Goal: Task Accomplishment & Management: Manage account settings

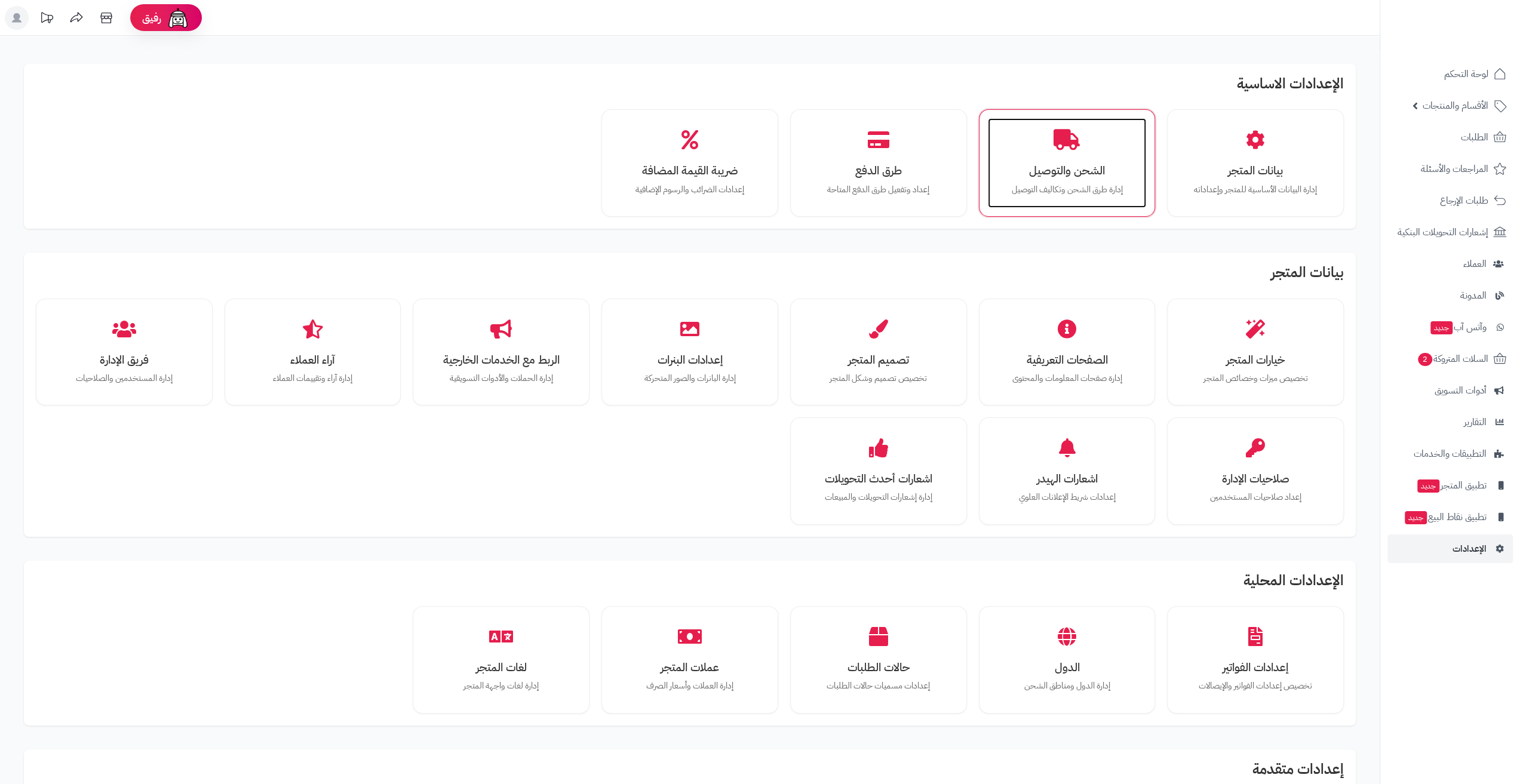
click at [1047, 202] on div "الشحن والتوصيل إدارة طرق الشحن وتكاليف التوصيل" at bounding box center [1066, 163] width 158 height 89
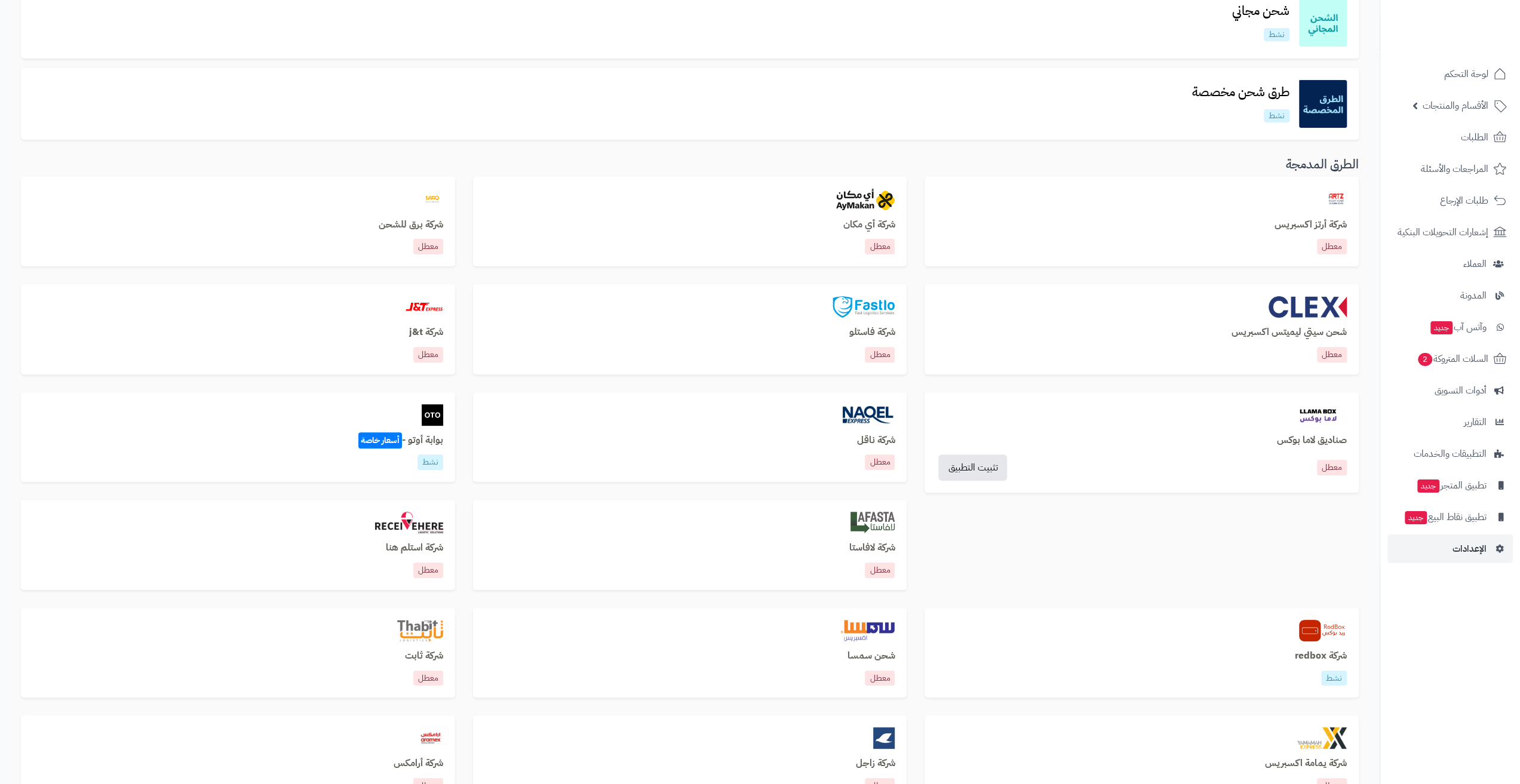
scroll to position [239, 0]
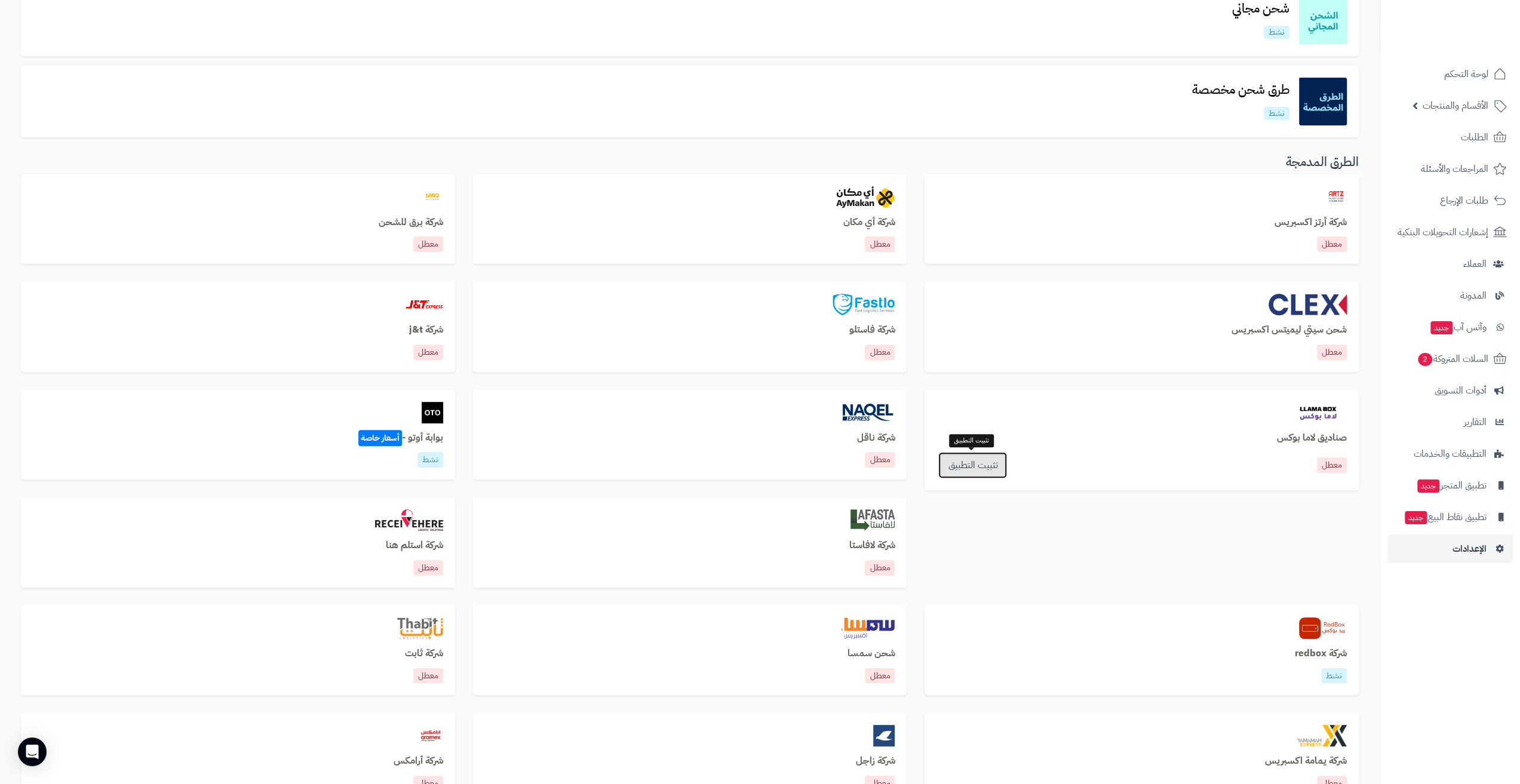
click at [957, 468] on link "تثبيت التطبيق" at bounding box center [972, 464] width 69 height 26
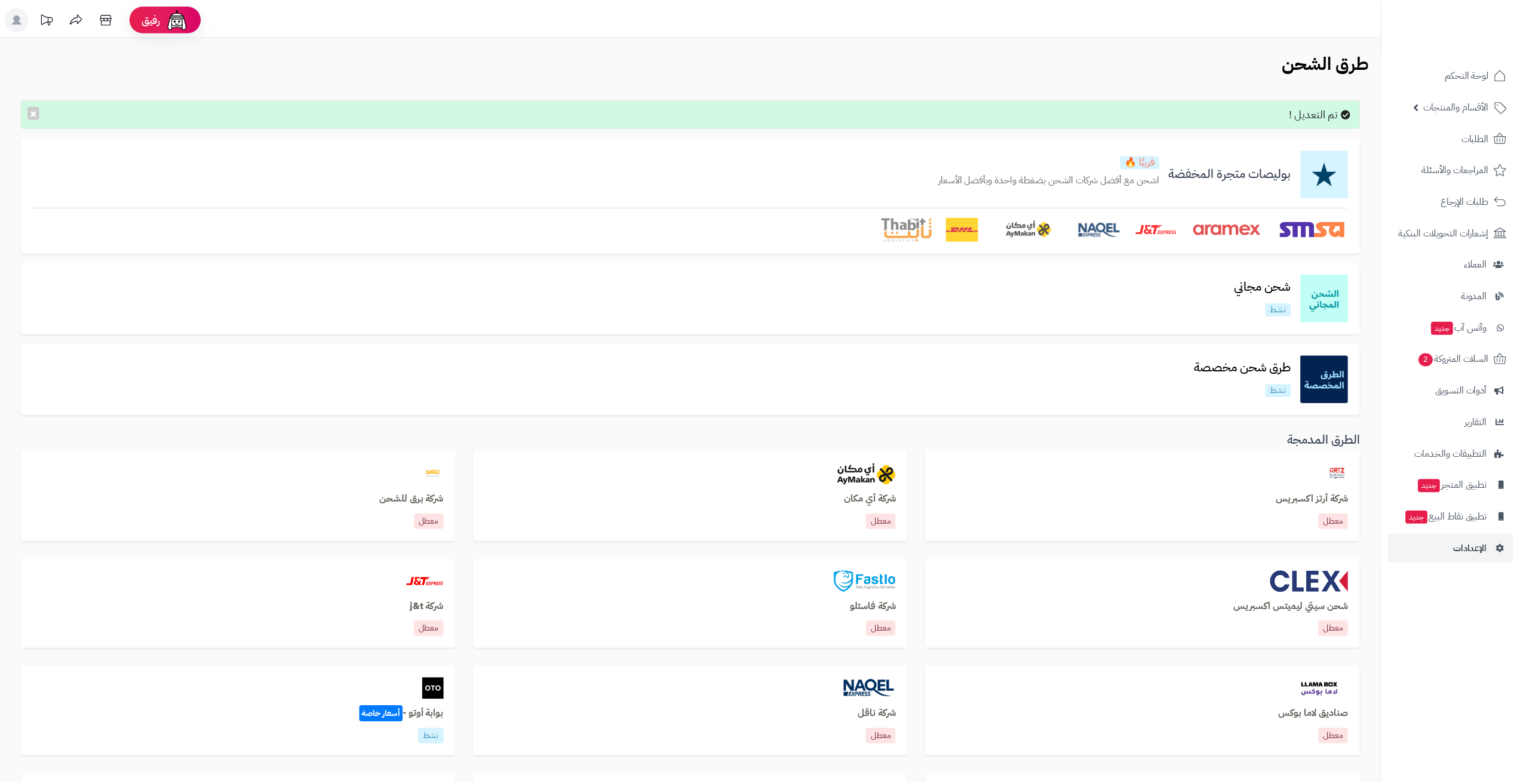
scroll to position [277, 0]
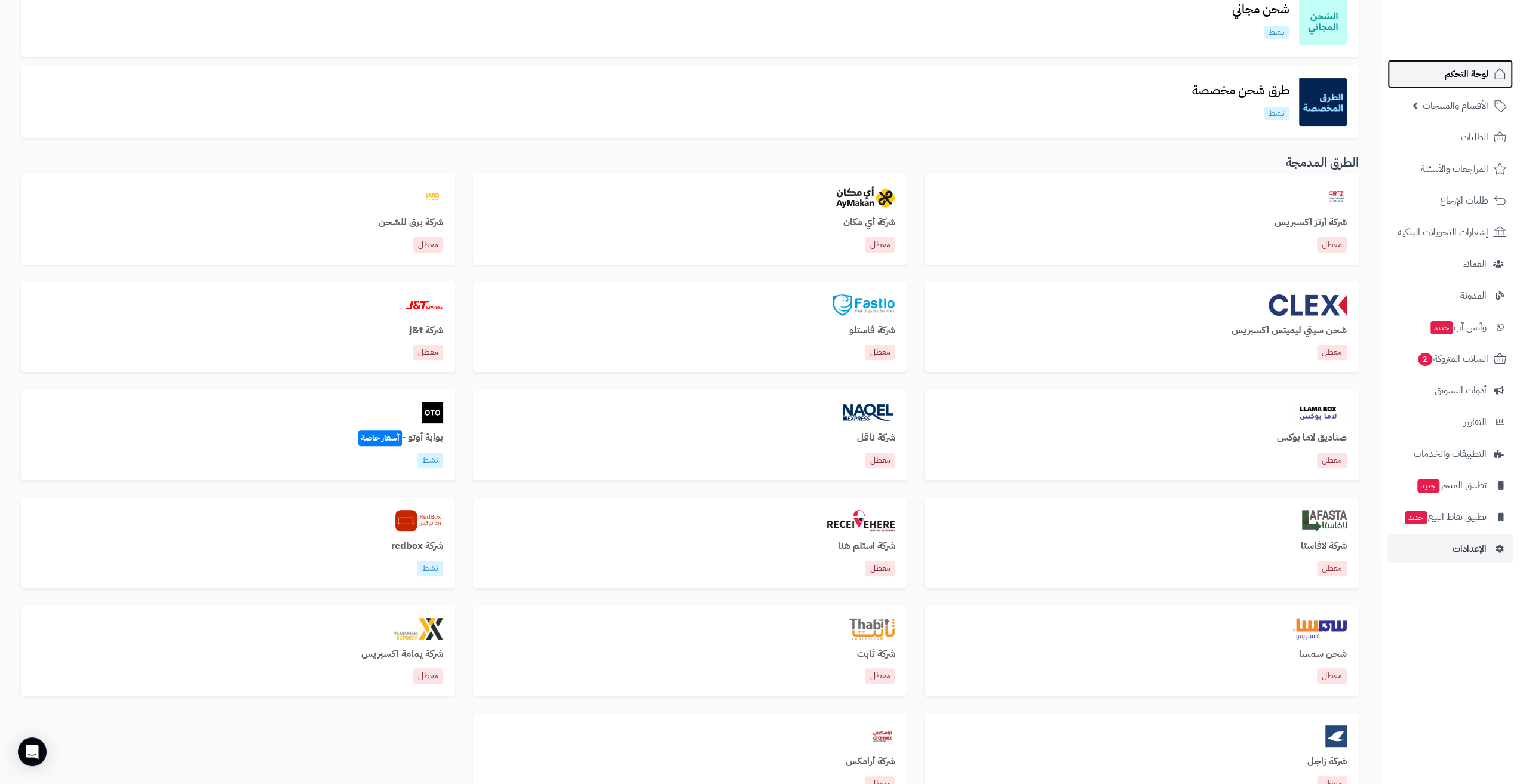
click at [1454, 73] on span "لوحة التحكم" at bounding box center [1466, 74] width 44 height 17
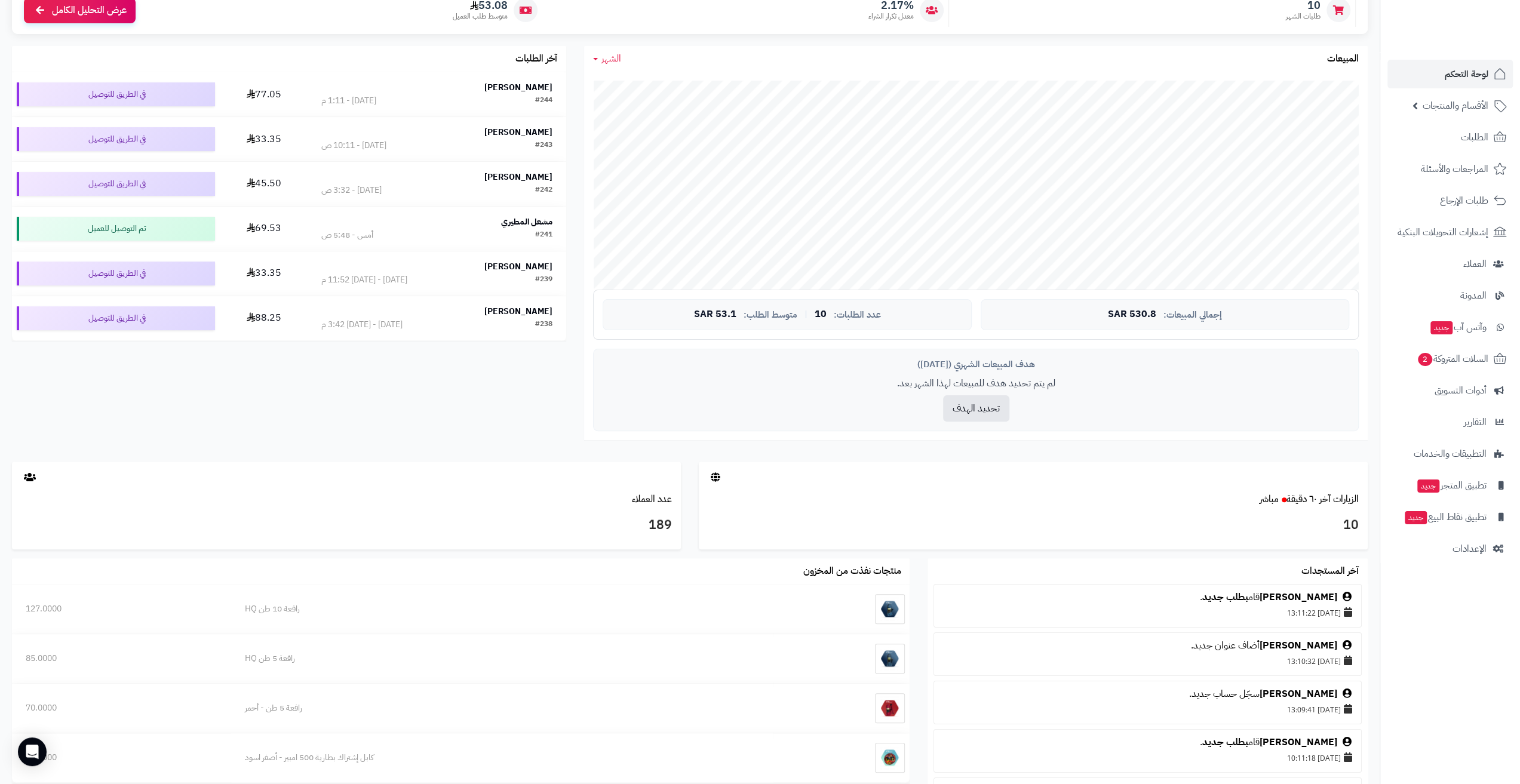
scroll to position [179, 0]
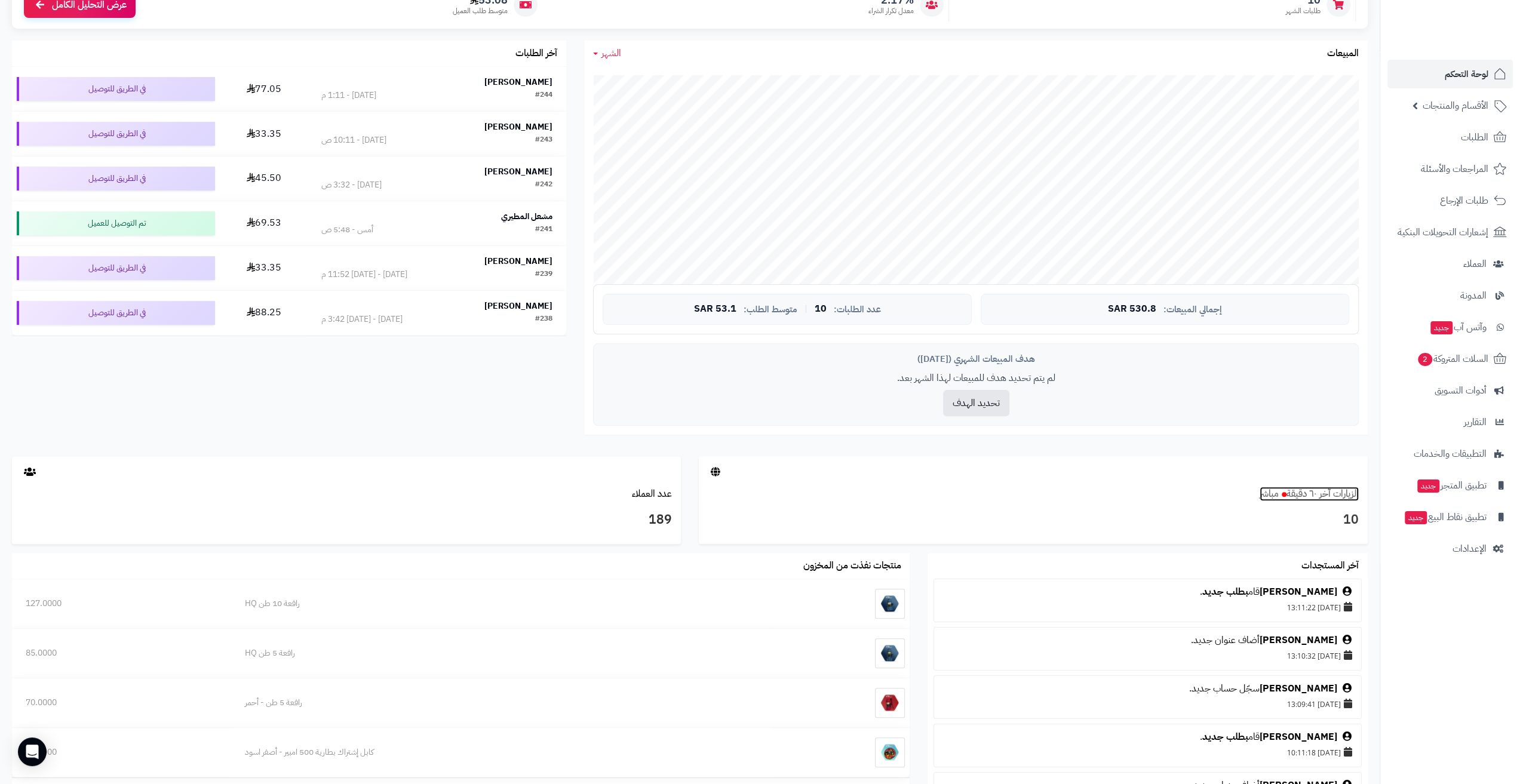
click at [1336, 493] on link "الزيارات آخر ٦٠ دقيقة مباشر" at bounding box center [1309, 494] width 99 height 15
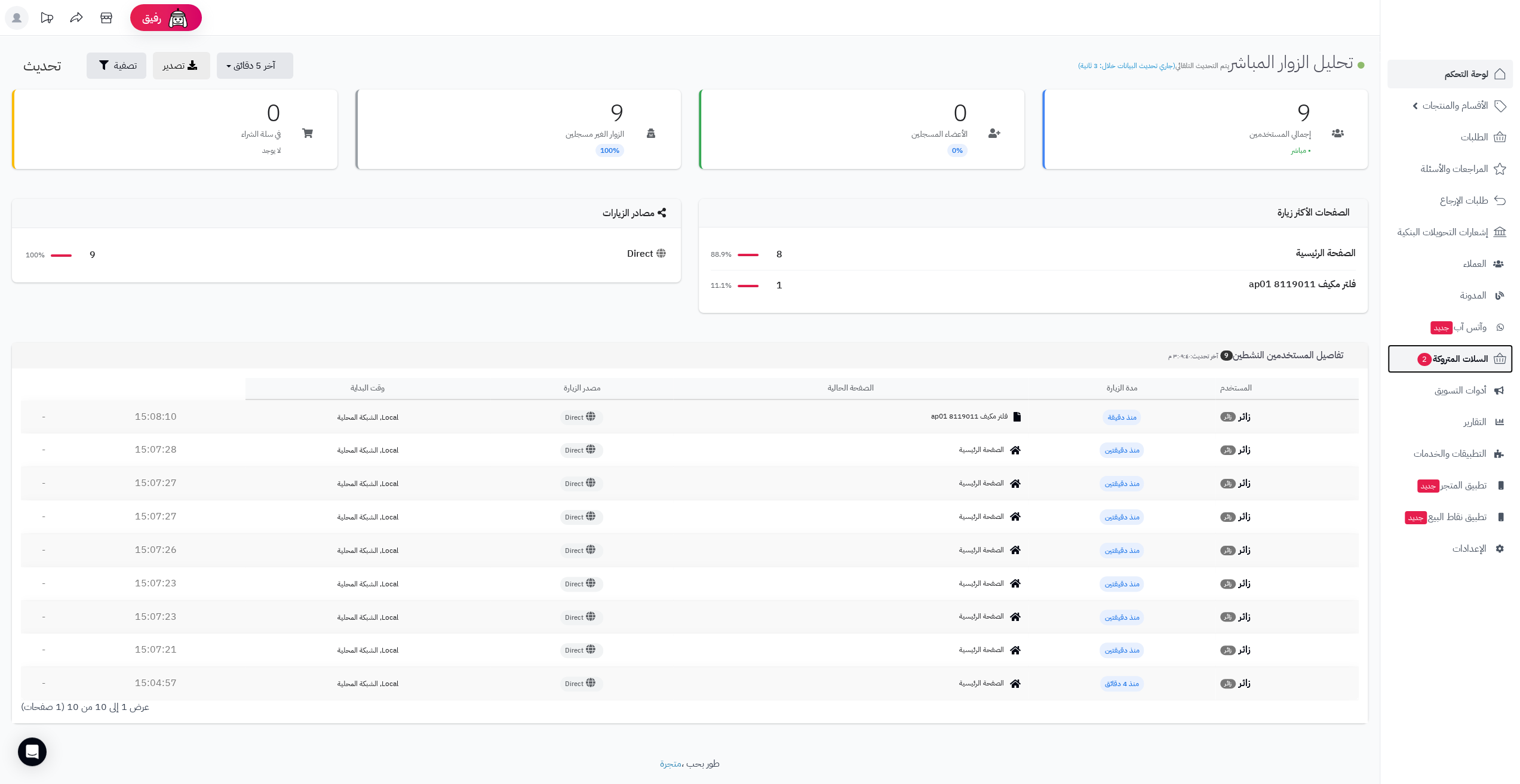
click at [1468, 359] on span "السلات المتروكة 2" at bounding box center [1452, 358] width 72 height 17
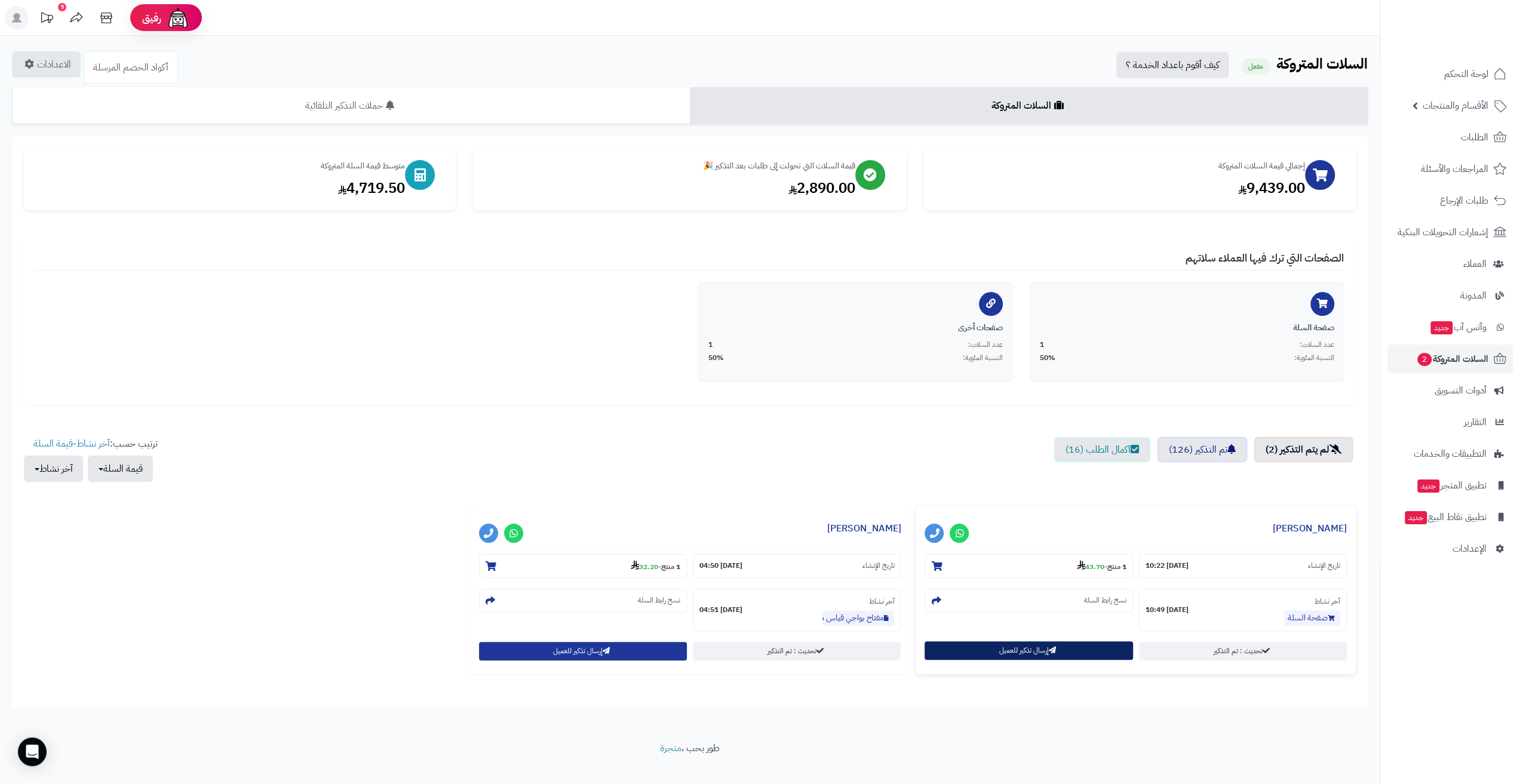
click at [1028, 646] on button "إرسال تذكير للعميل" at bounding box center [1028, 650] width 208 height 18
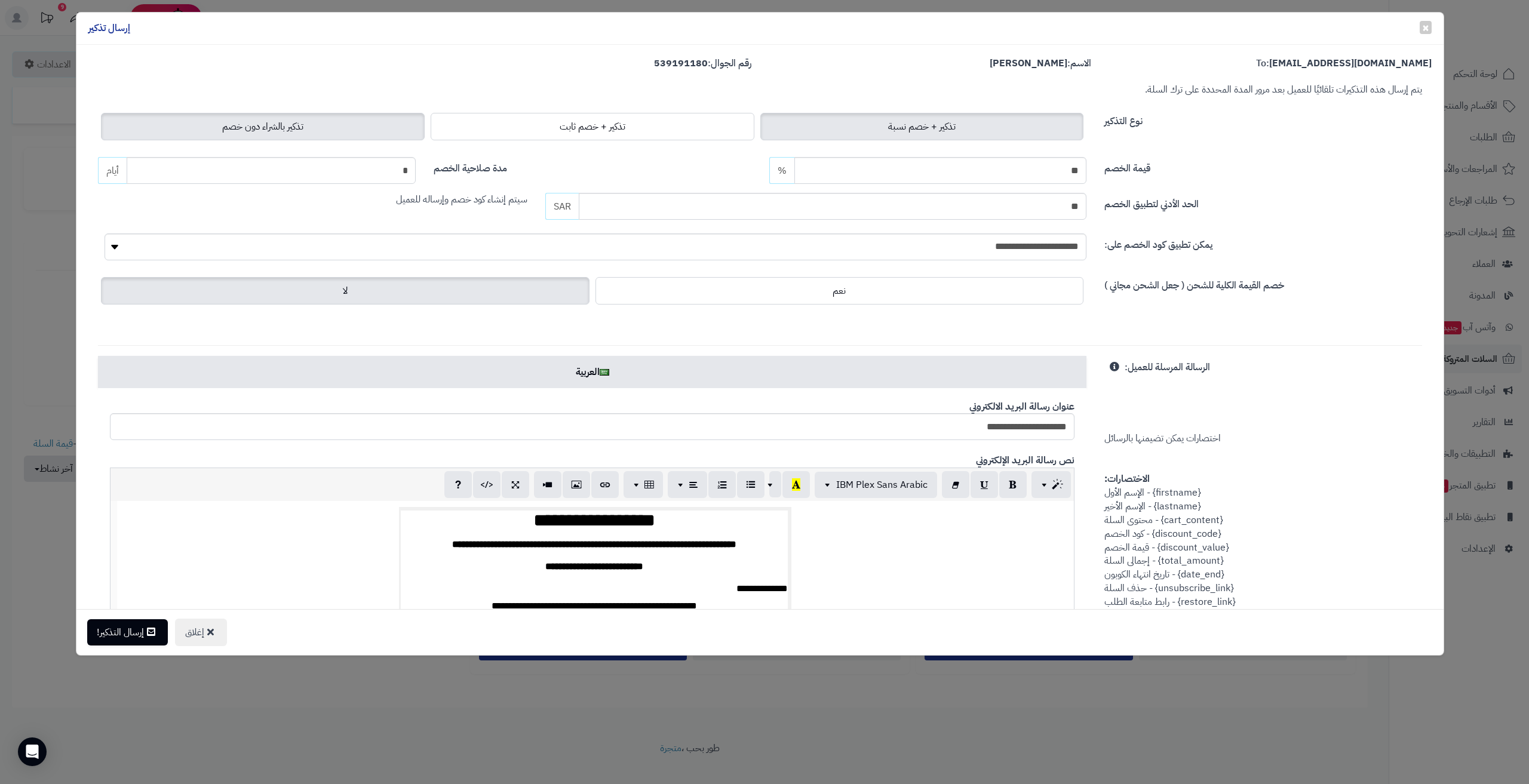
click at [343, 131] on label "تذكير بالشراء دون خصم" at bounding box center [262, 126] width 324 height 27
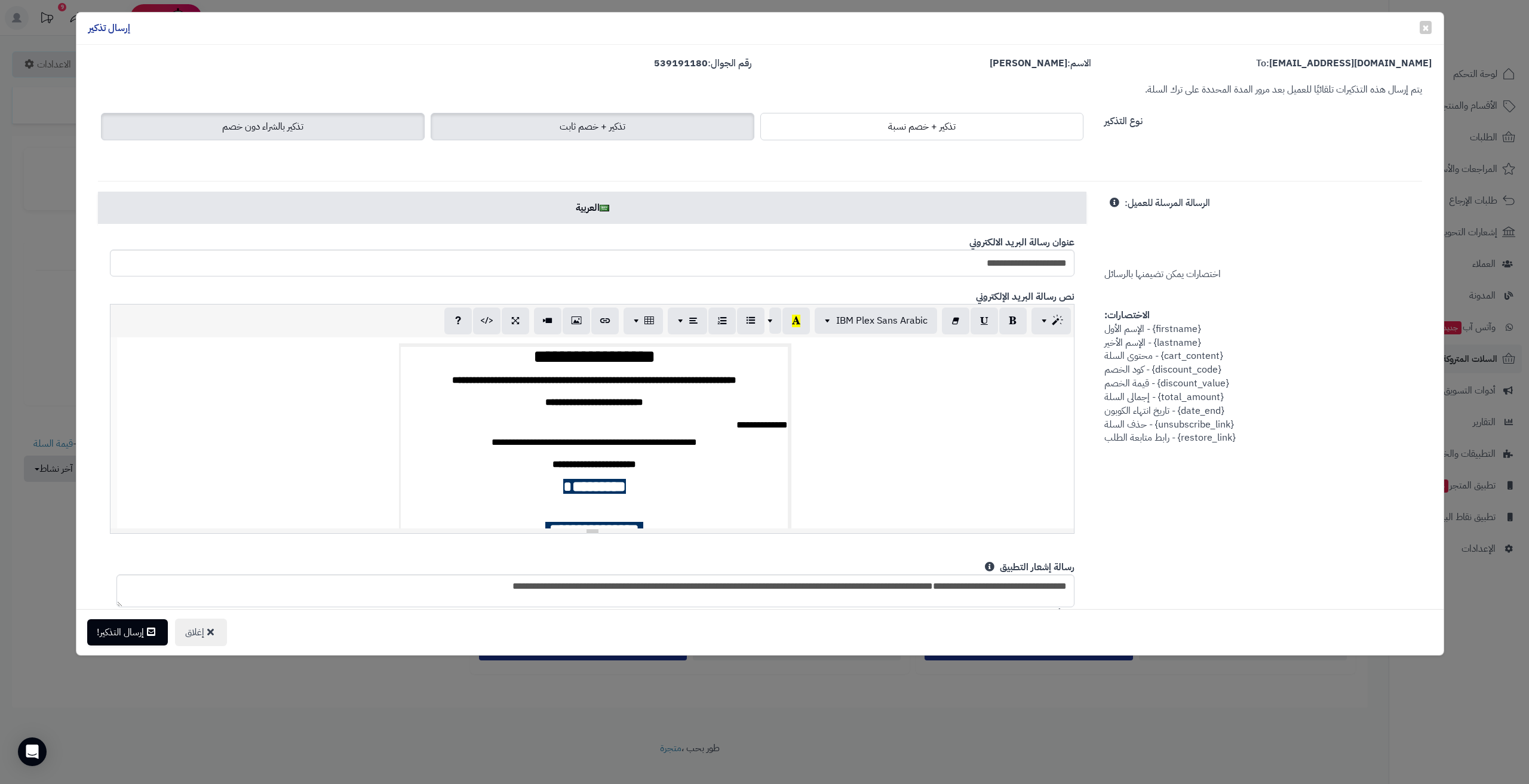
click at [580, 135] on label "تذكير + خصم ثابت" at bounding box center [592, 126] width 324 height 27
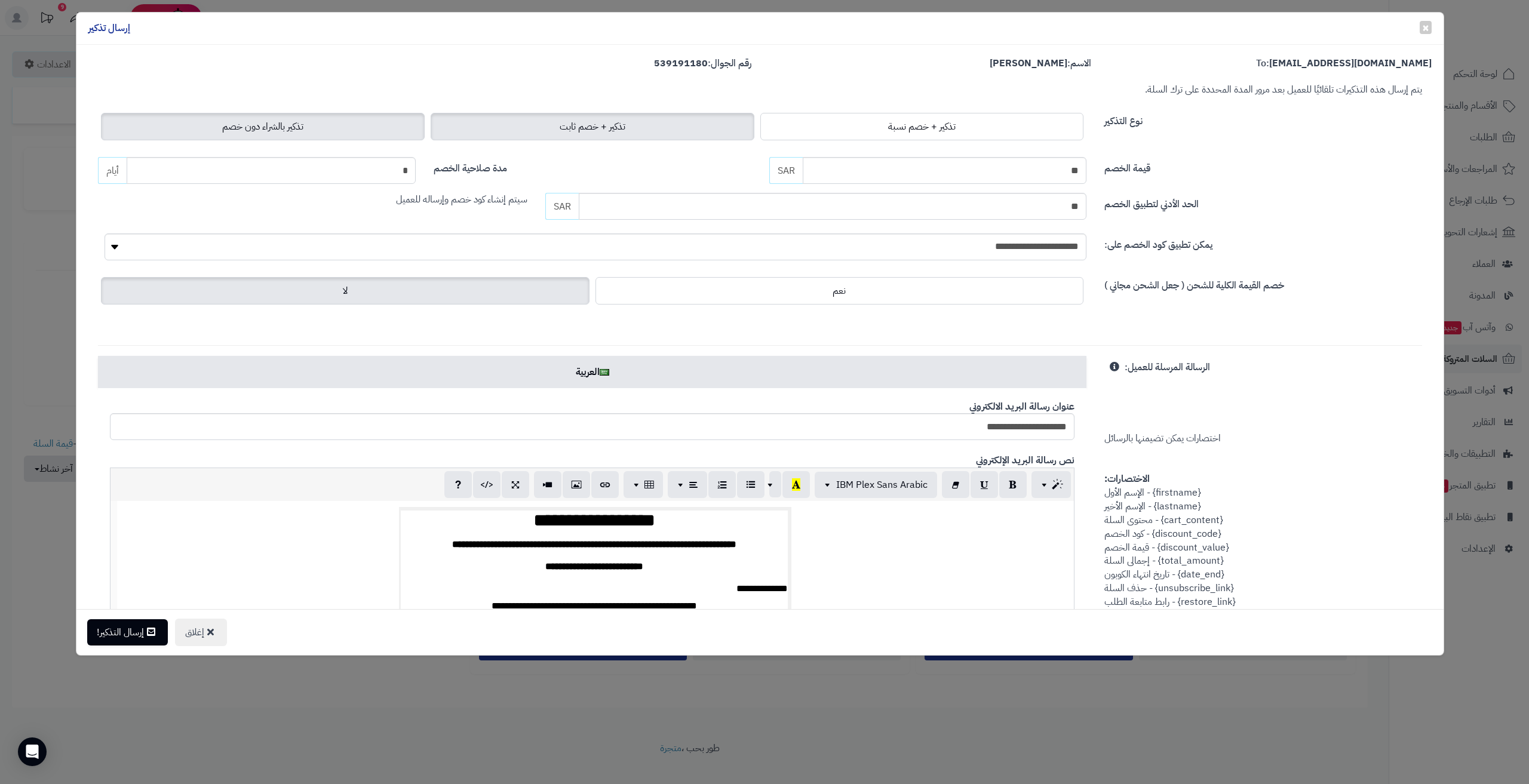
click at [374, 115] on label "تذكير بالشراء دون خصم" at bounding box center [262, 126] width 324 height 27
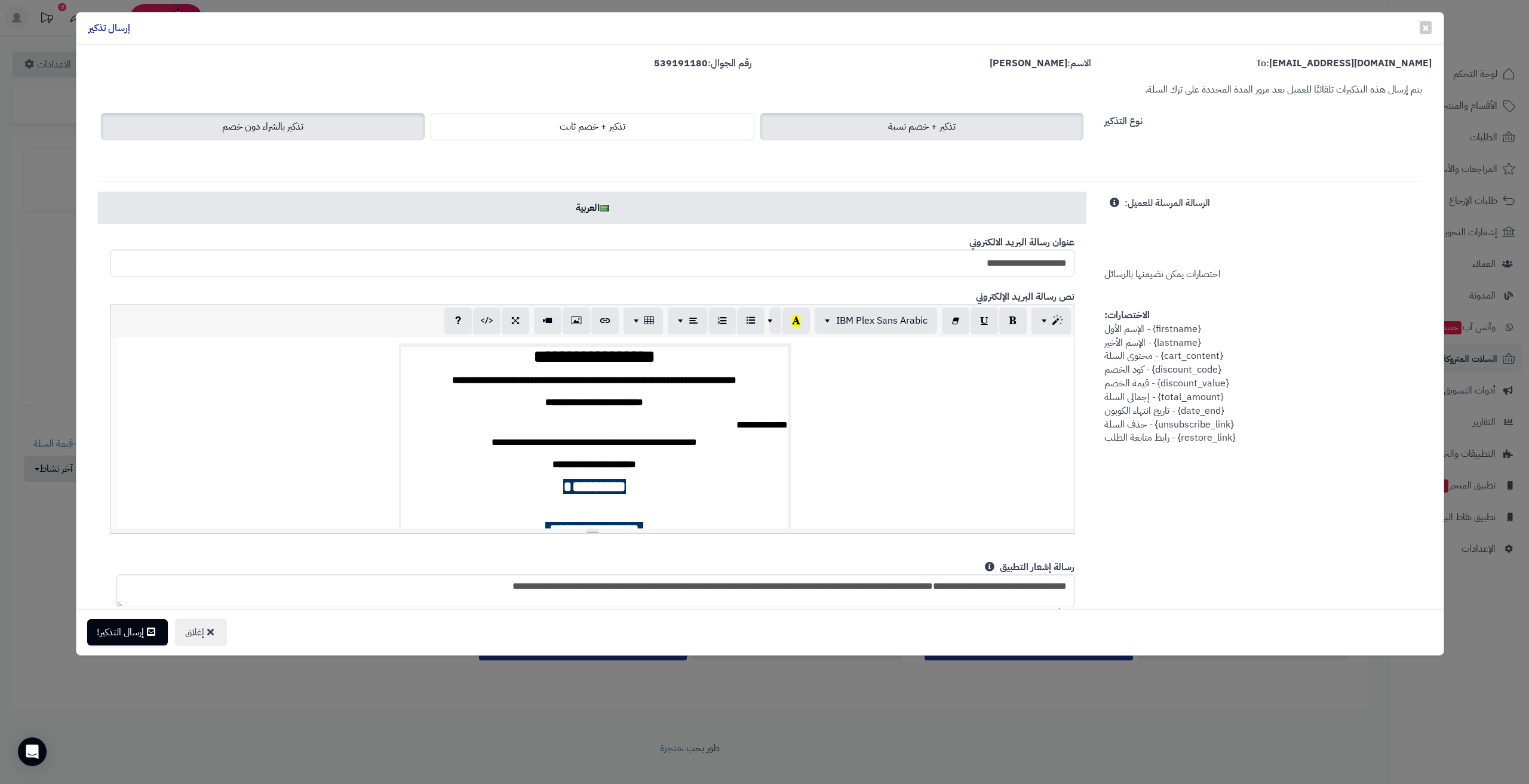
click at [924, 131] on span "تذكير + خصم نسبة" at bounding box center [921, 126] width 67 height 15
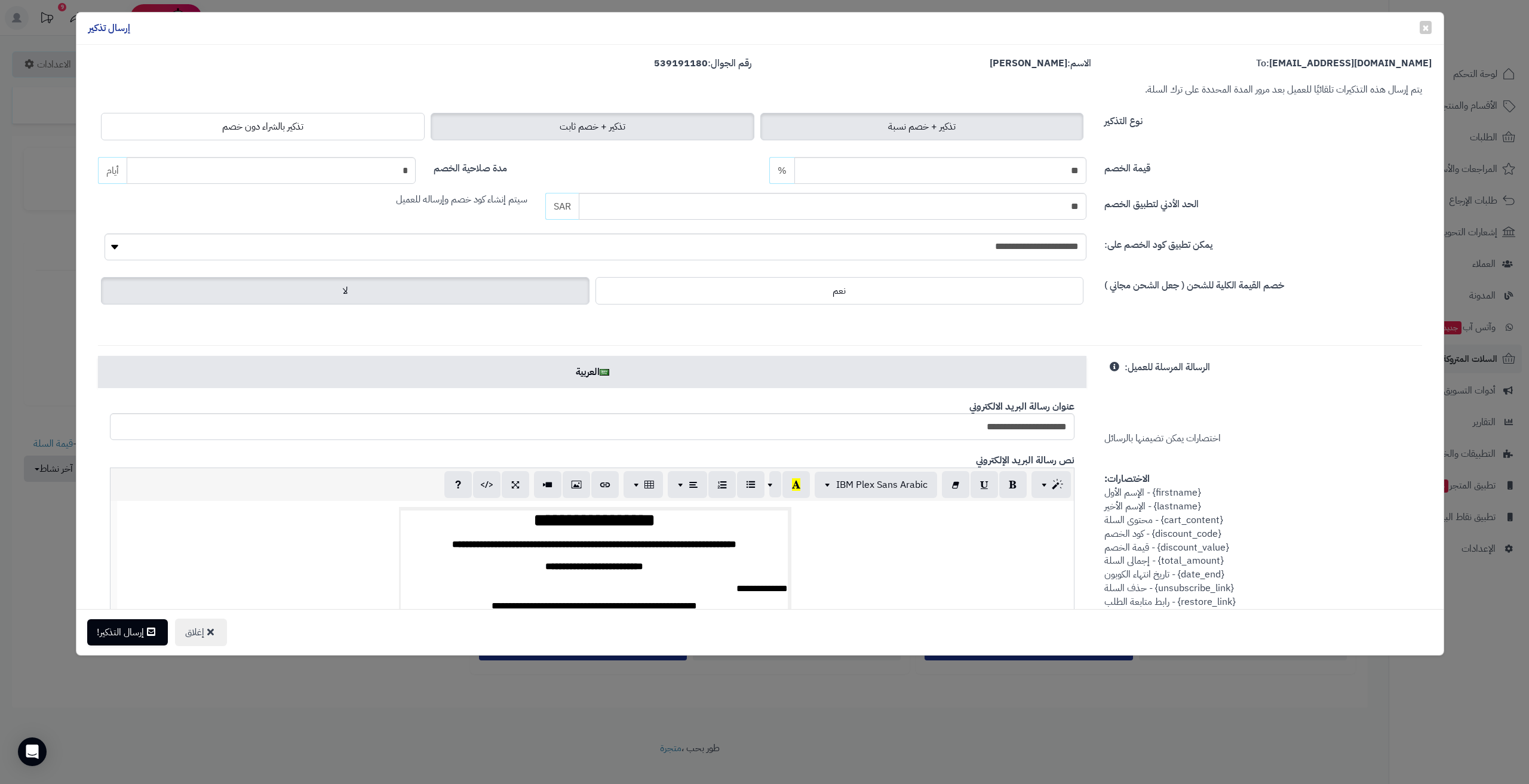
click at [654, 133] on label "تذكير + خصم ثابت" at bounding box center [592, 126] width 324 height 27
click at [802, 128] on label "تذكير + خصم نسبة" at bounding box center [921, 126] width 324 height 27
click at [693, 128] on label "تذكير + خصم ثابت" at bounding box center [592, 126] width 324 height 27
click at [809, 126] on label "تذكير + خصم نسبة" at bounding box center [921, 126] width 324 height 27
drag, startPoint x: 1020, startPoint y: 177, endPoint x: 1121, endPoint y: 160, distance: 102.4
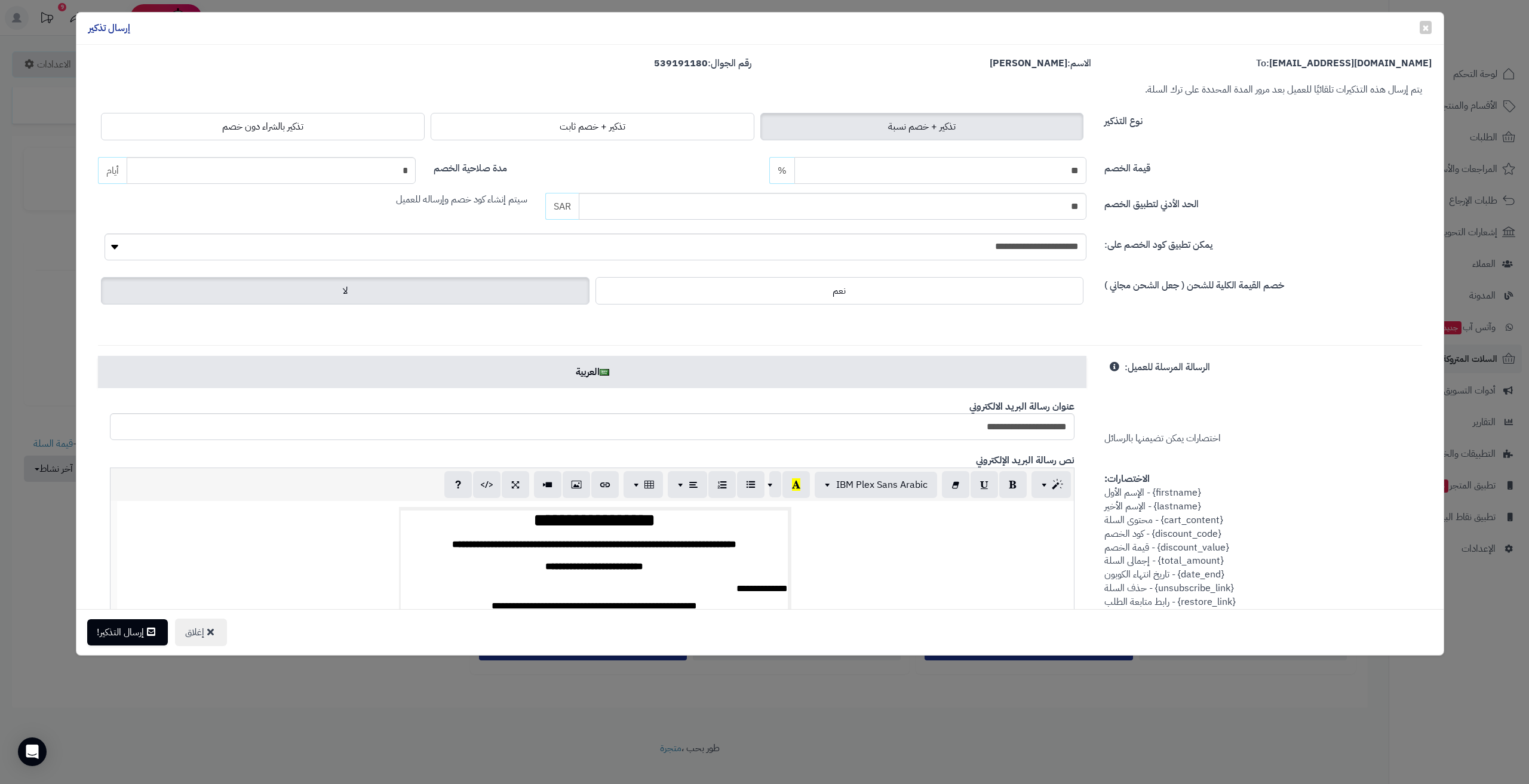
click at [1121, 160] on div "قيمة الخصم خصم ثابت أو نسبة مئوية. ** SAR % مدة صلاحية الخصم Define how many da…" at bounding box center [760, 188] width 1342 height 63
type input "*"
click at [1259, 259] on div "**********" at bounding box center [760, 239] width 1324 height 164
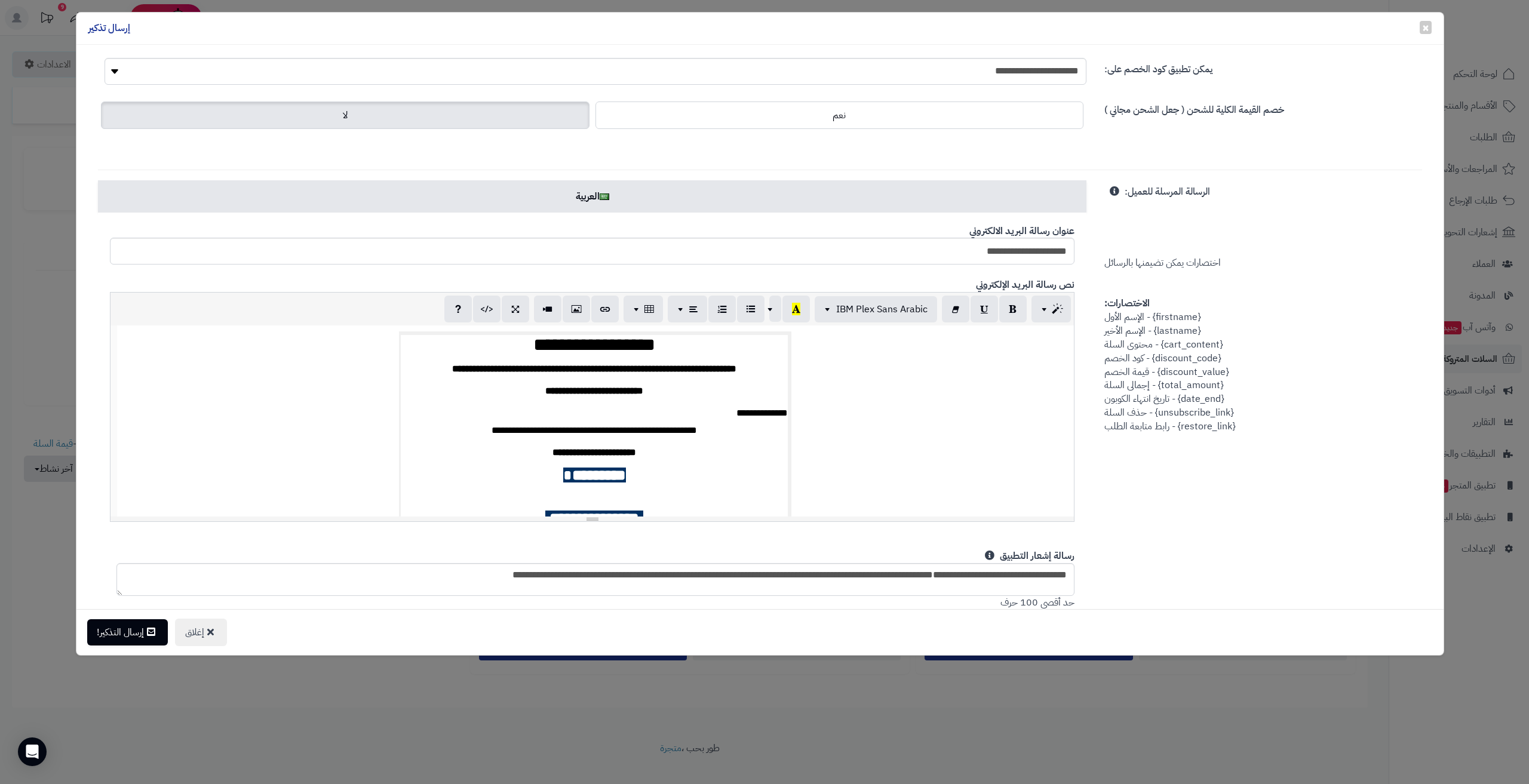
scroll to position [179, 0]
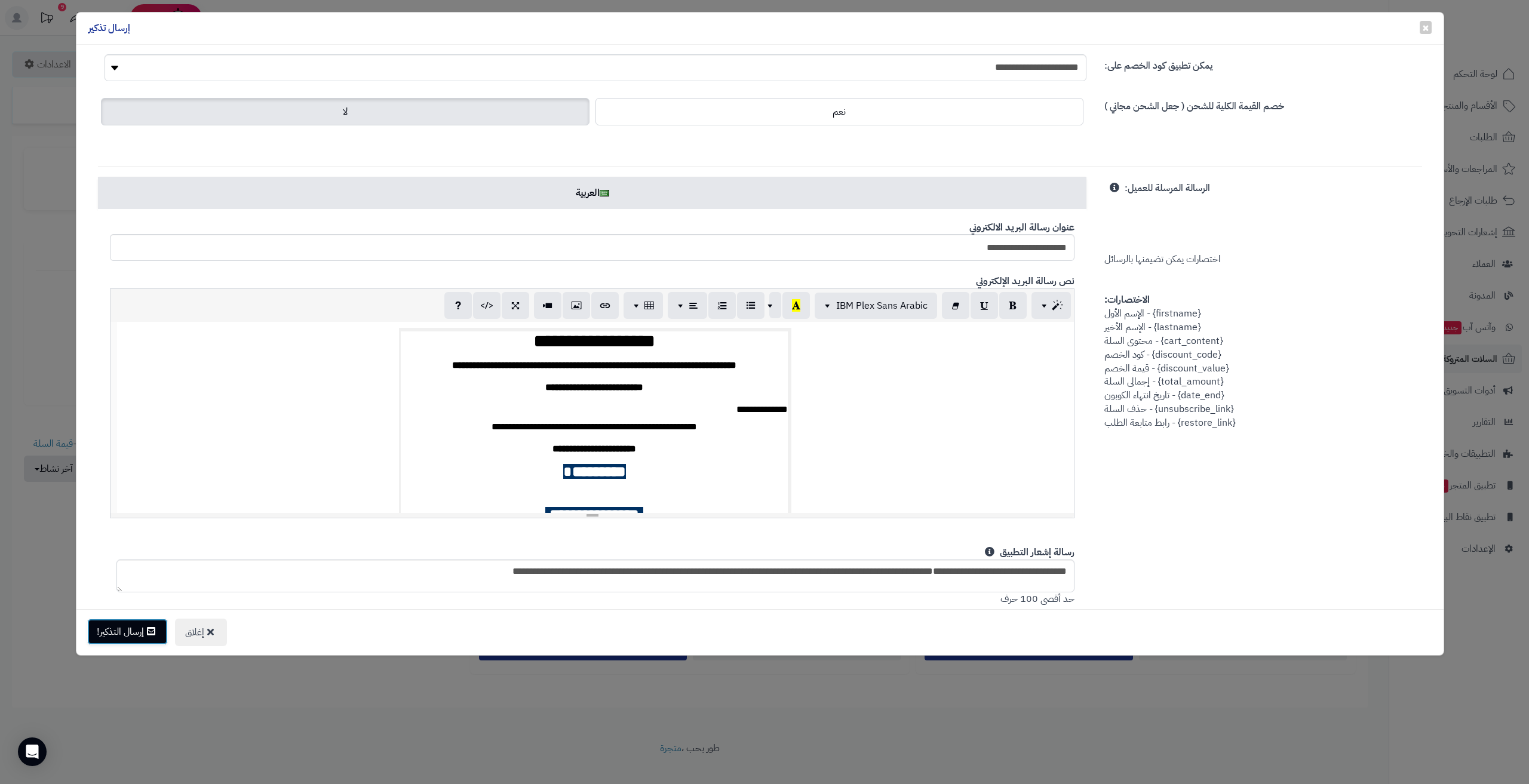
click at [116, 631] on button "إرسال التذكير!" at bounding box center [127, 631] width 81 height 26
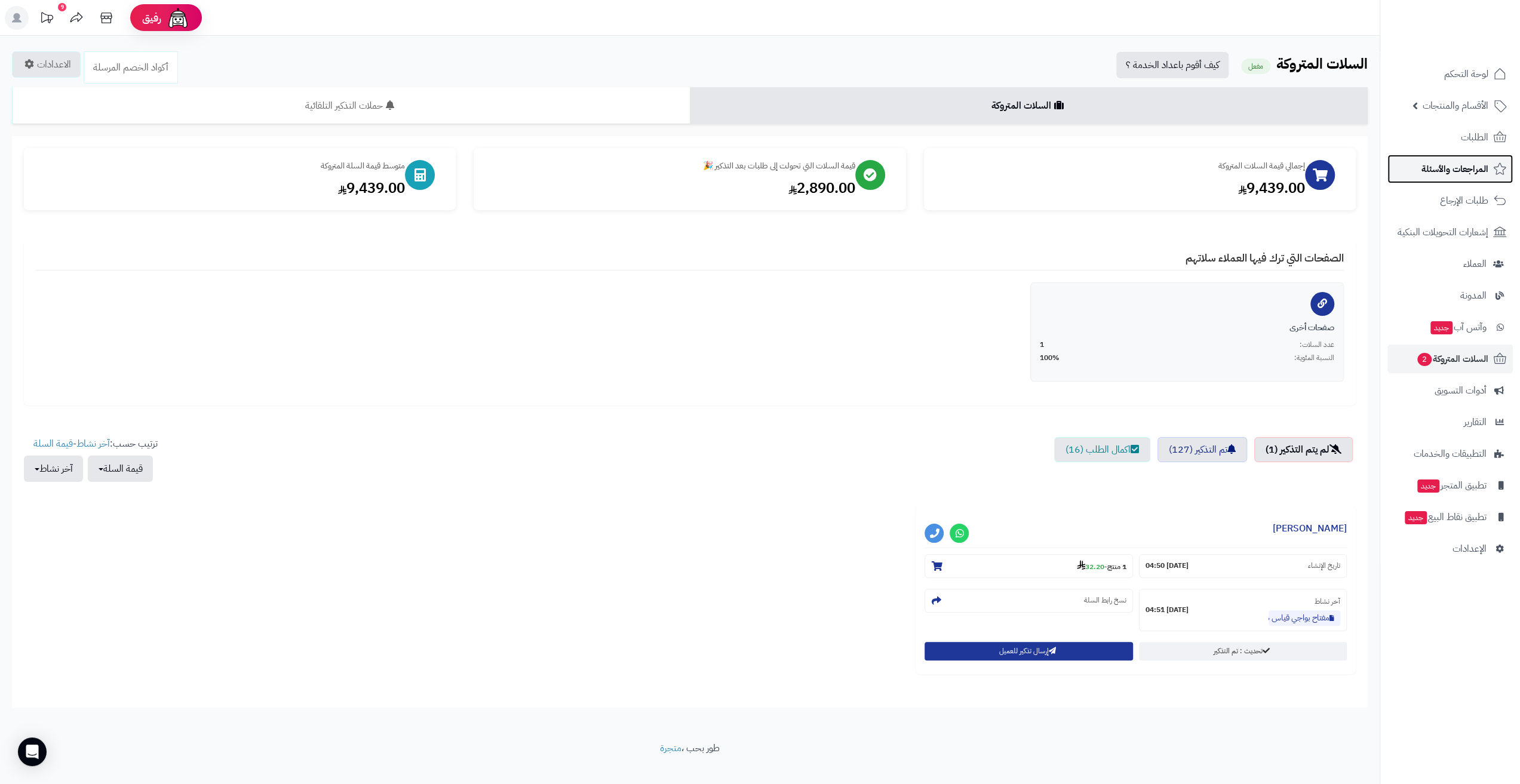
click at [1443, 165] on span "المراجعات والأسئلة" at bounding box center [1454, 168] width 67 height 17
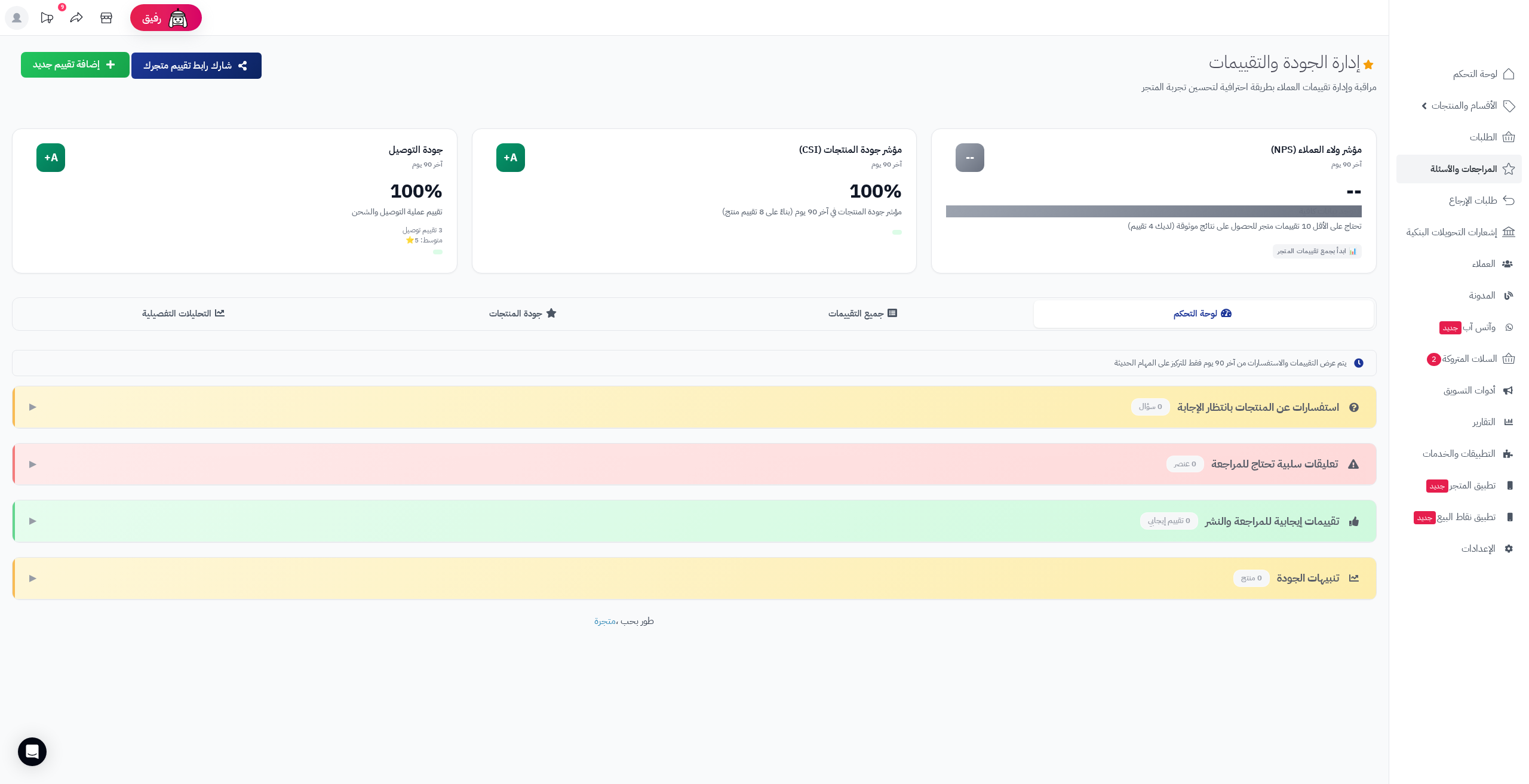
click at [73, 7] on icon at bounding box center [76, 17] width 24 height 24
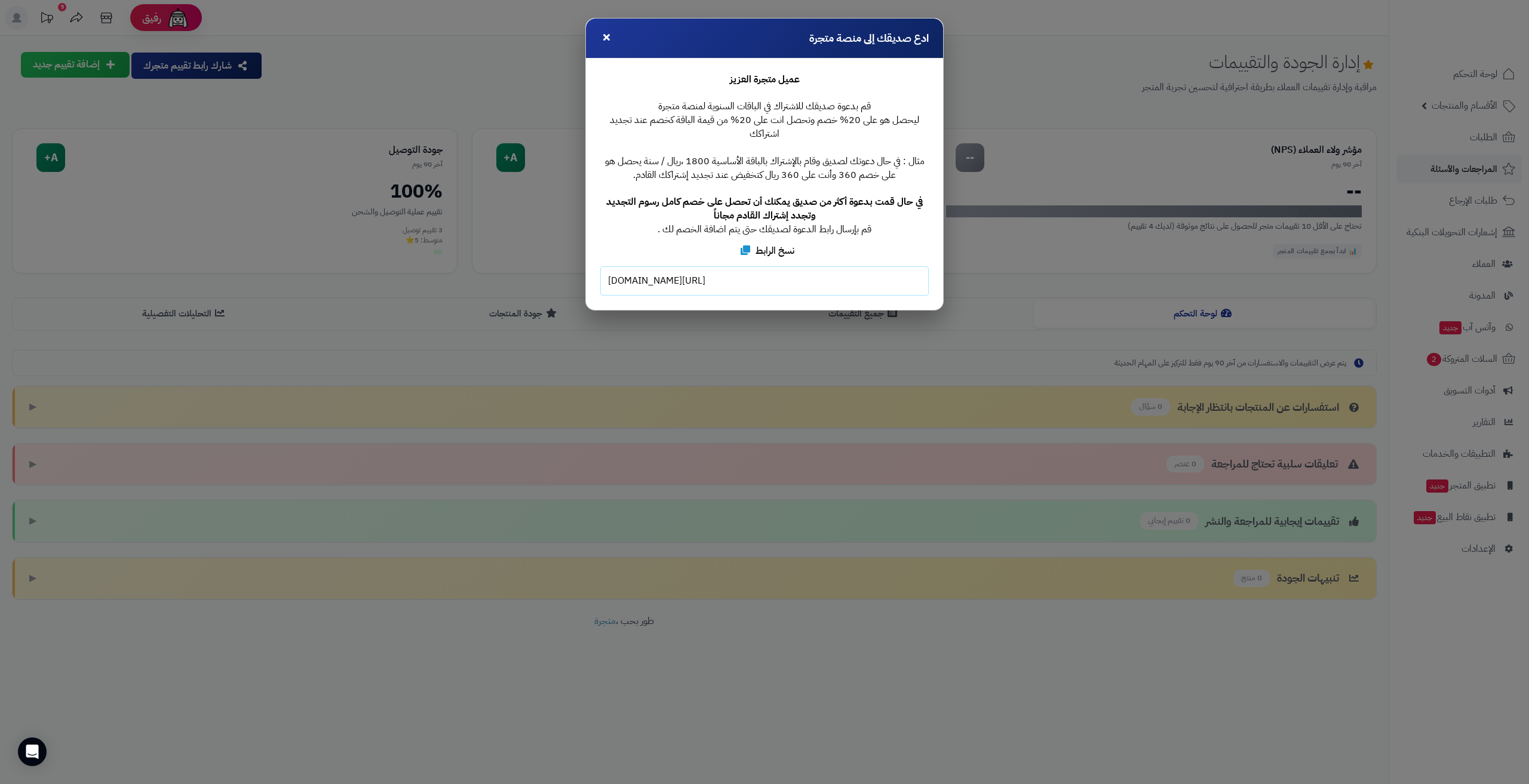
click at [604, 38] on icon at bounding box center [607, 37] width 7 height 10
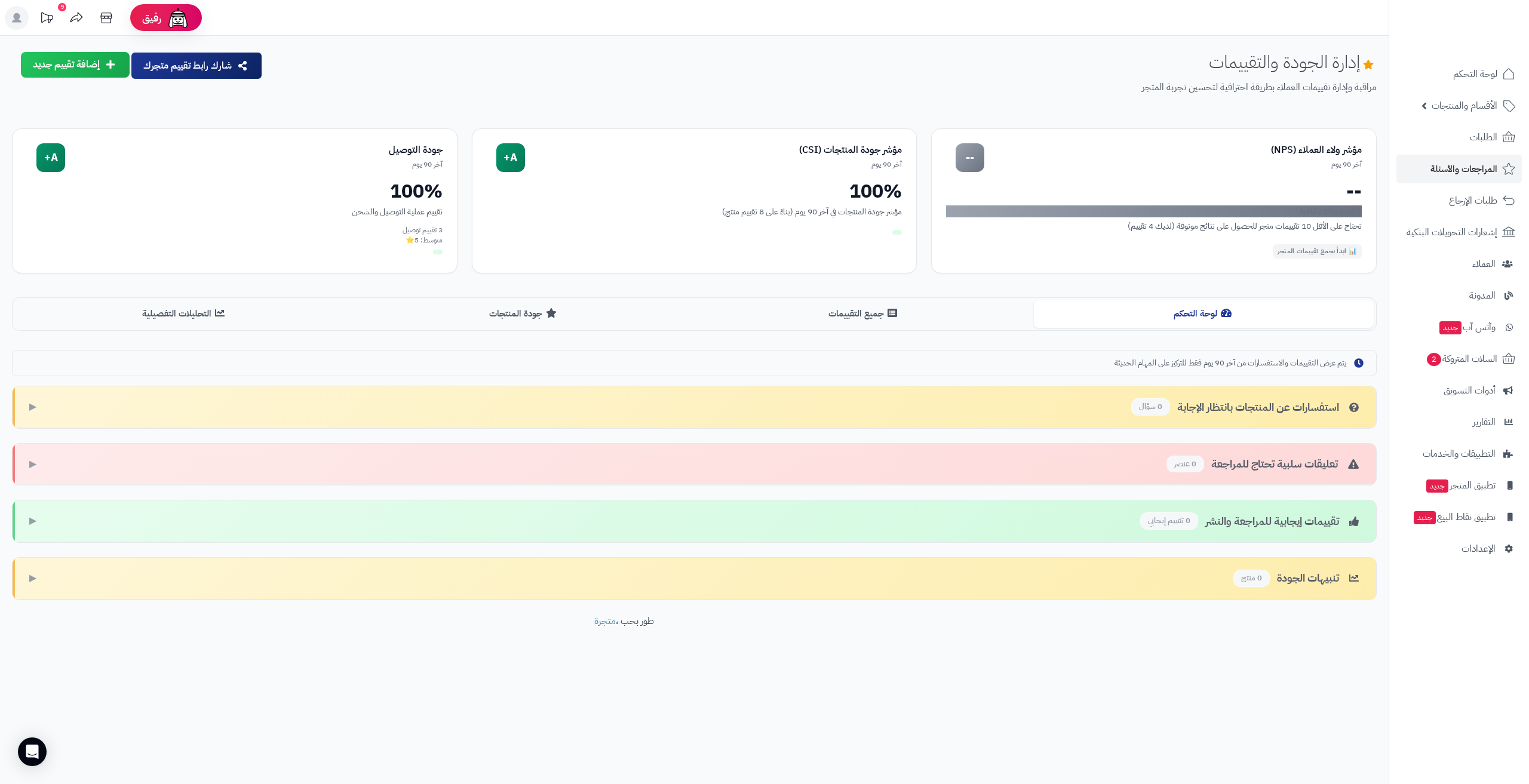
click at [22, 17] on rect at bounding box center [17, 17] width 24 height 24
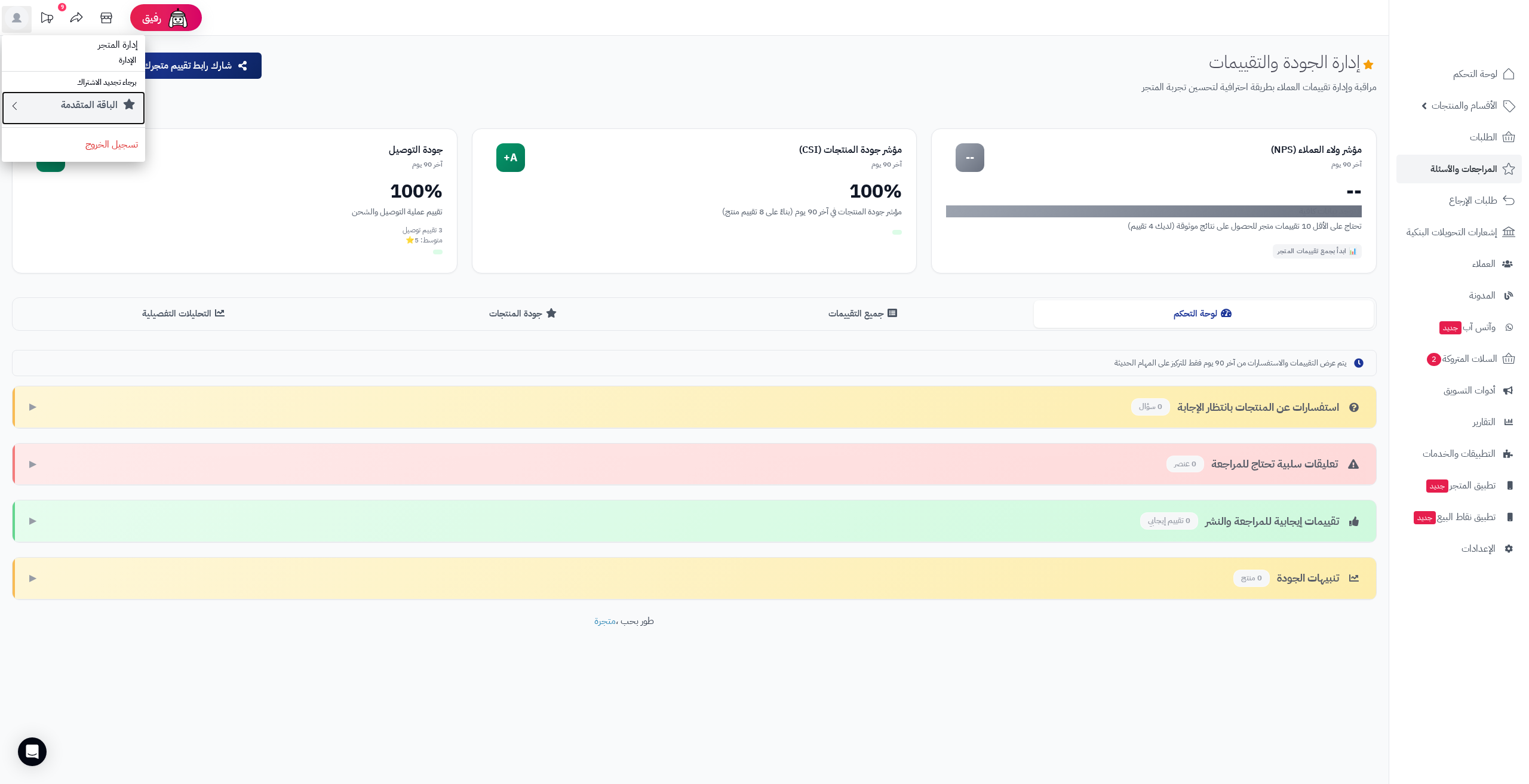
click at [77, 111] on small "الباقة المتقدمة" at bounding box center [89, 105] width 56 height 15
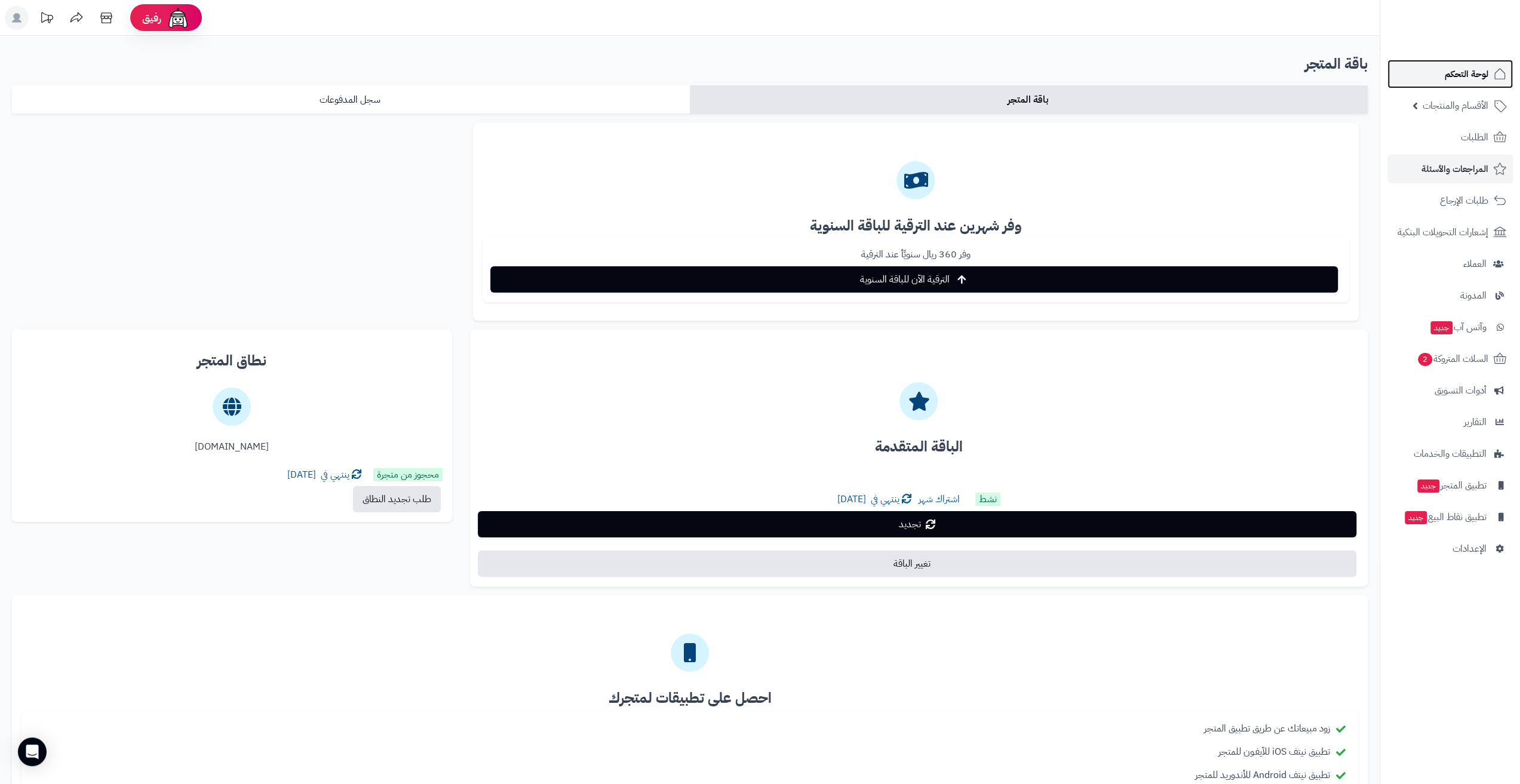
click at [1466, 71] on span "لوحة التحكم" at bounding box center [1466, 74] width 44 height 17
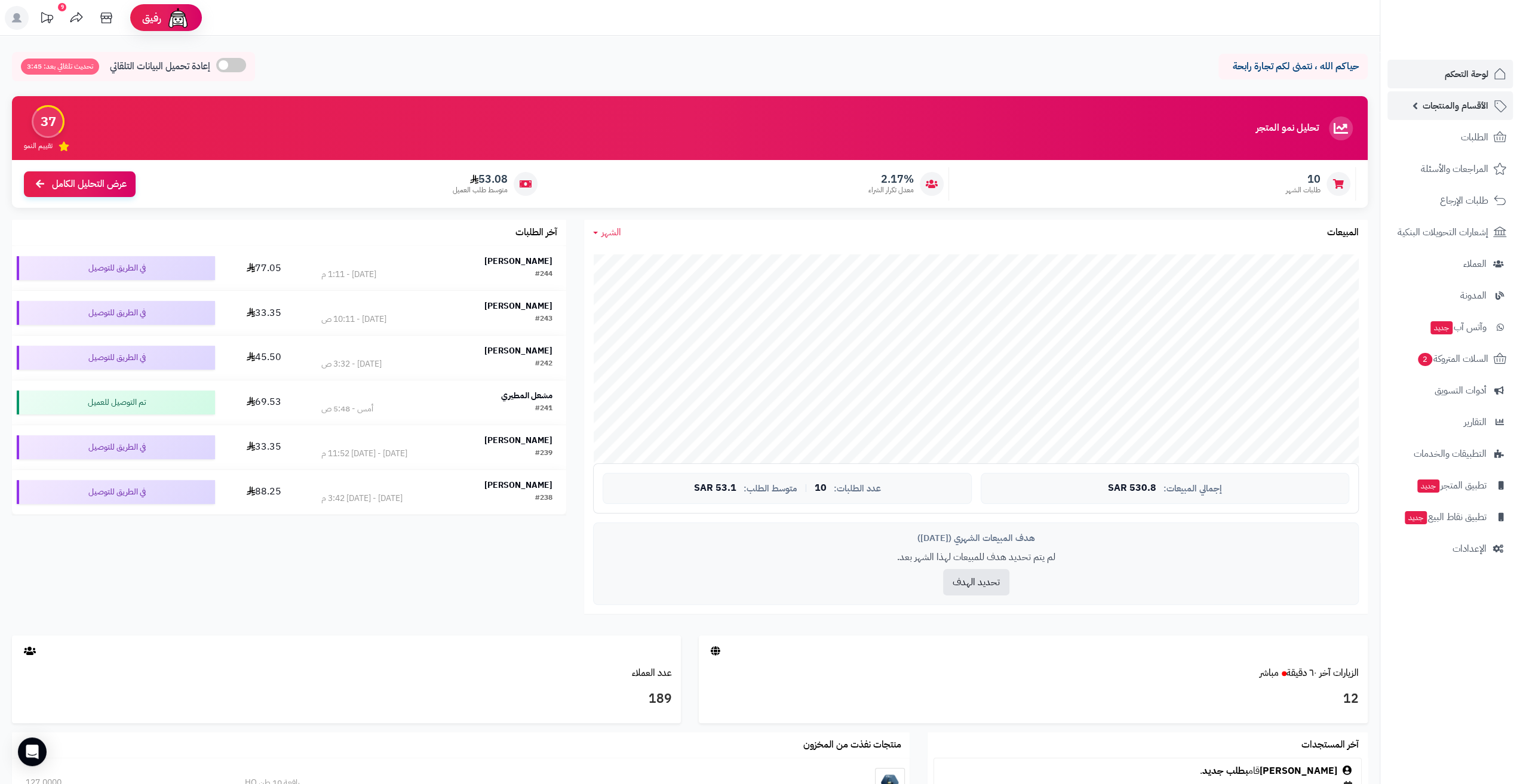
click at [1466, 113] on span "الأقسام والمنتجات" at bounding box center [1455, 105] width 66 height 17
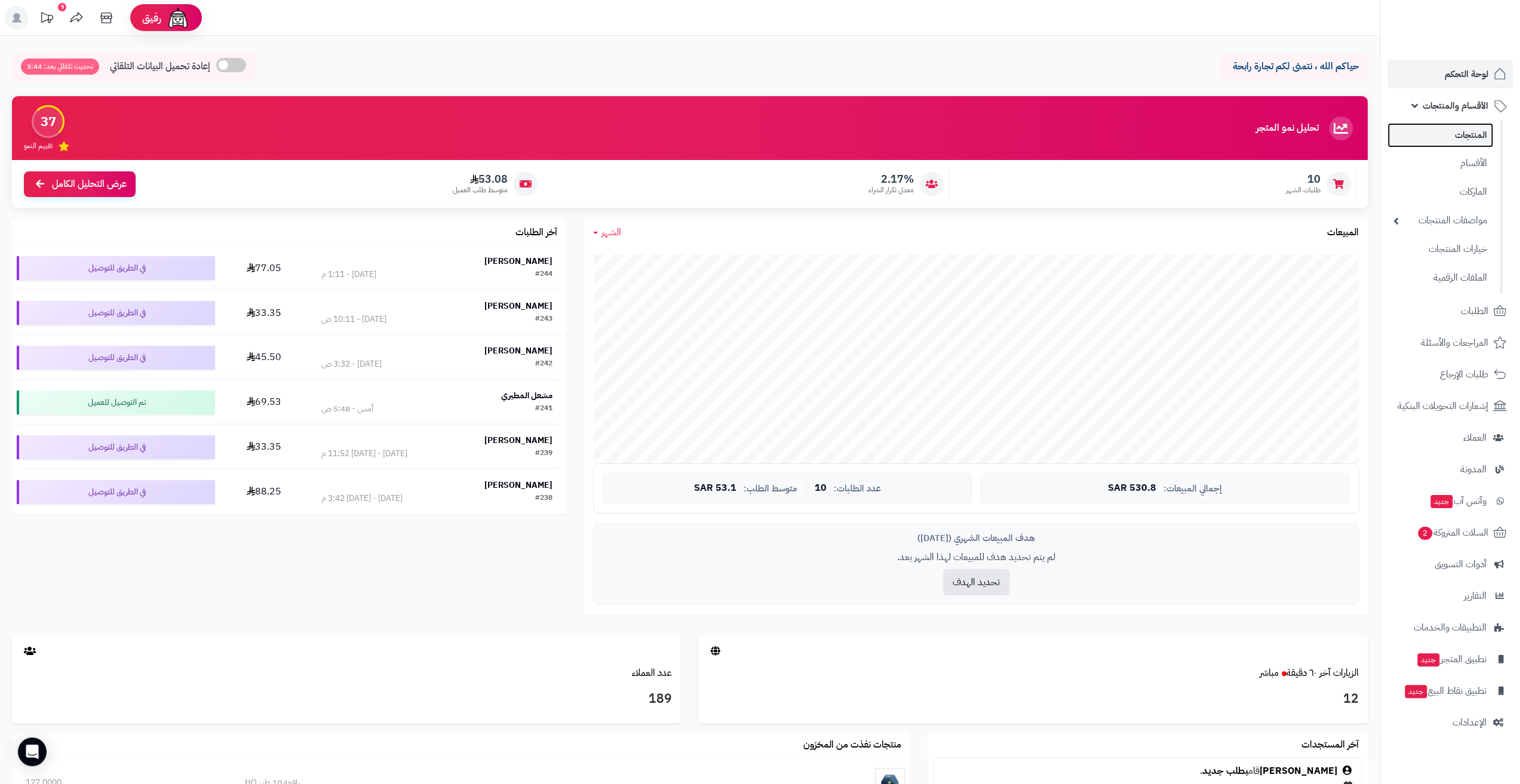
click at [1441, 133] on link "المنتجات" at bounding box center [1439, 135] width 106 height 24
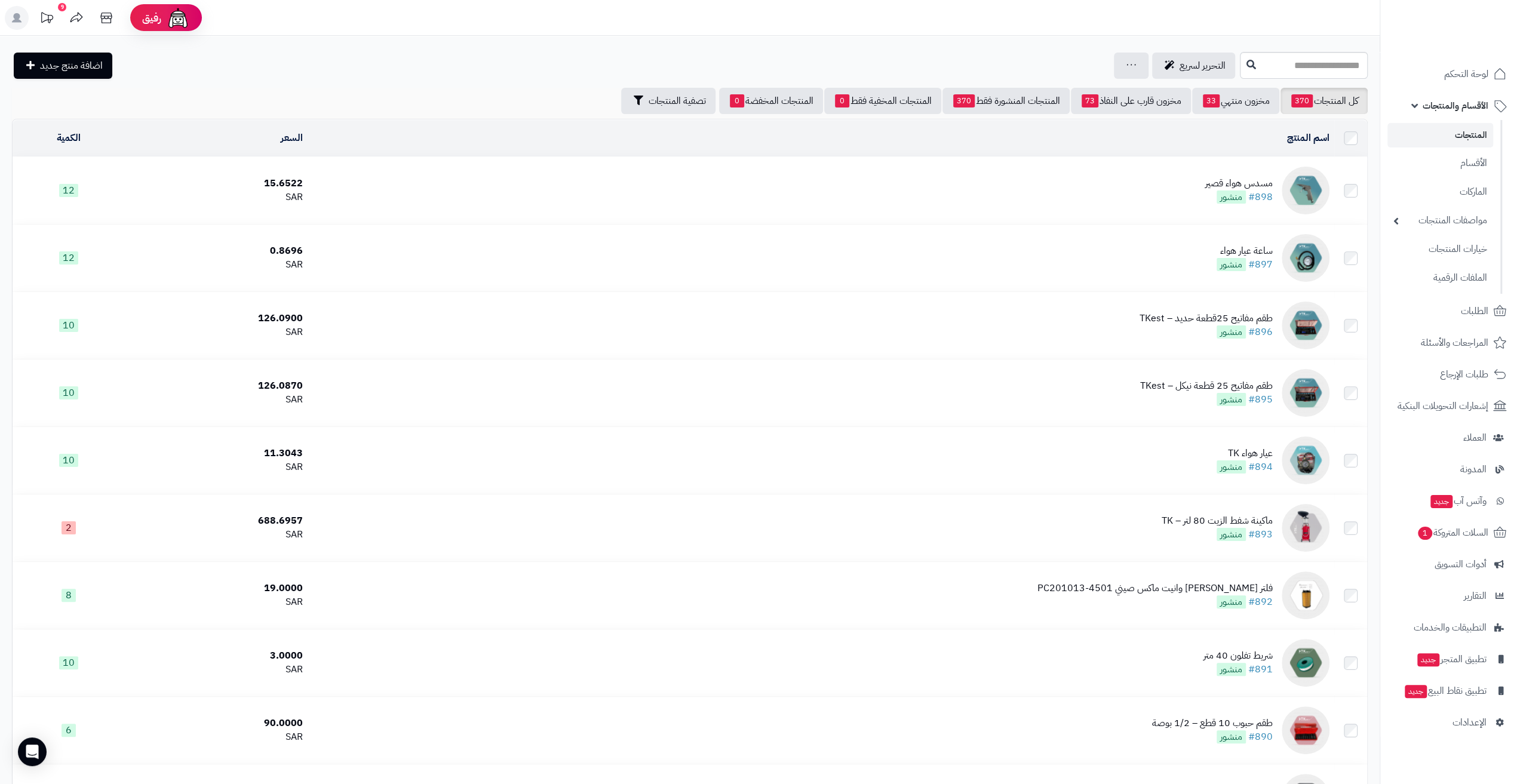
click at [1444, 135] on link "المنتجات" at bounding box center [1439, 135] width 106 height 24
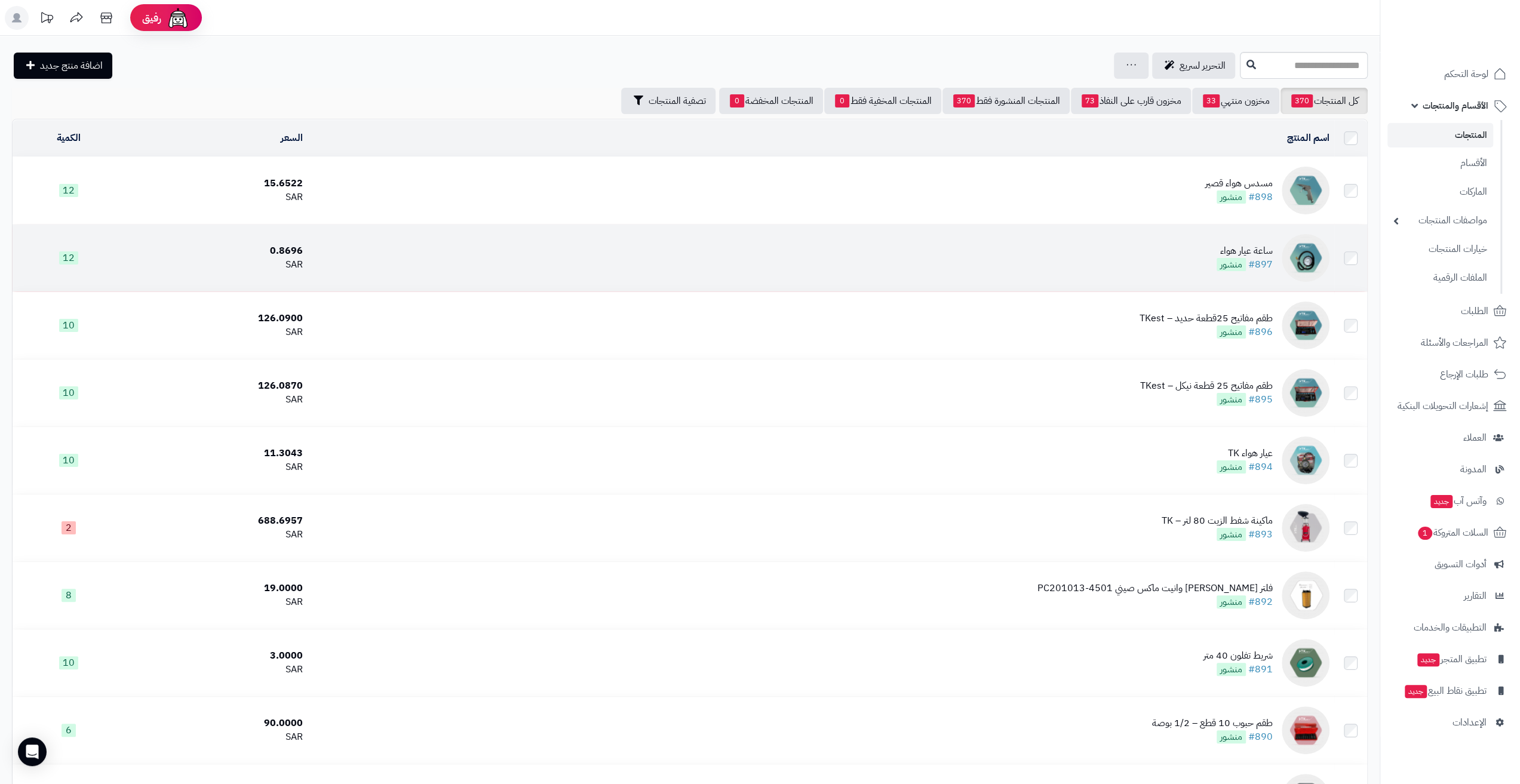
click at [1262, 241] on td "ساعة عيار هواء #897 منشور" at bounding box center [820, 257] width 1026 height 67
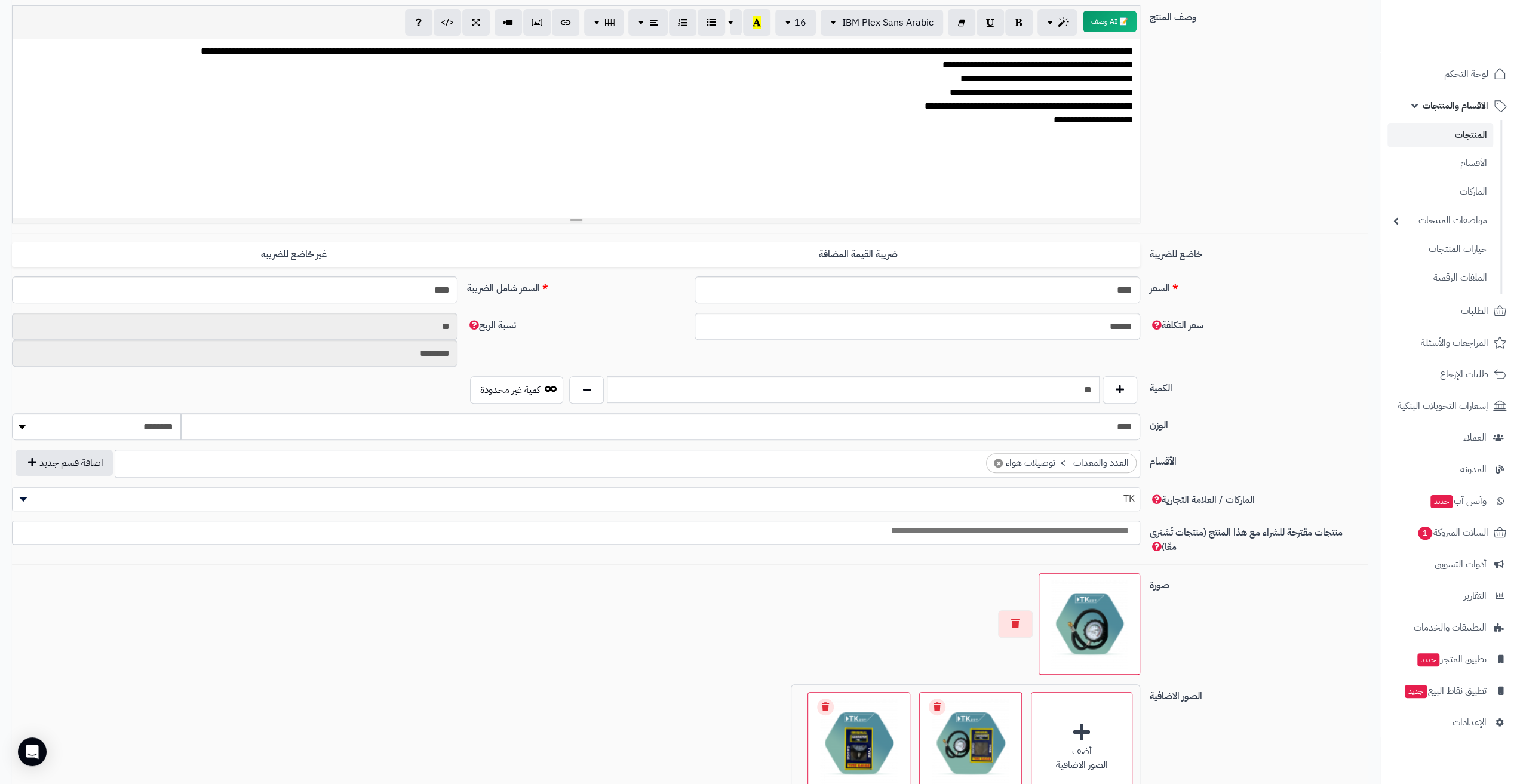
scroll to position [234, 0]
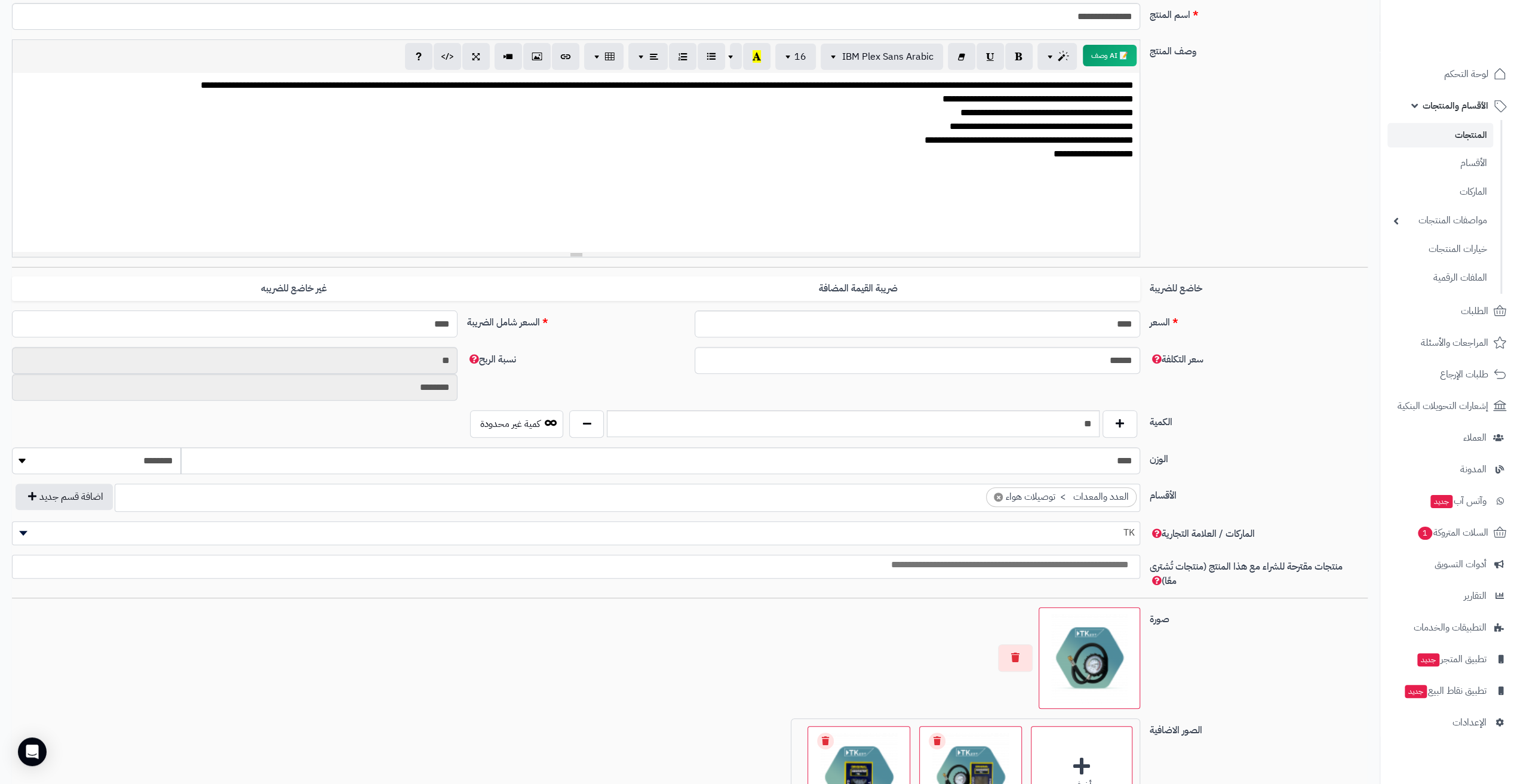
drag, startPoint x: 376, startPoint y: 325, endPoint x: 842, endPoint y: 301, distance: 466.6
click at [842, 304] on div "**********" at bounding box center [689, 449] width 1356 height 968
type input "**"
type input "**********"
type input "**"
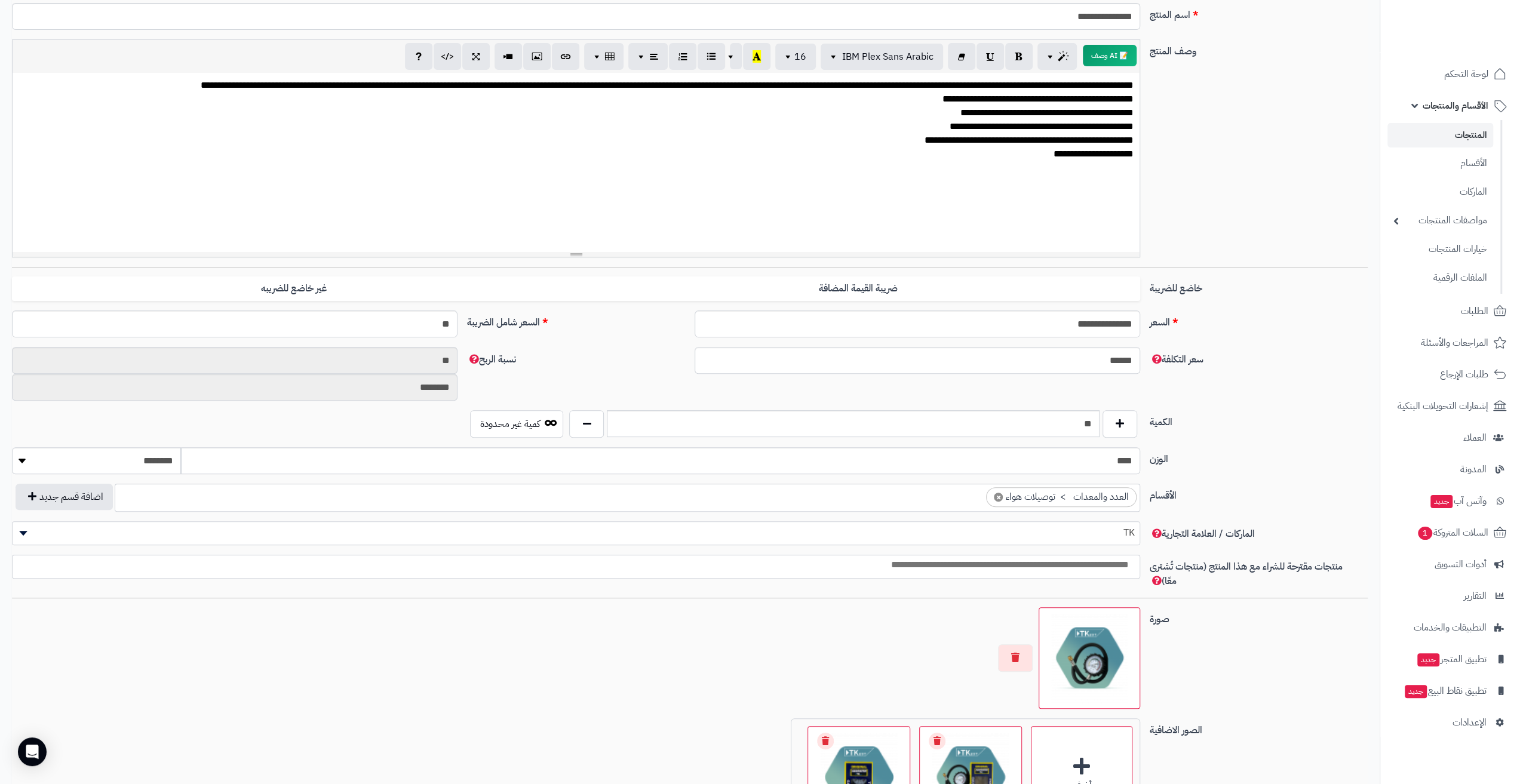
click at [503, 639] on div at bounding box center [575, 658] width 1128 height 101
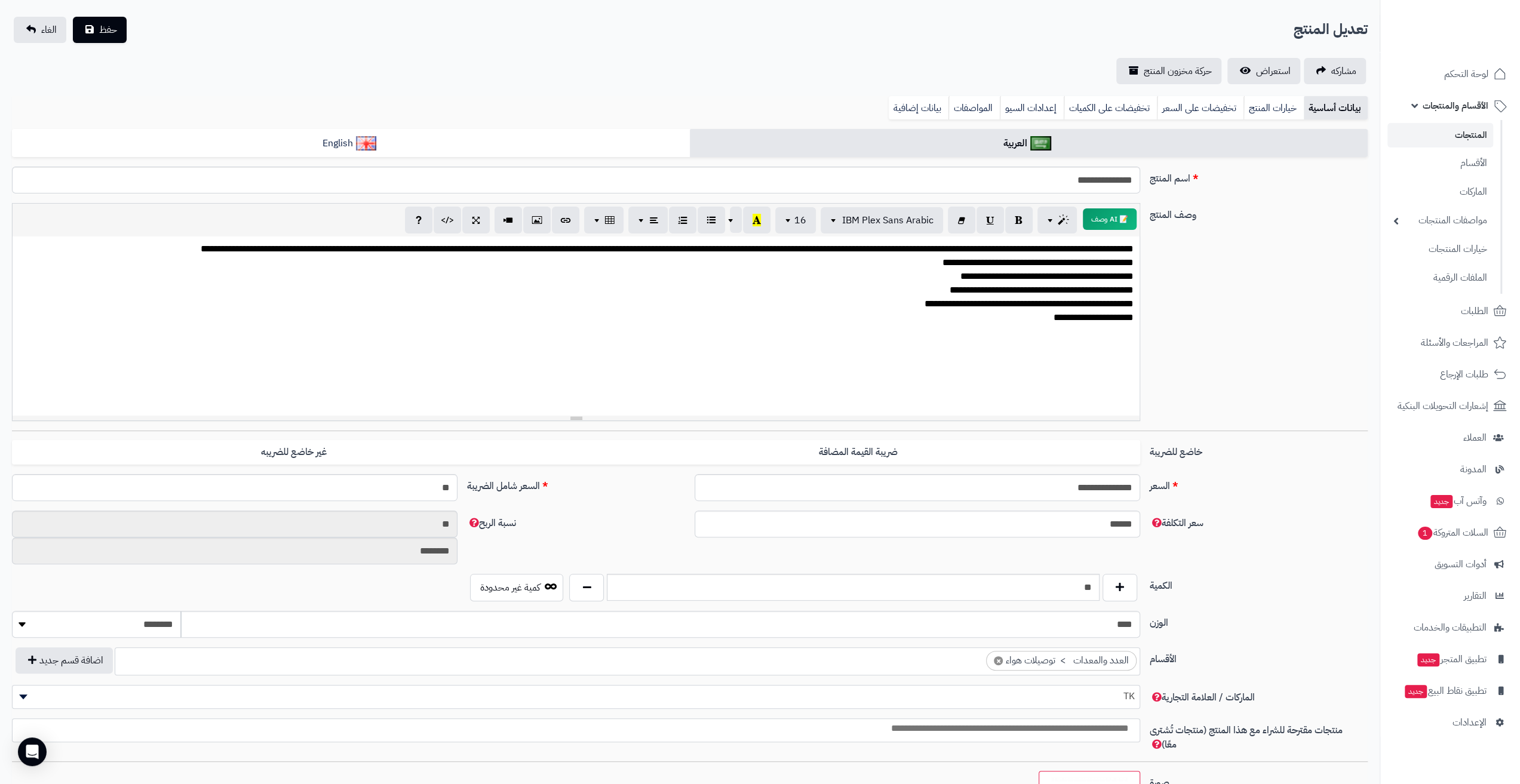
scroll to position [0, 0]
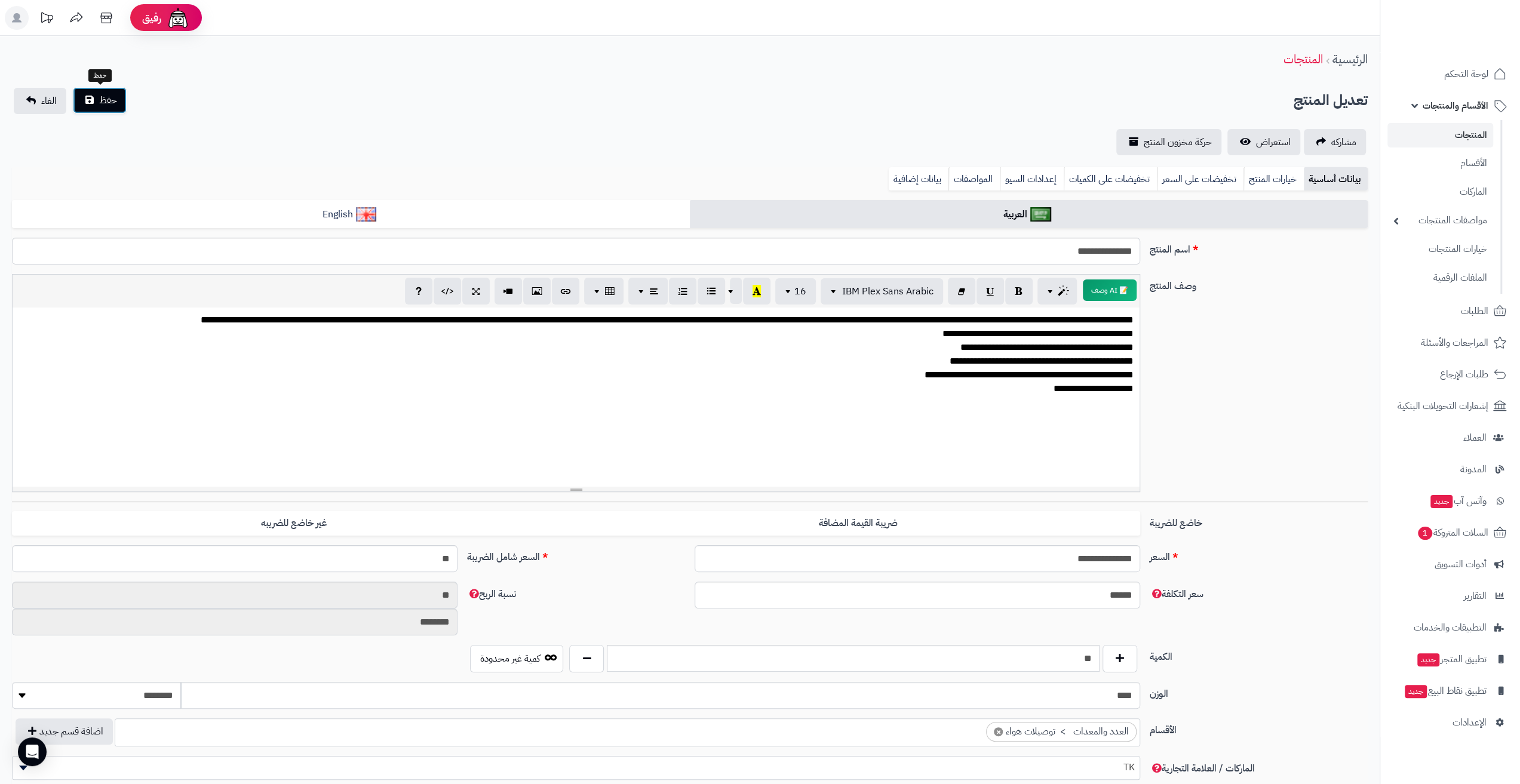
click at [117, 100] on span "حفظ" at bounding box center [108, 100] width 17 height 15
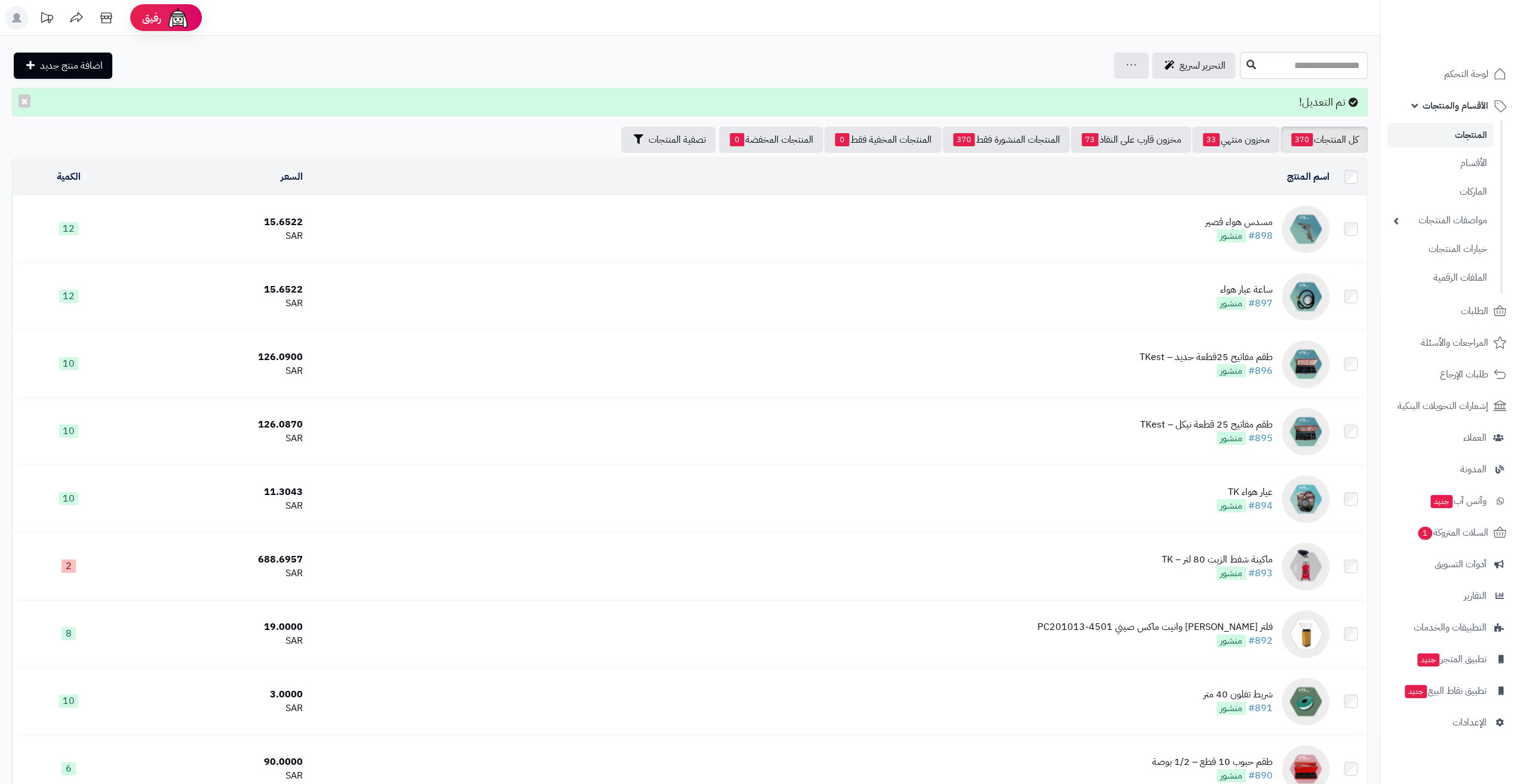
click at [1223, 216] on div "مسدس هواء قصير" at bounding box center [1238, 222] width 67 height 14
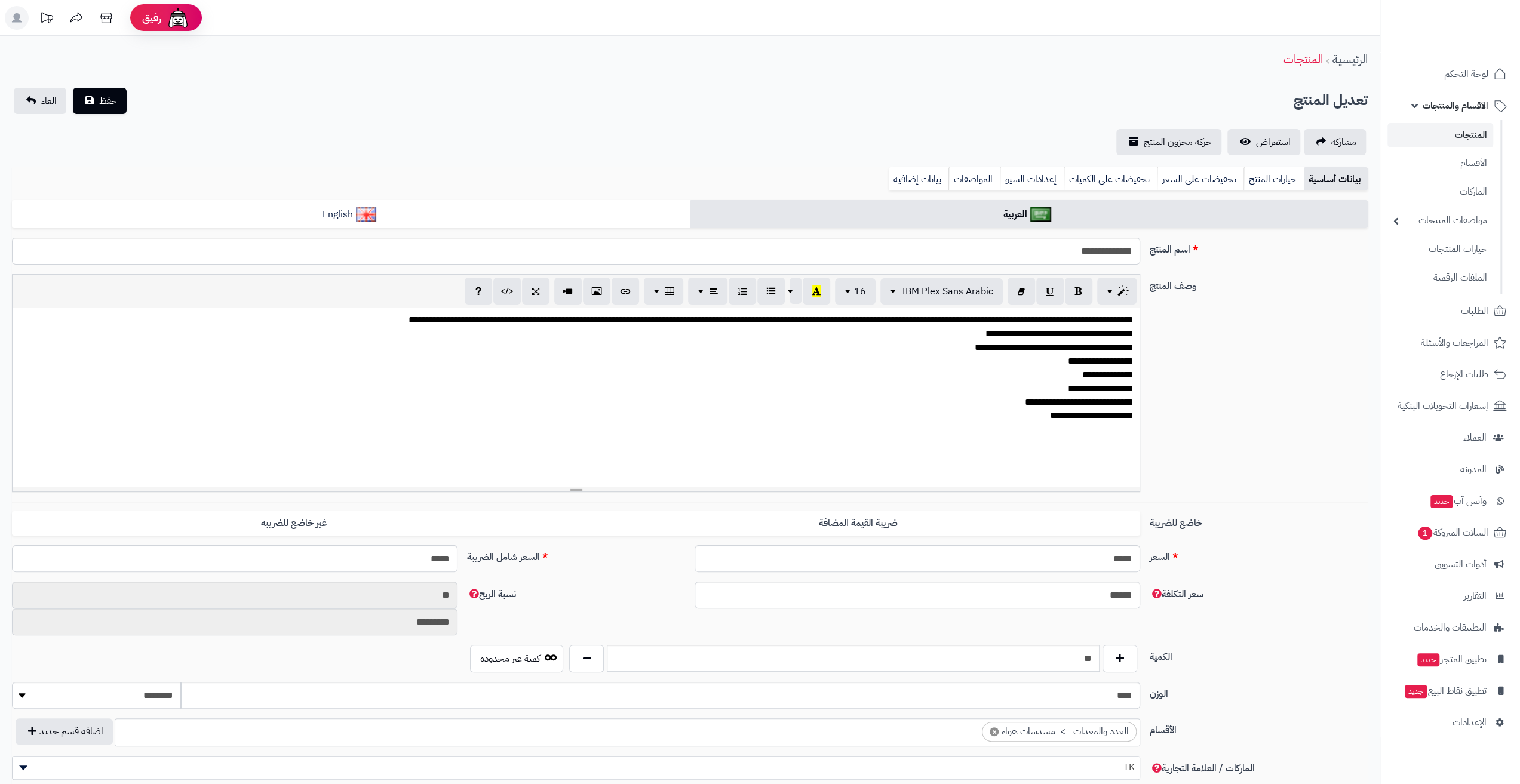
scroll to position [139, 0]
click at [1434, 134] on link "المنتجات" at bounding box center [1439, 135] width 106 height 24
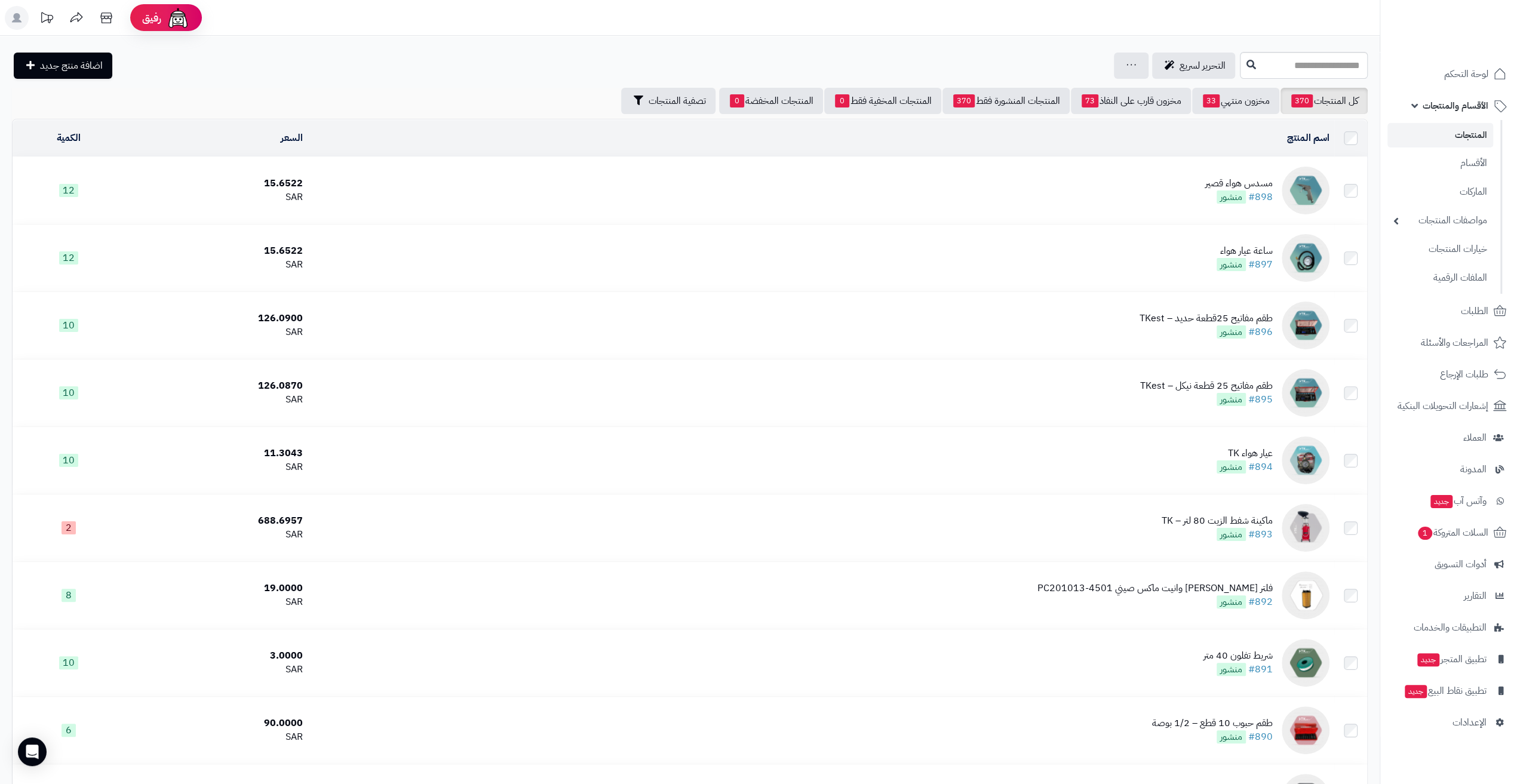
click at [1427, 127] on link "المنتجات" at bounding box center [1439, 135] width 106 height 24
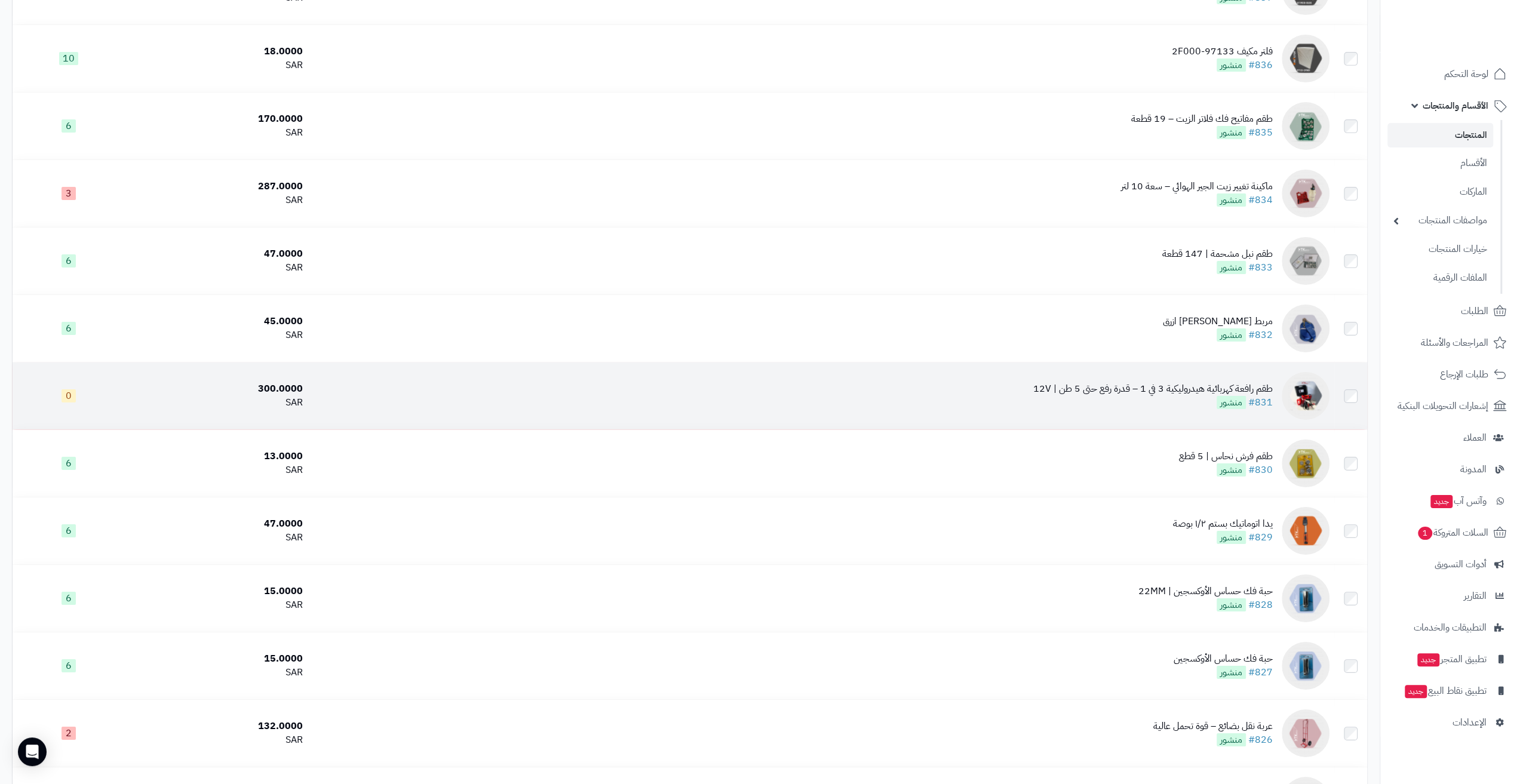
scroll to position [4298, 0]
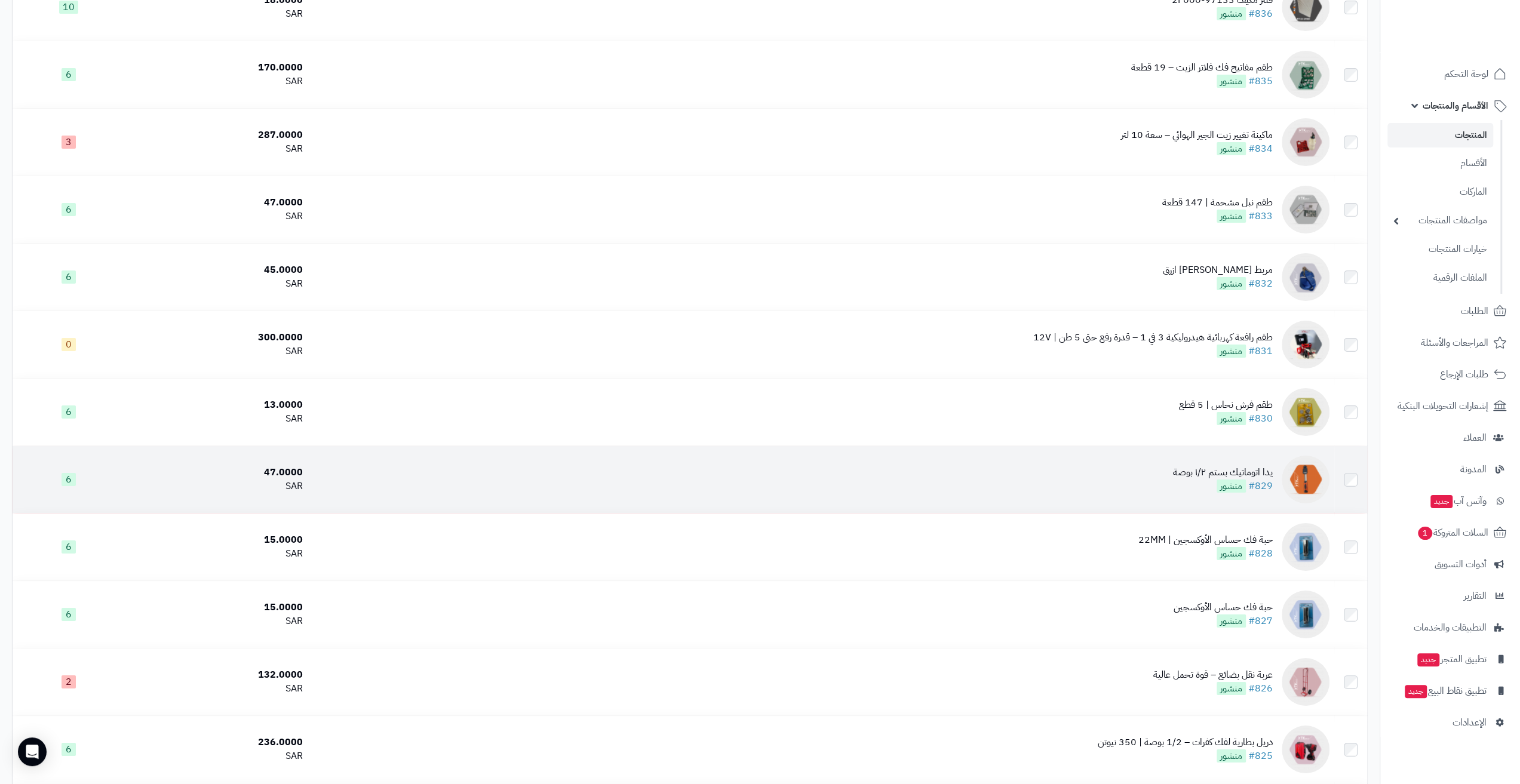
click at [1178, 479] on div "يدا اتوماتيك بستم ١/٢ بوصة" at bounding box center [1223, 472] width 100 height 14
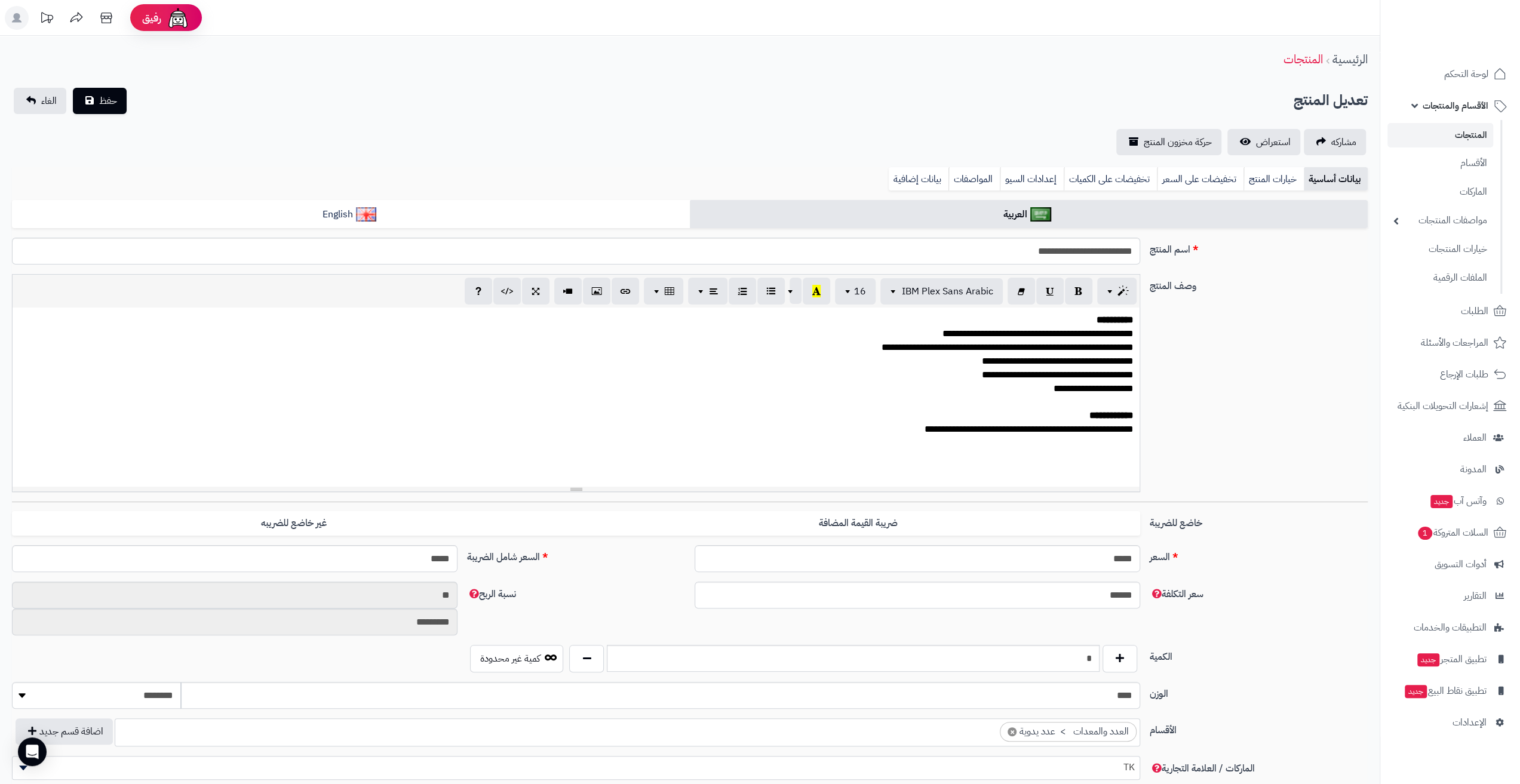
scroll to position [124, 0]
drag, startPoint x: 396, startPoint y: 560, endPoint x: 529, endPoint y: 557, distance: 133.0
click at [529, 557] on div "السعر ***** اختار الضريبة اولا لحساب السعر السعر شامل الضريبة *****" at bounding box center [689, 562] width 1365 height 36
type input "**"
type input "**********"
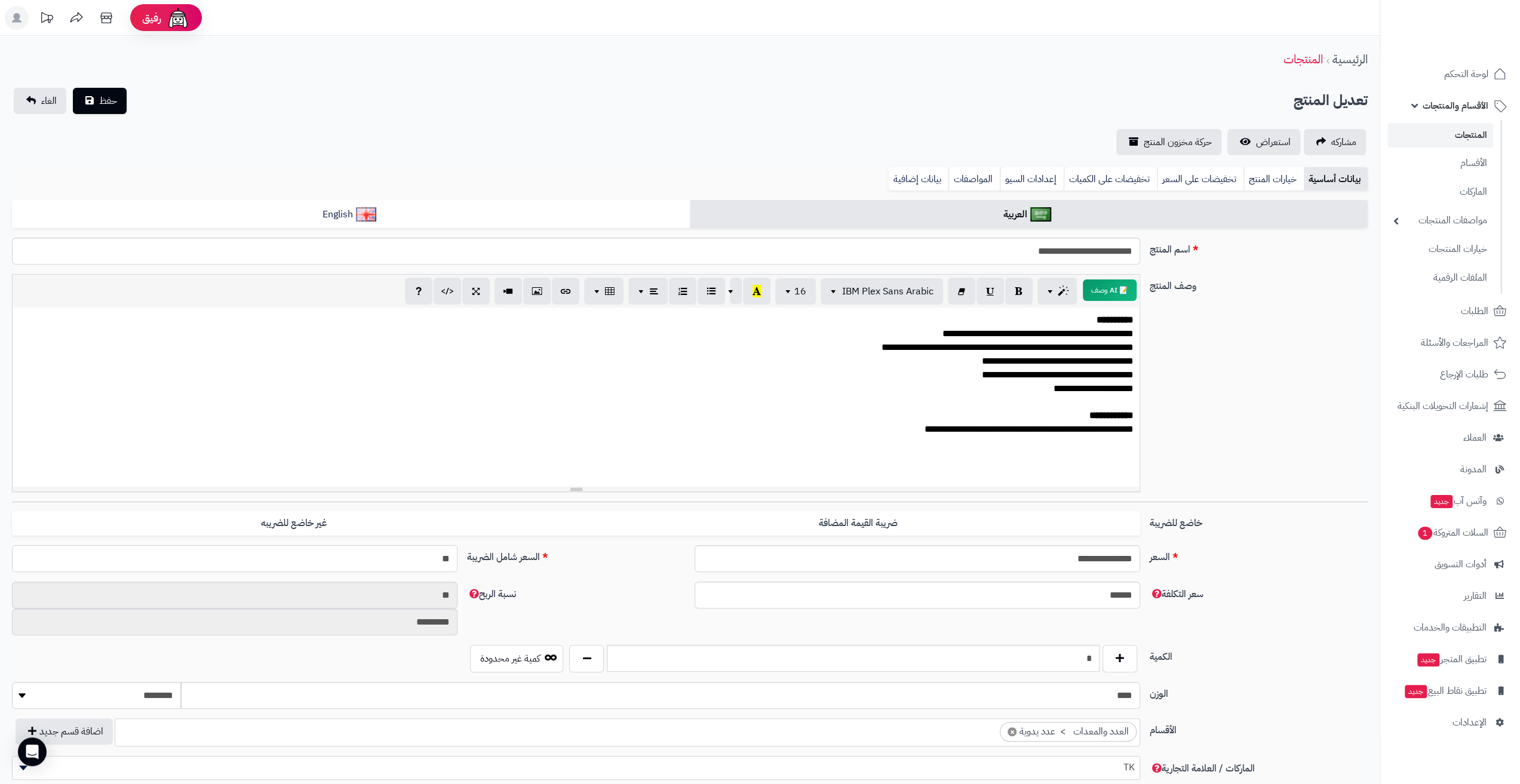
type input "**"
click at [528, 450] on div "**********" at bounding box center [575, 396] width 1126 height 179
click at [109, 102] on span "حفظ" at bounding box center [108, 100] width 17 height 15
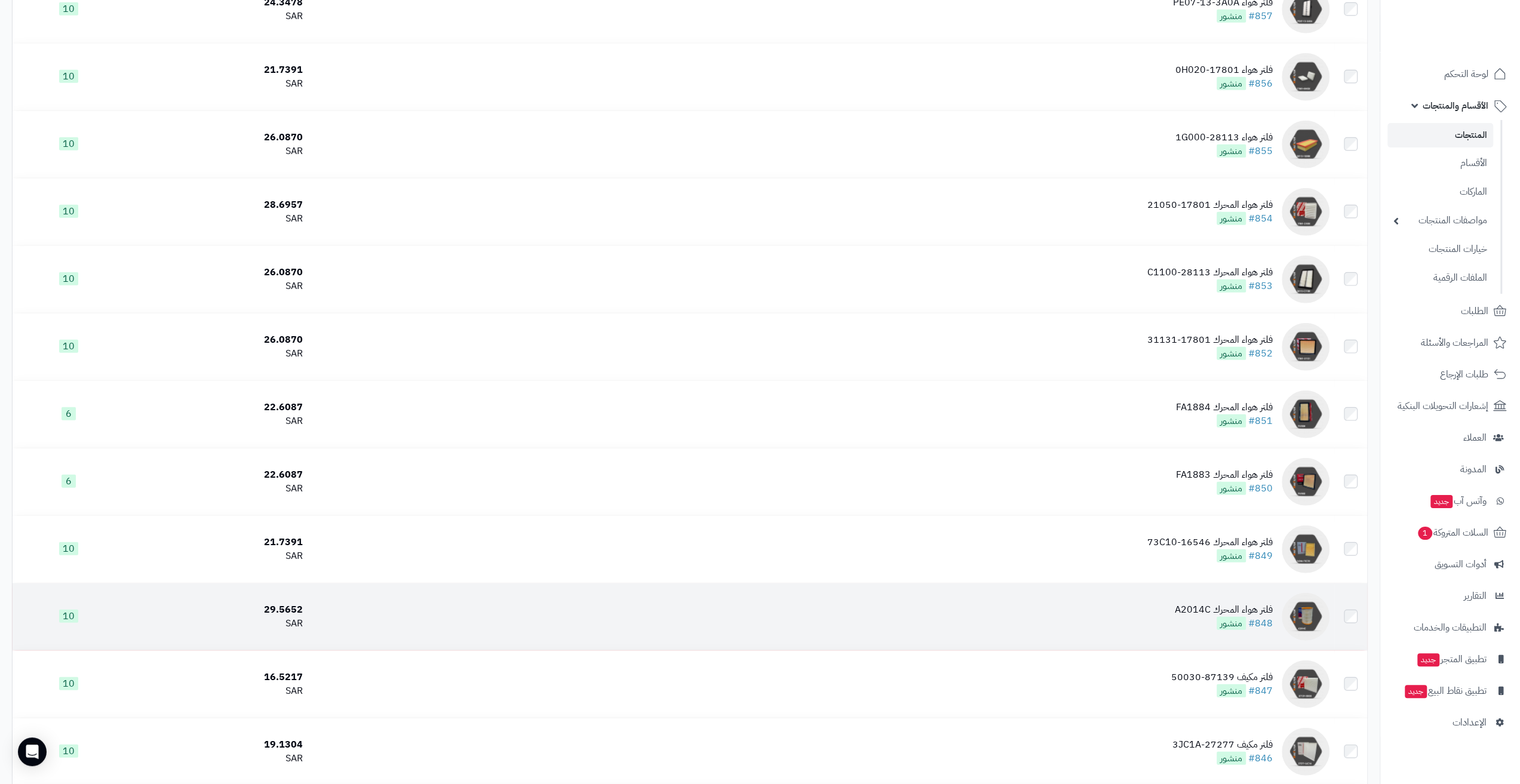
scroll to position [3104, 0]
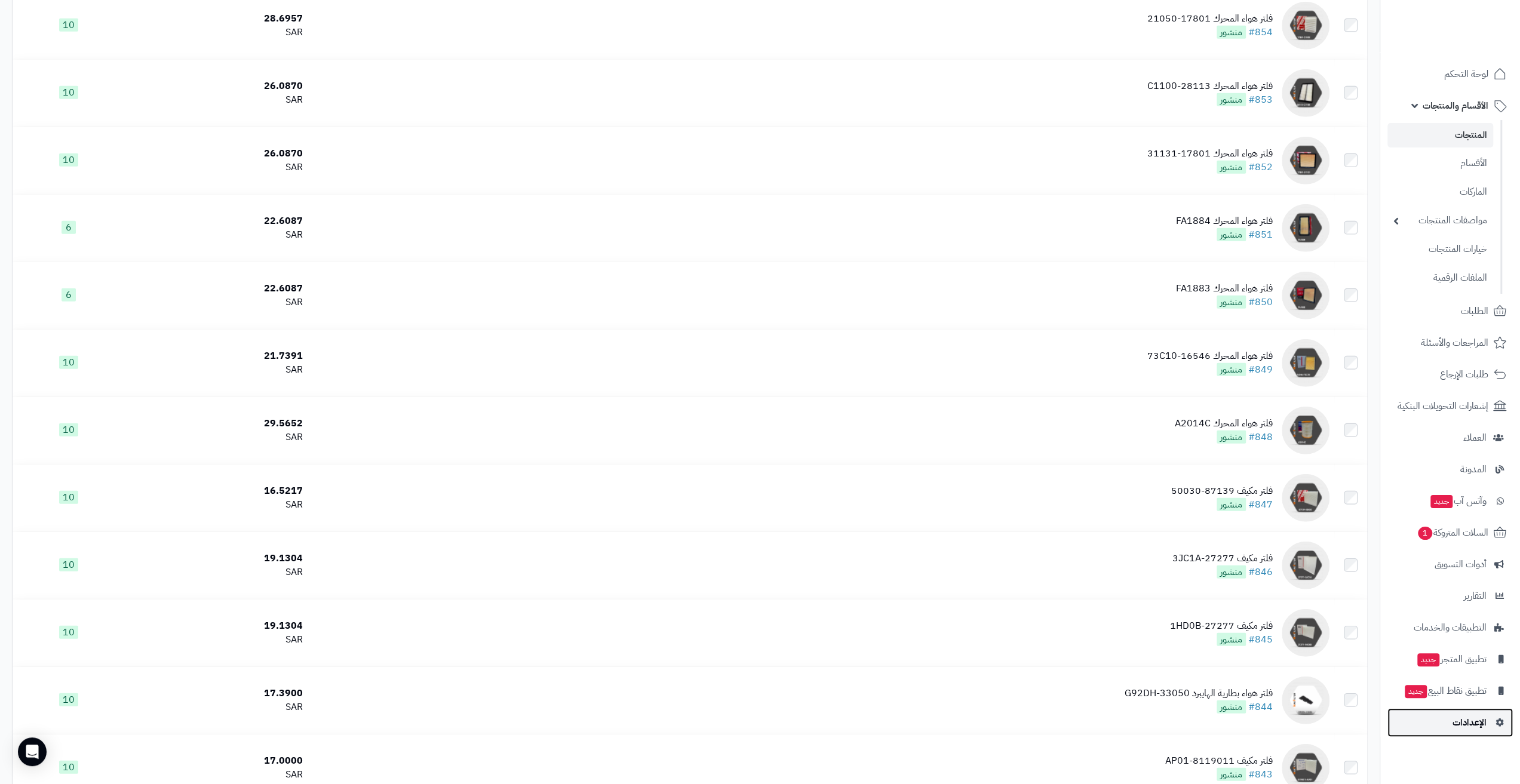
click at [1467, 726] on span "الإعدادات" at bounding box center [1468, 722] width 34 height 17
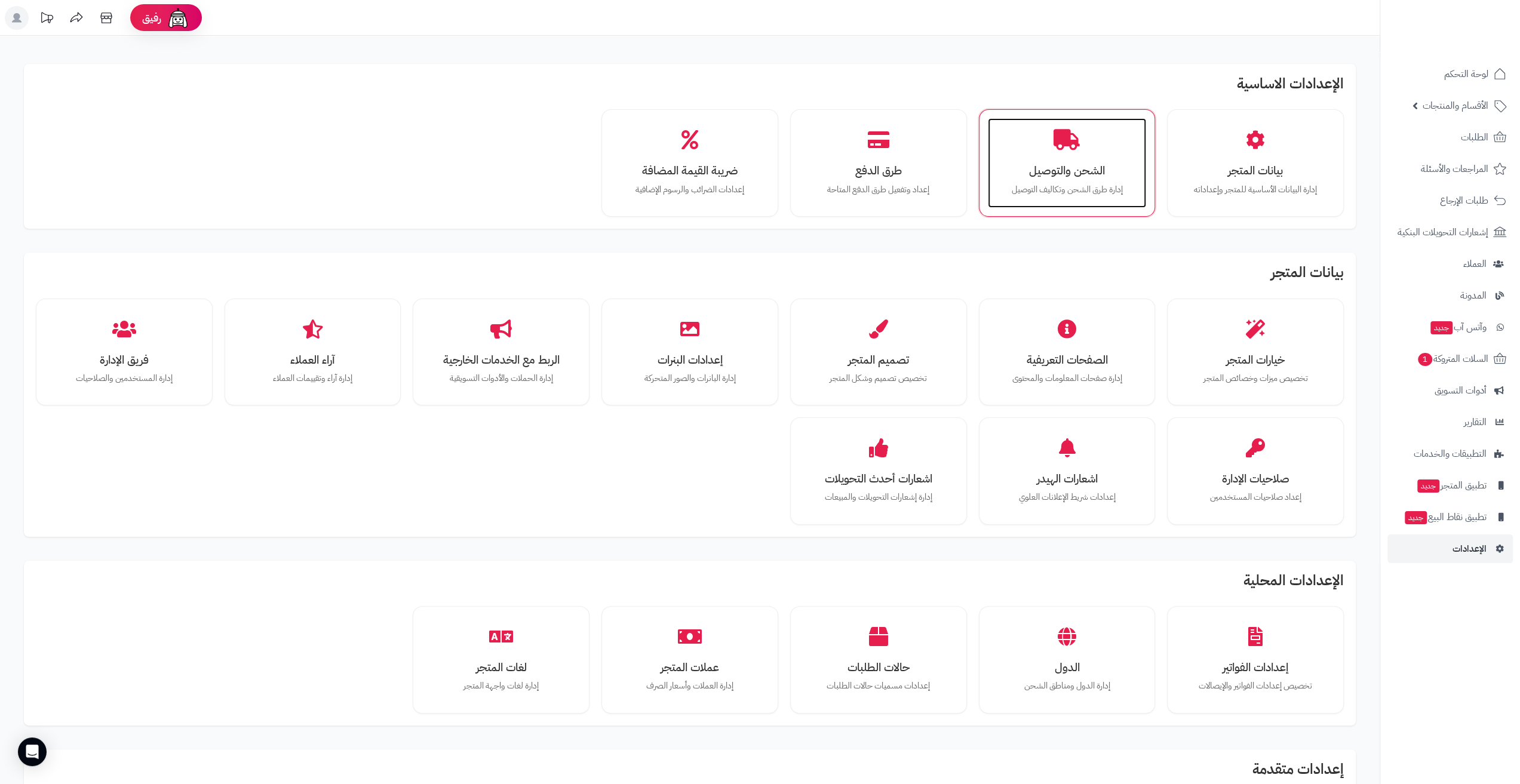
click at [1113, 164] on h3 "الشحن والتوصيل" at bounding box center [1067, 170] width 135 height 13
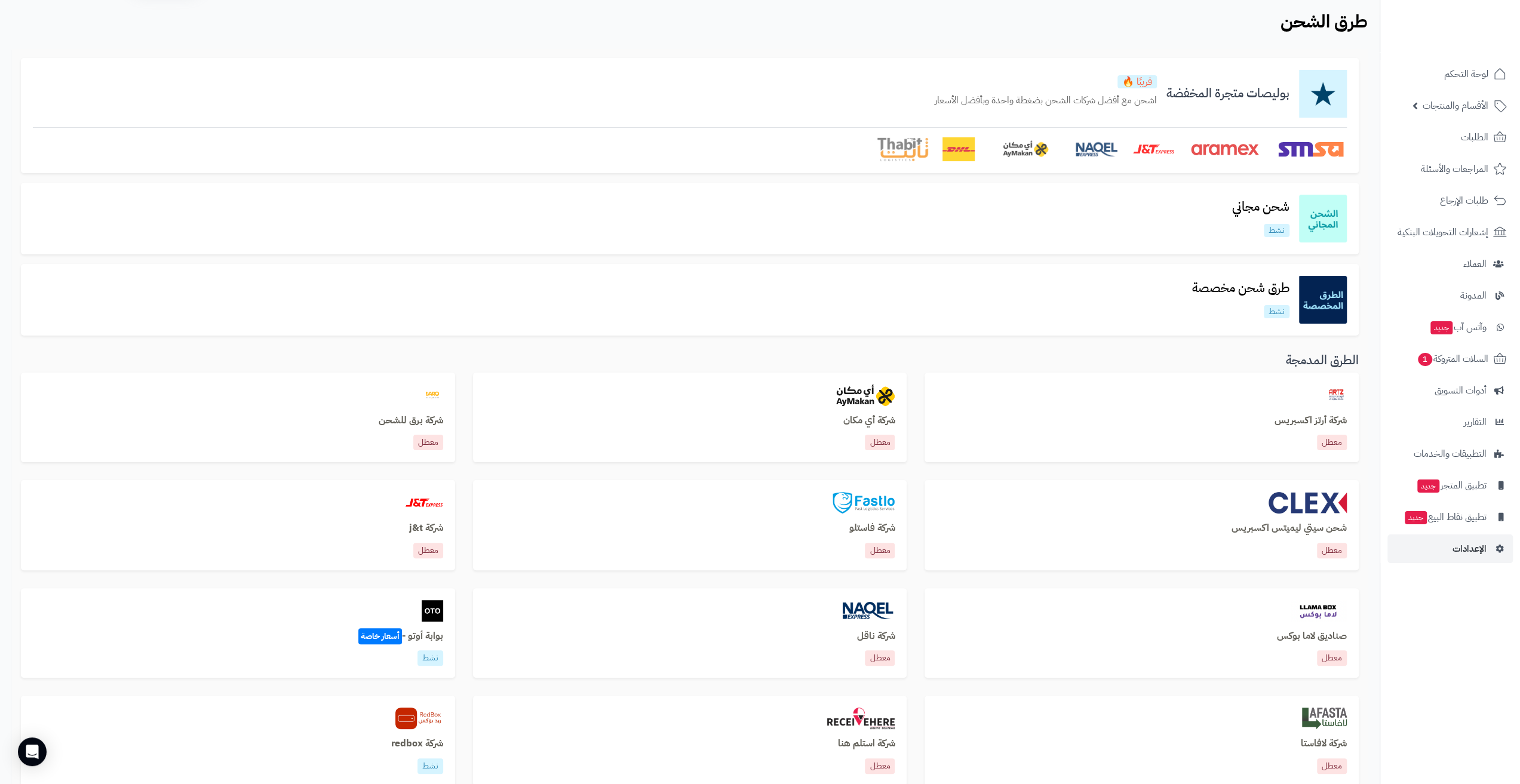
scroll to position [59, 0]
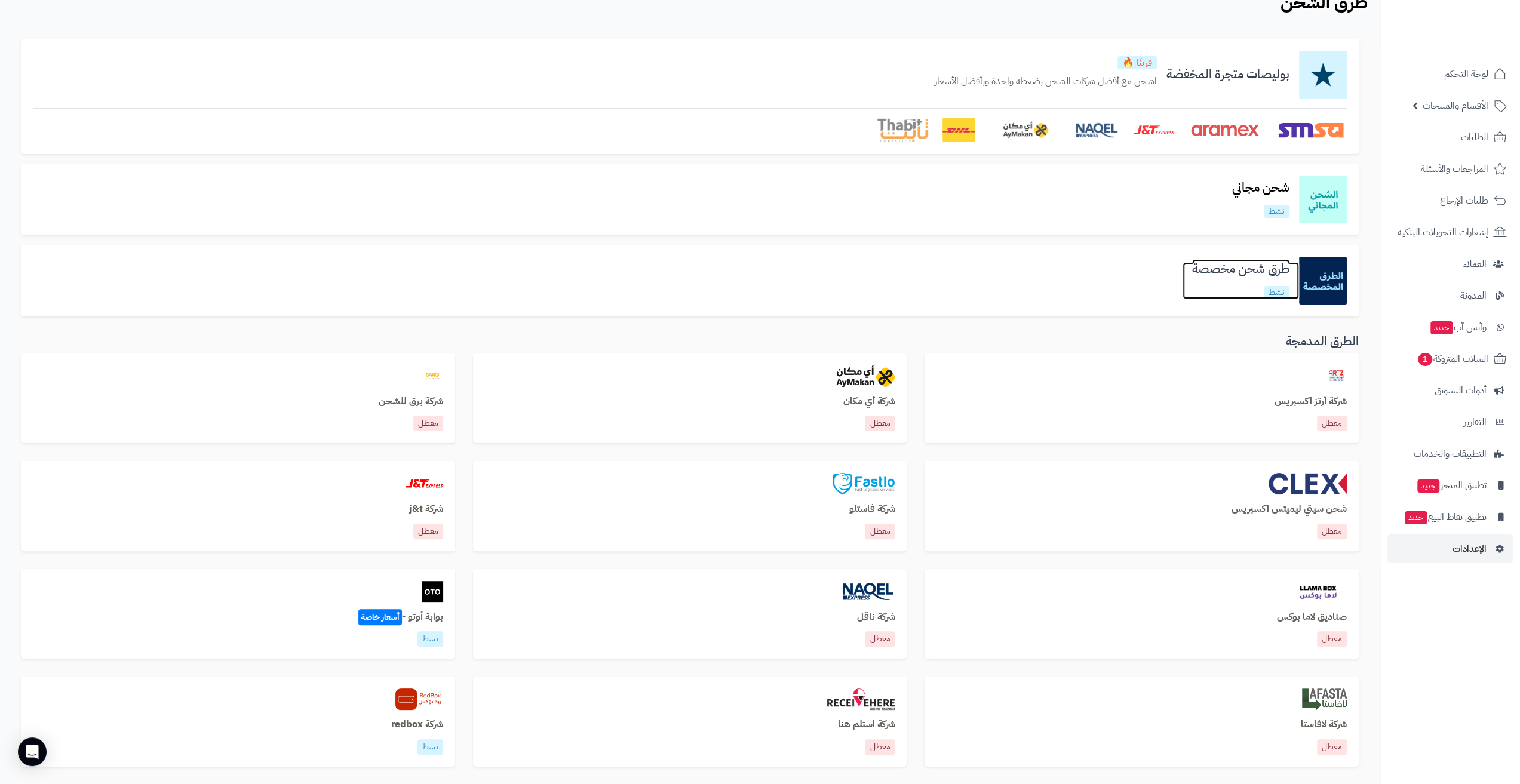
click at [1225, 269] on h3 "طرق شحن مخصصة" at bounding box center [1241, 269] width 117 height 14
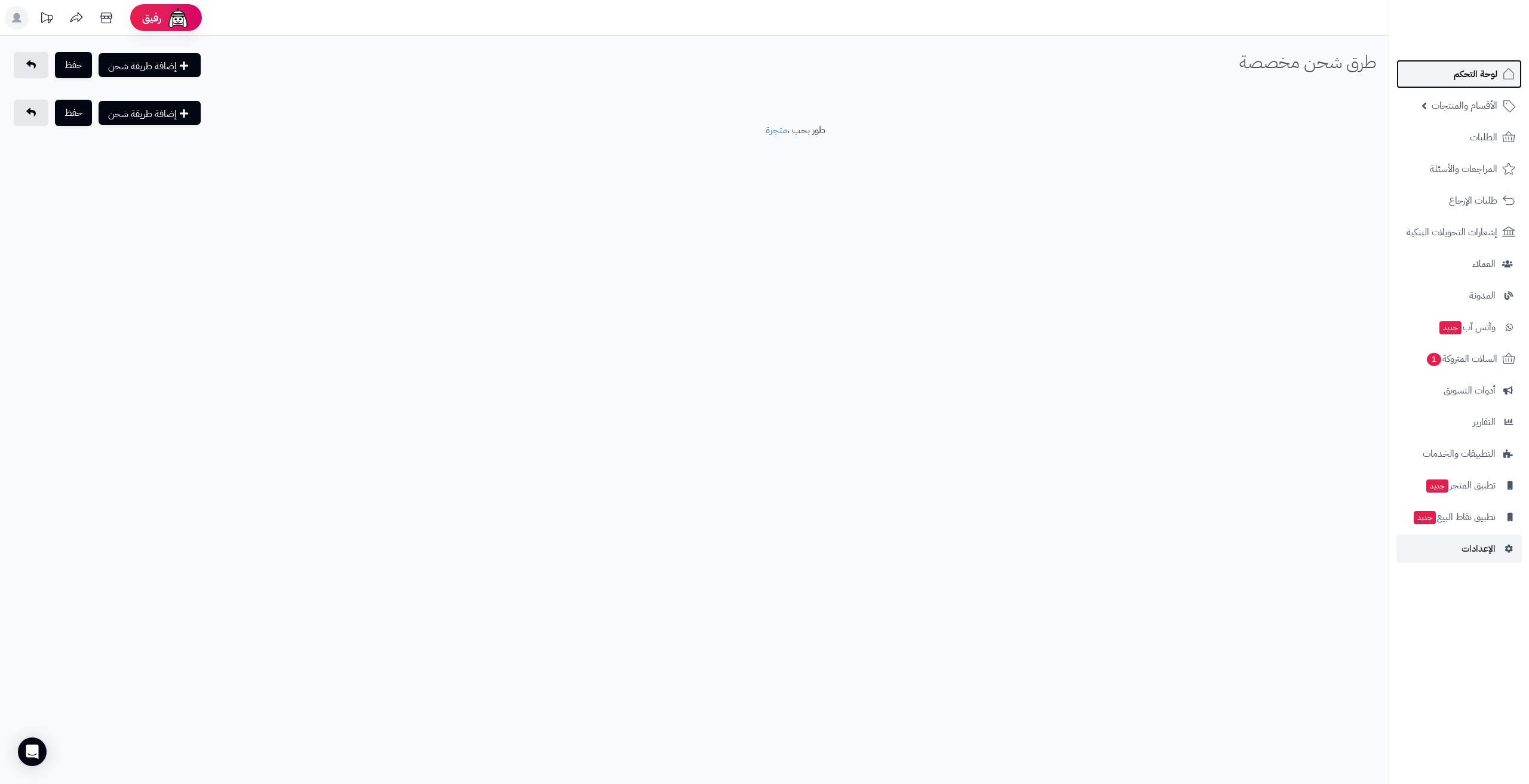
click at [1487, 83] on link "لوحة التحكم" at bounding box center [1458, 73] width 125 height 28
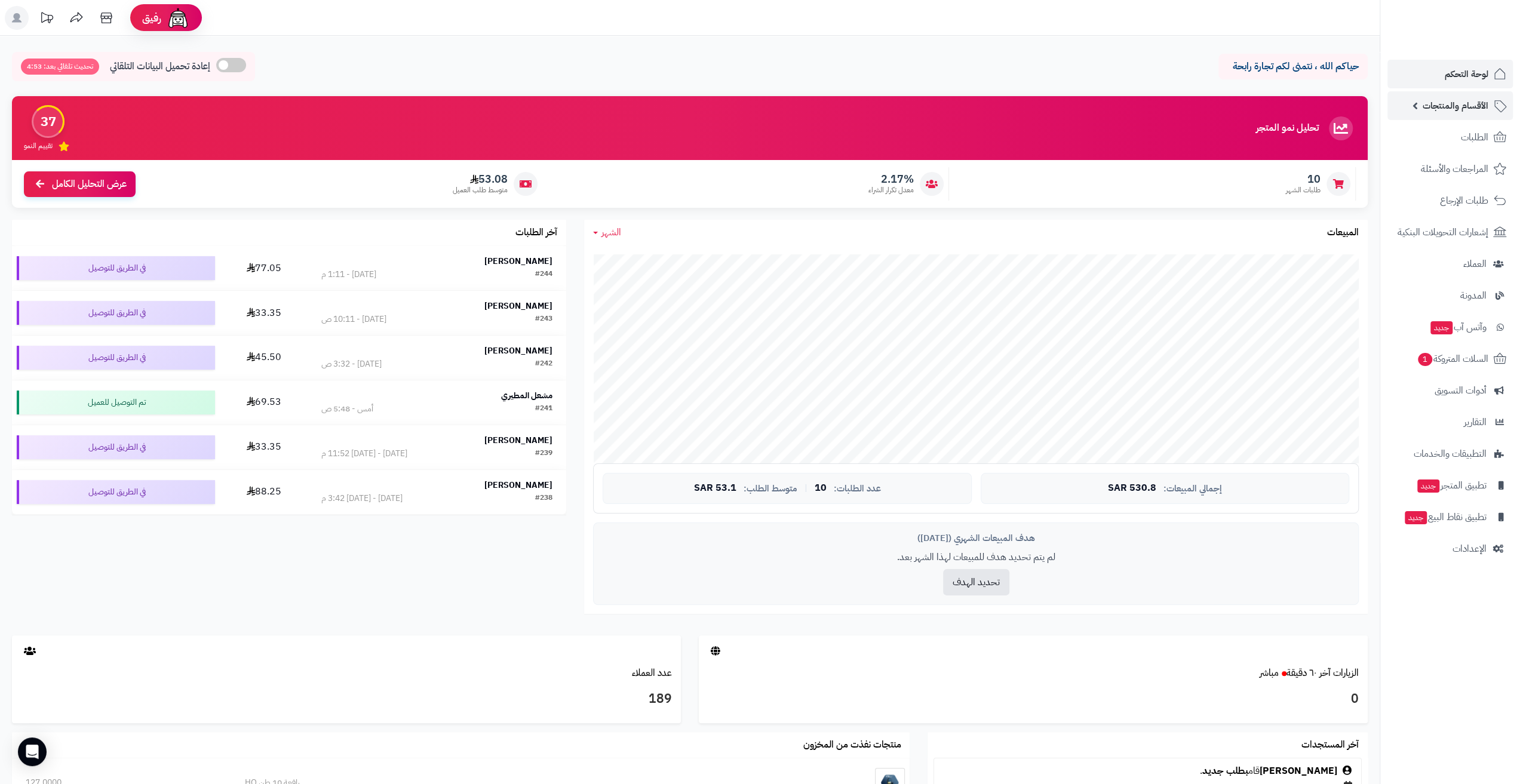
click at [1433, 98] on span "الأقسام والمنتجات" at bounding box center [1455, 105] width 66 height 17
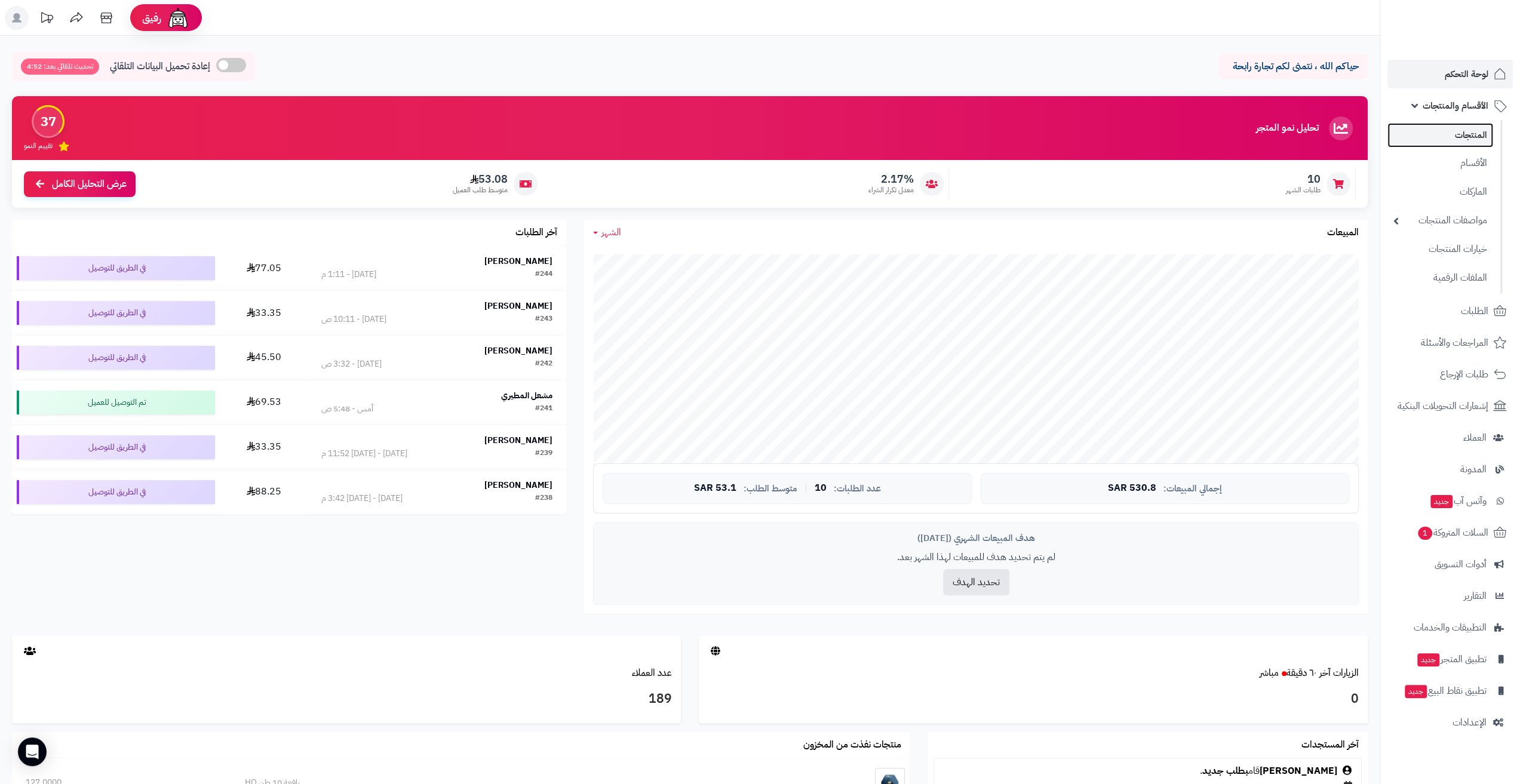
click at [1463, 131] on link "المنتجات" at bounding box center [1439, 135] width 106 height 24
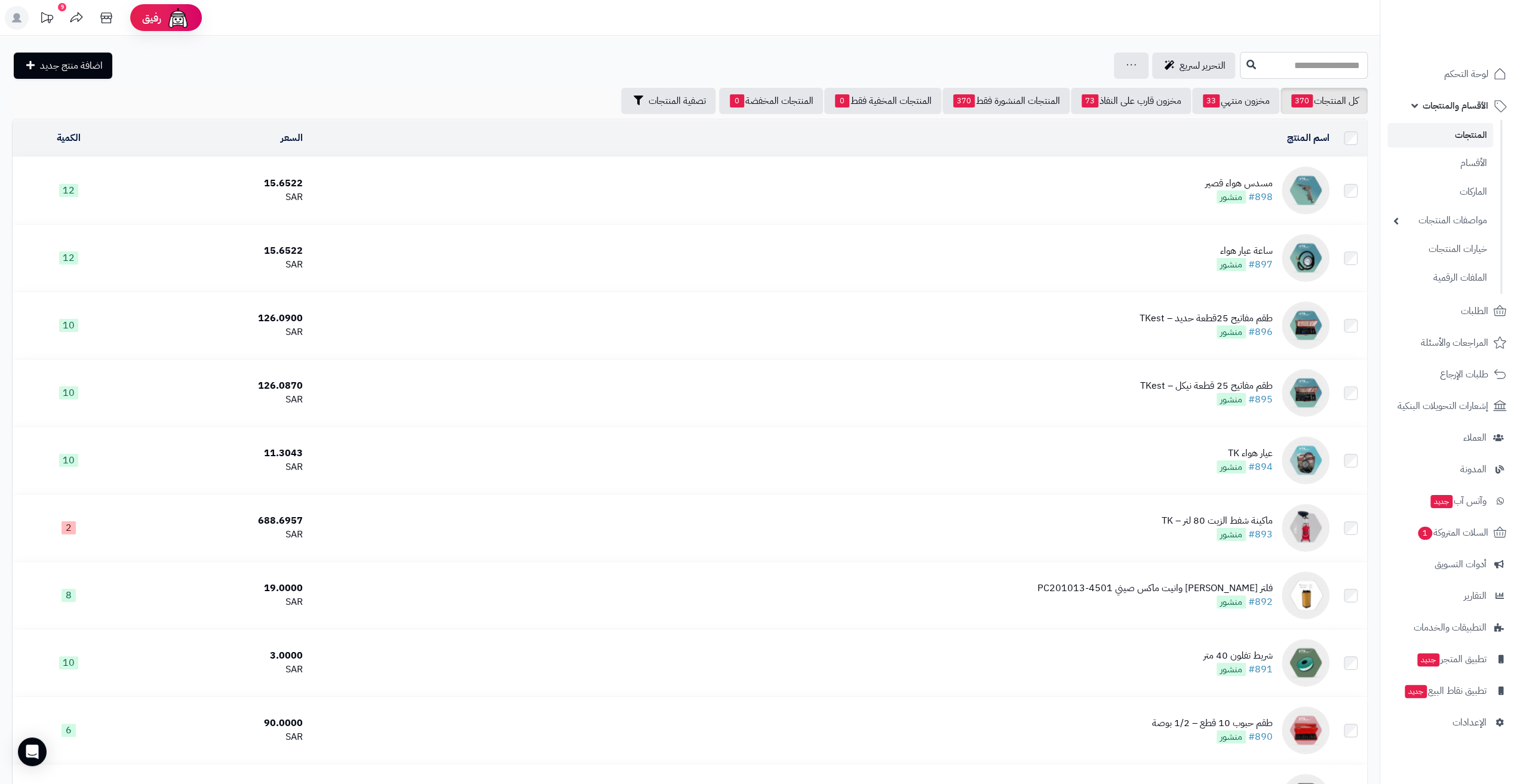
click at [1244, 61] on input "text" at bounding box center [1302, 65] width 127 height 27
type input "**********"
click at [1281, 95] on link "بلف كفرات نيكل" at bounding box center [1302, 93] width 127 height 22
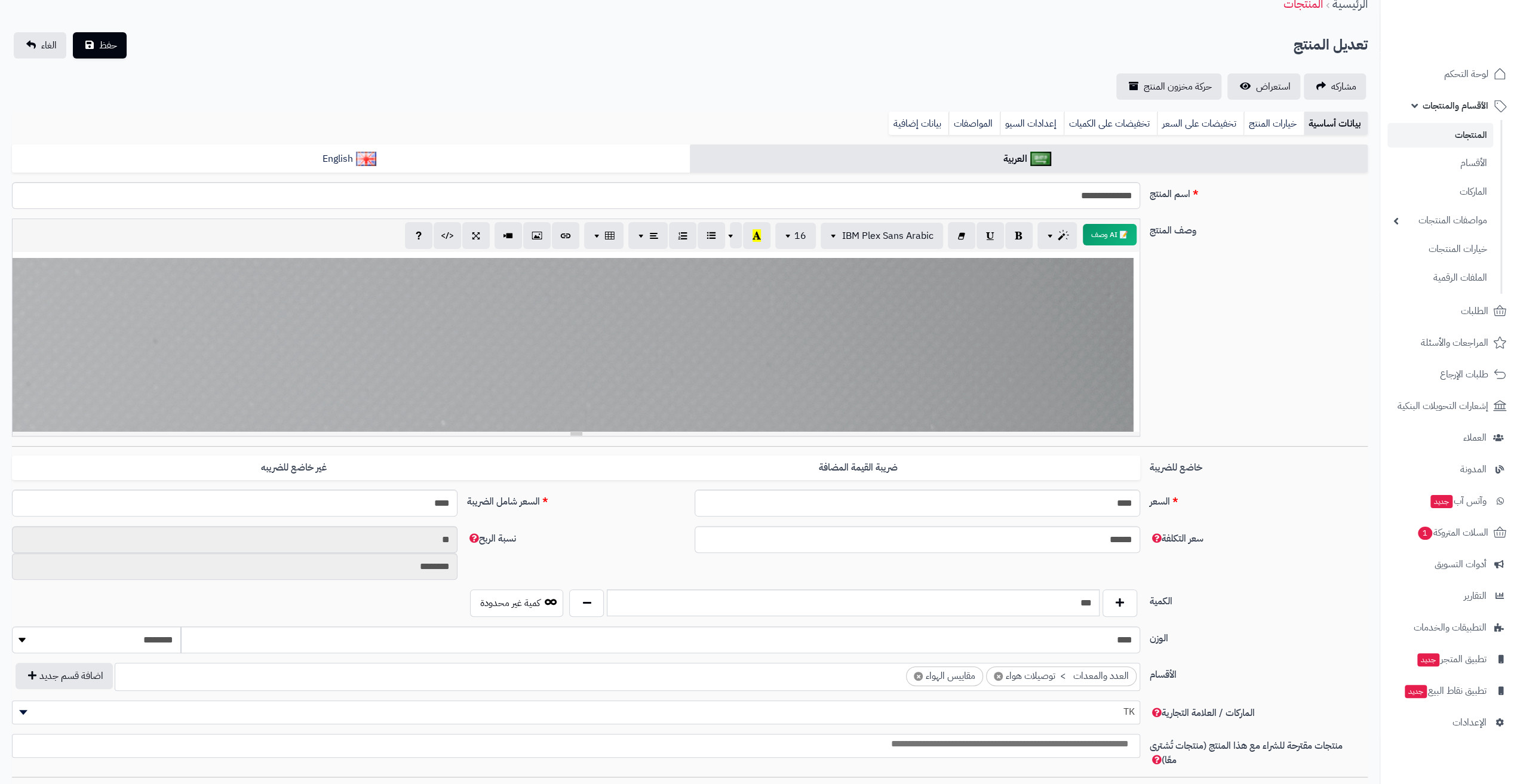
scroll to position [17, 0]
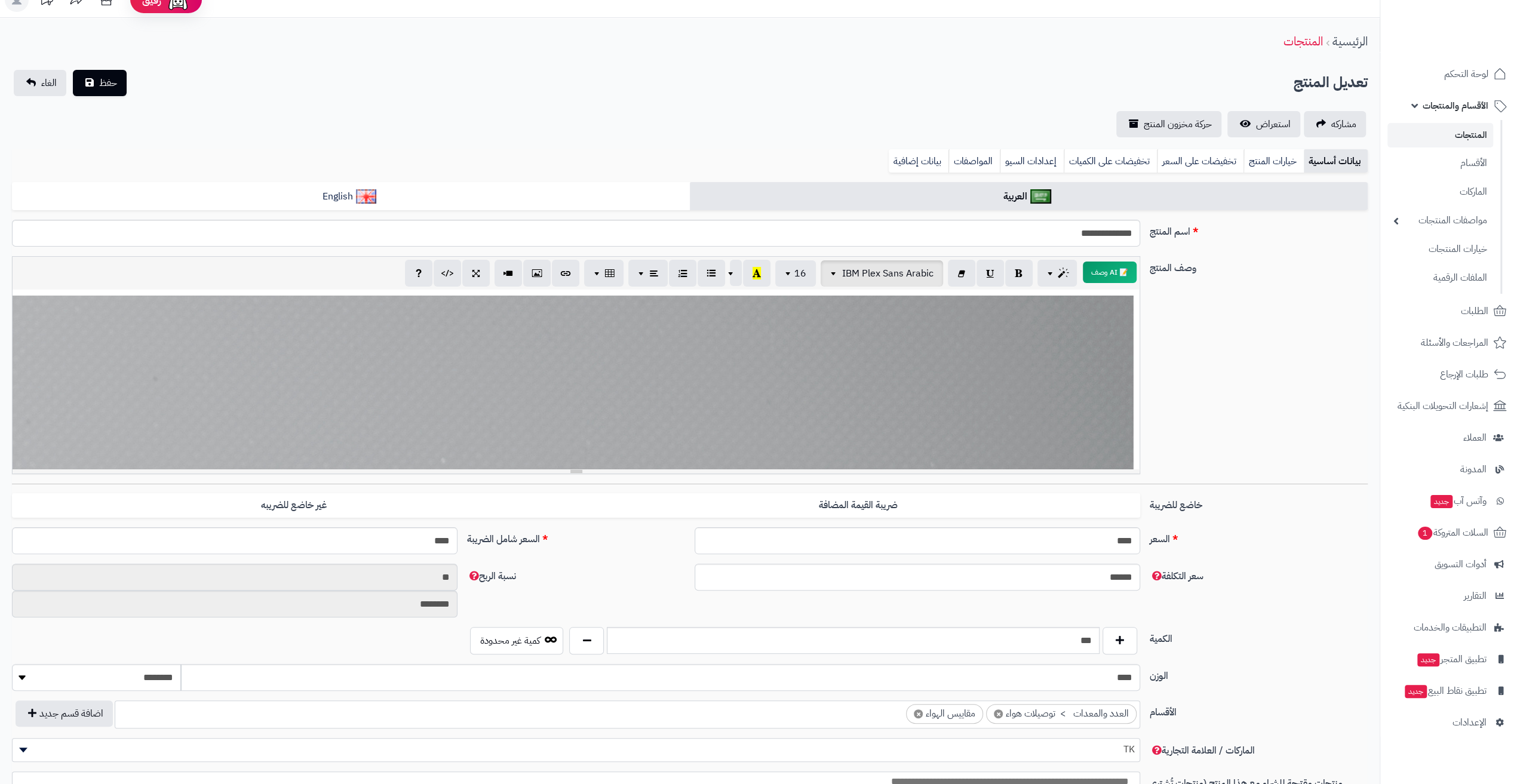
click at [861, 287] on button "IBM Plex Sans Arabic" at bounding box center [881, 273] width 122 height 26
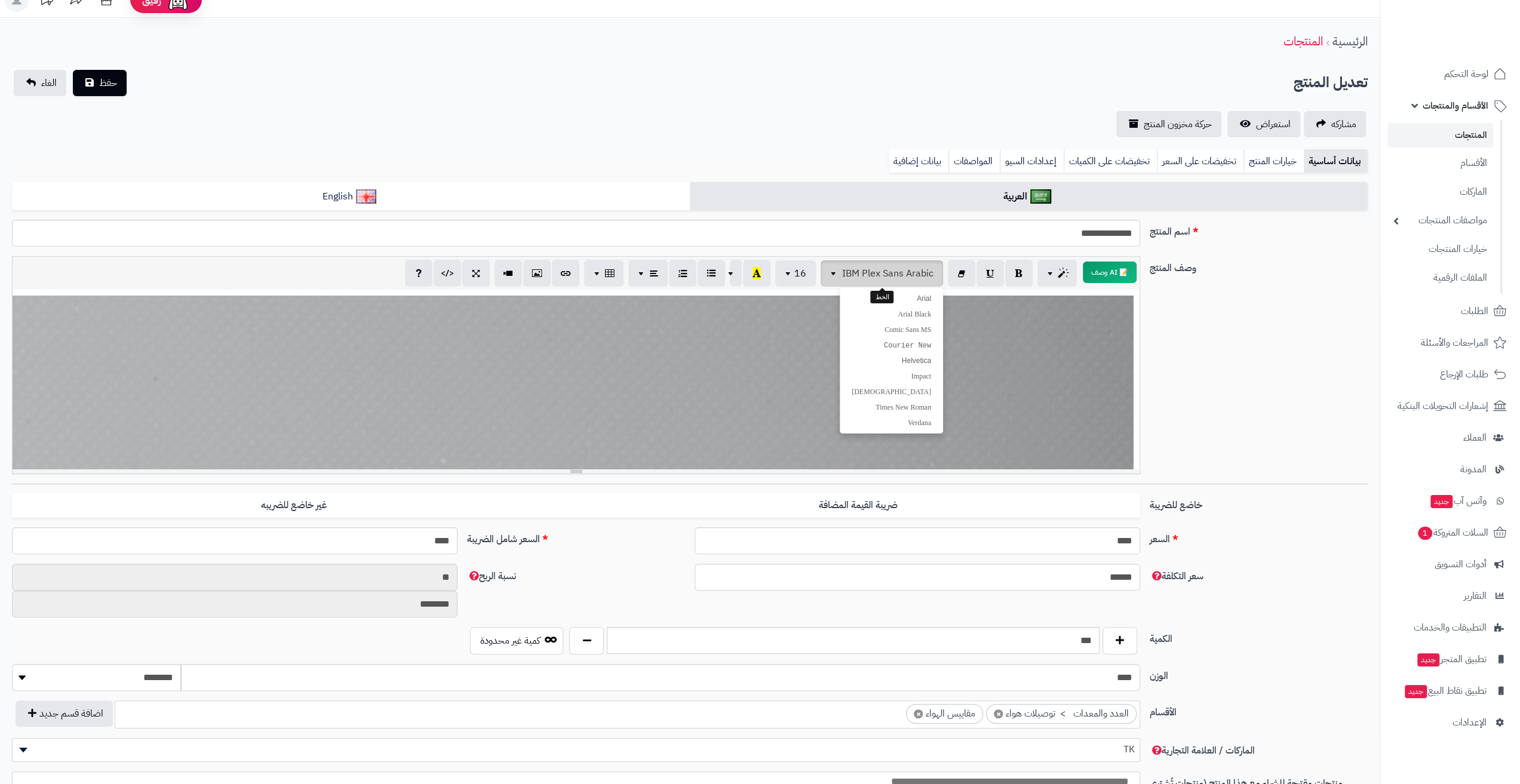
scroll to position [0, 0]
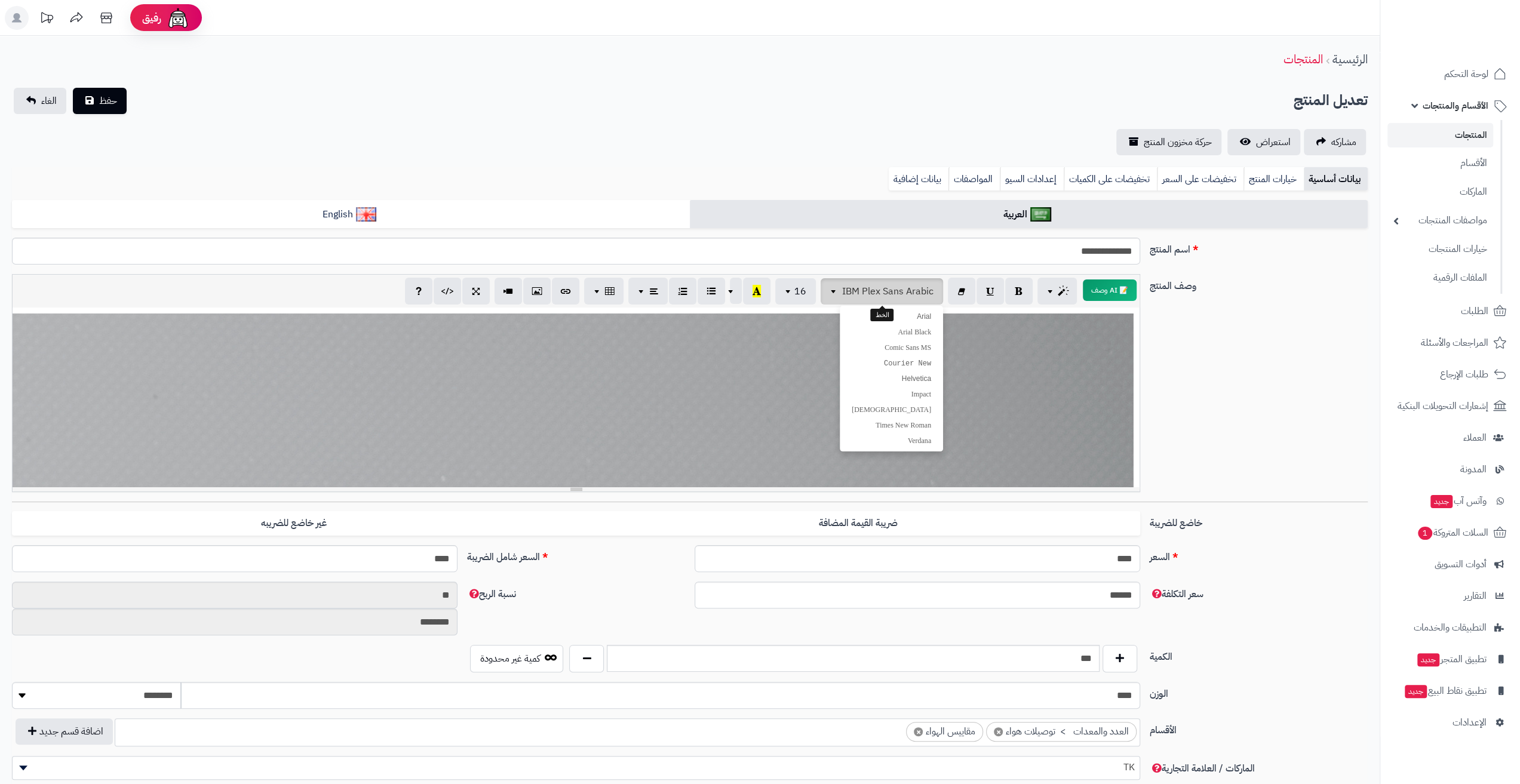
drag, startPoint x: 861, startPoint y: 301, endPoint x: 883, endPoint y: 326, distance: 33.3
click at [861, 301] on button "IBM Plex Sans Arabic" at bounding box center [881, 290] width 122 height 26
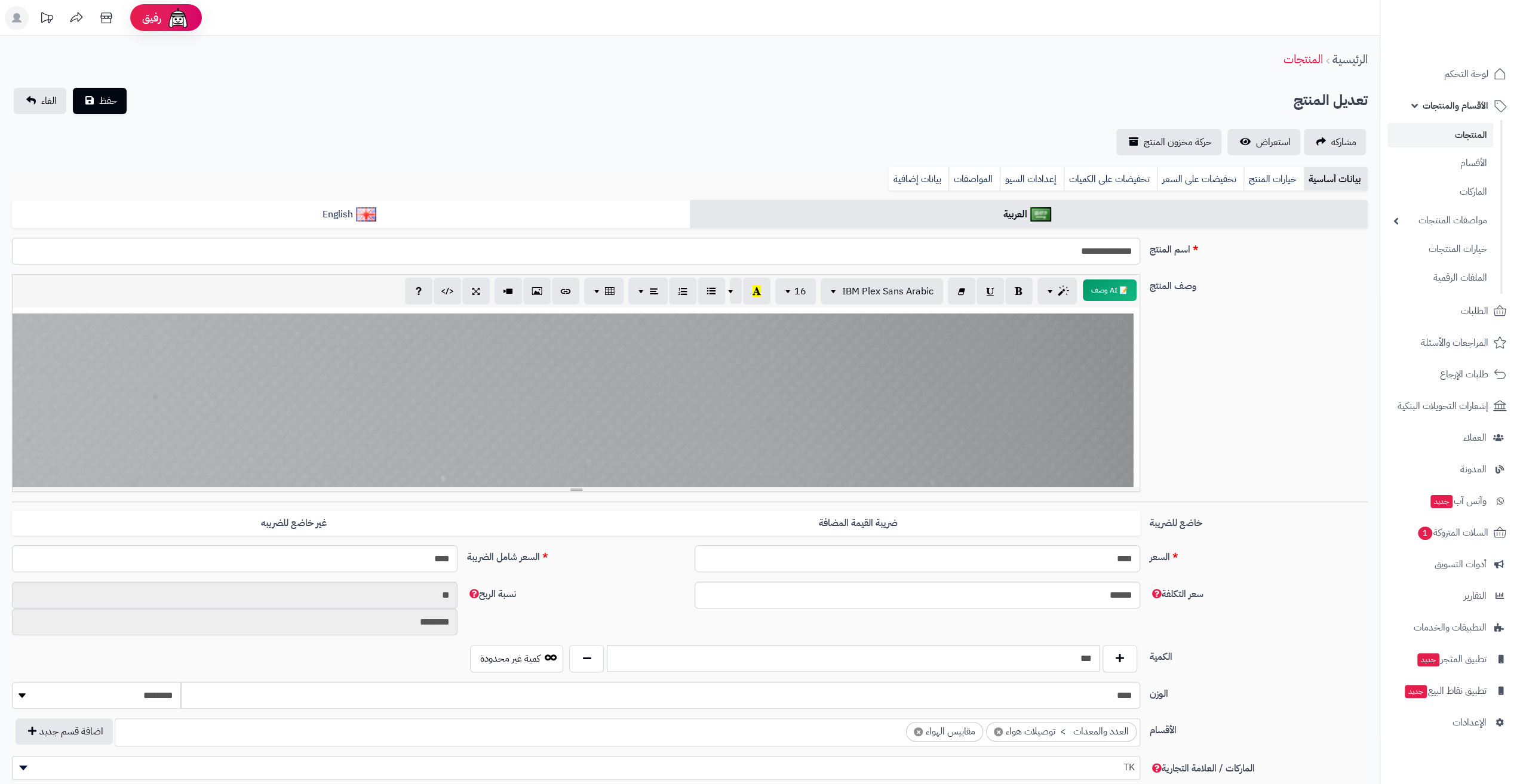
click at [904, 364] on div at bounding box center [575, 396] width 1126 height 179
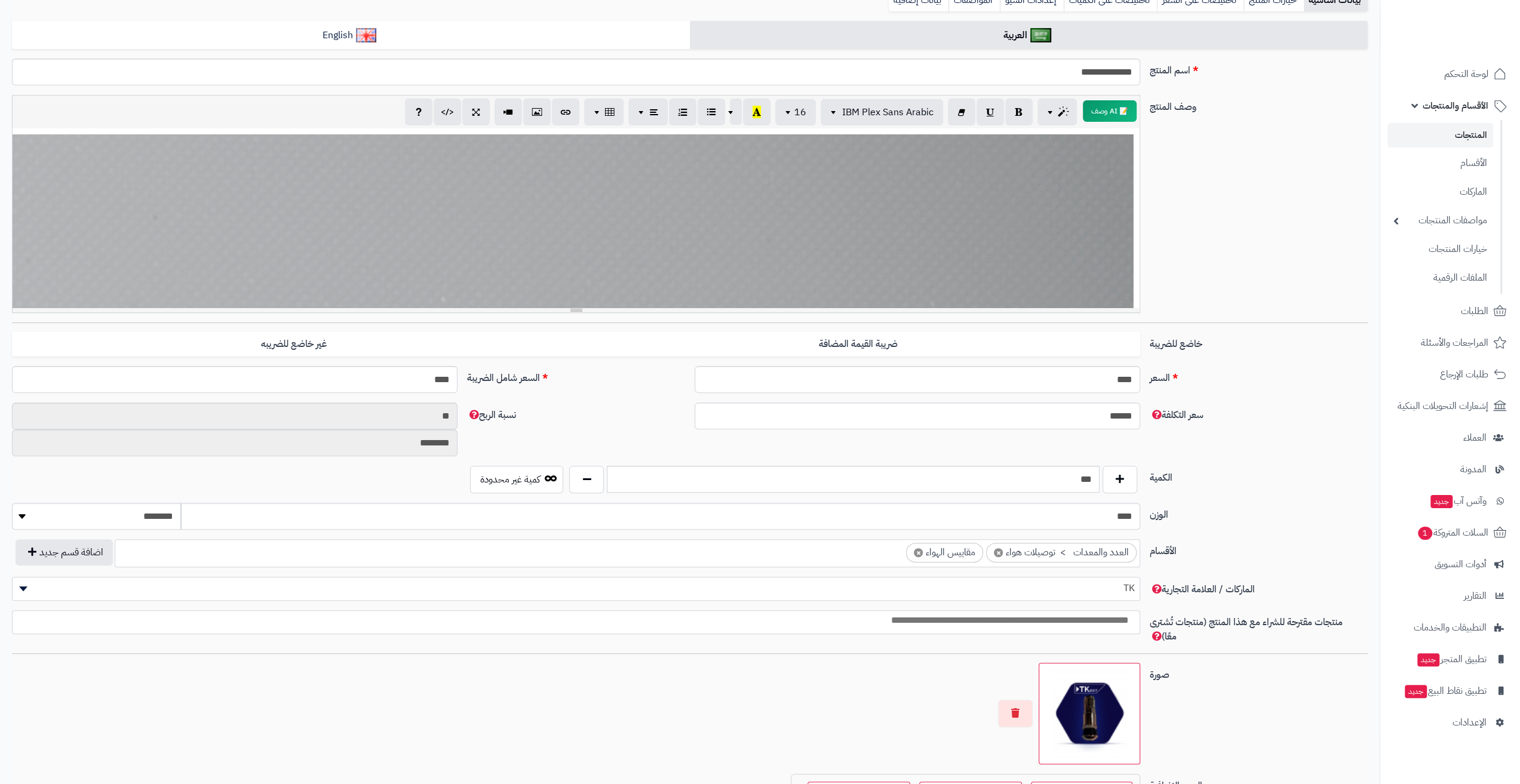
click at [919, 200] on div at bounding box center [575, 218] width 1126 height 179
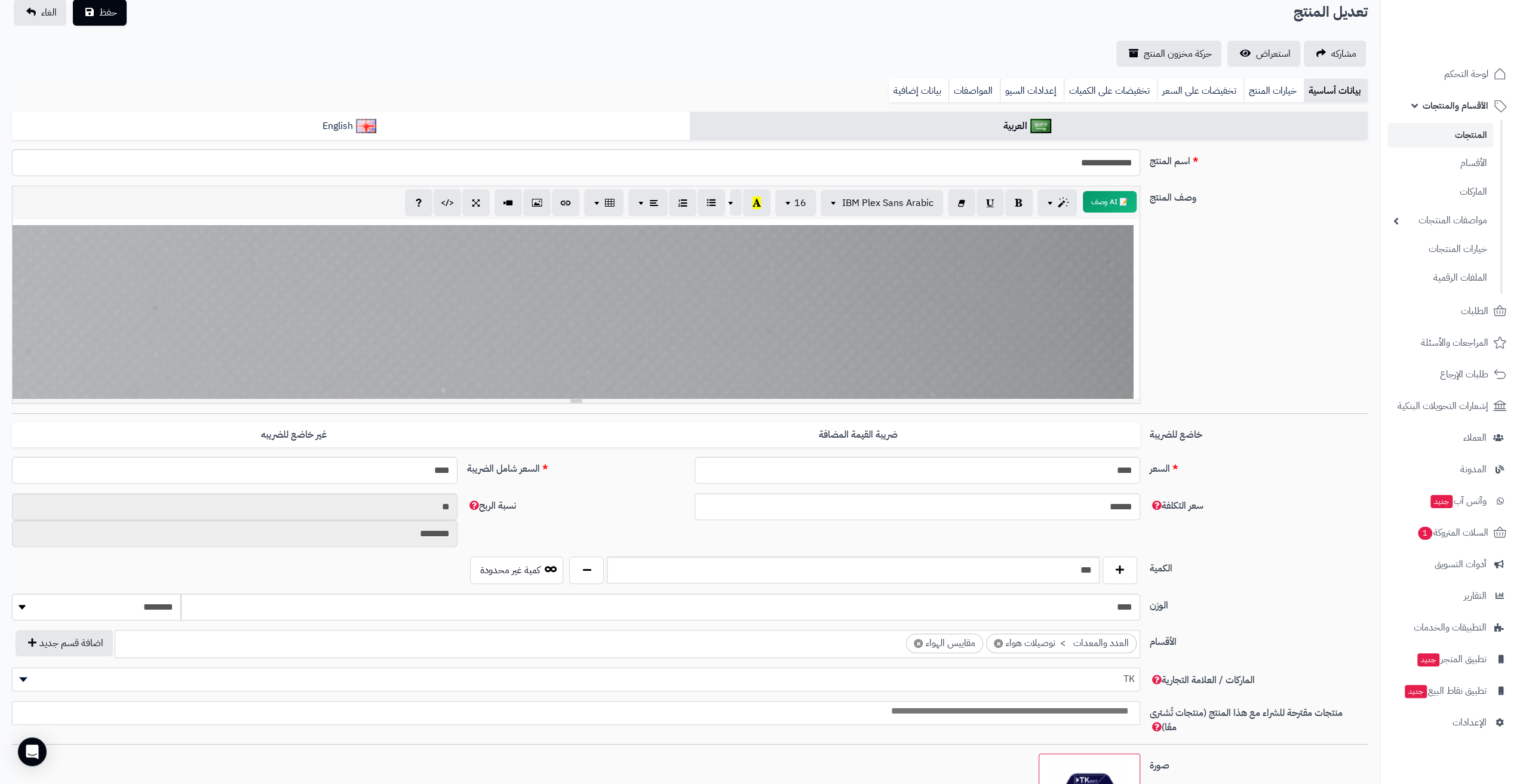
scroll to position [69, 0]
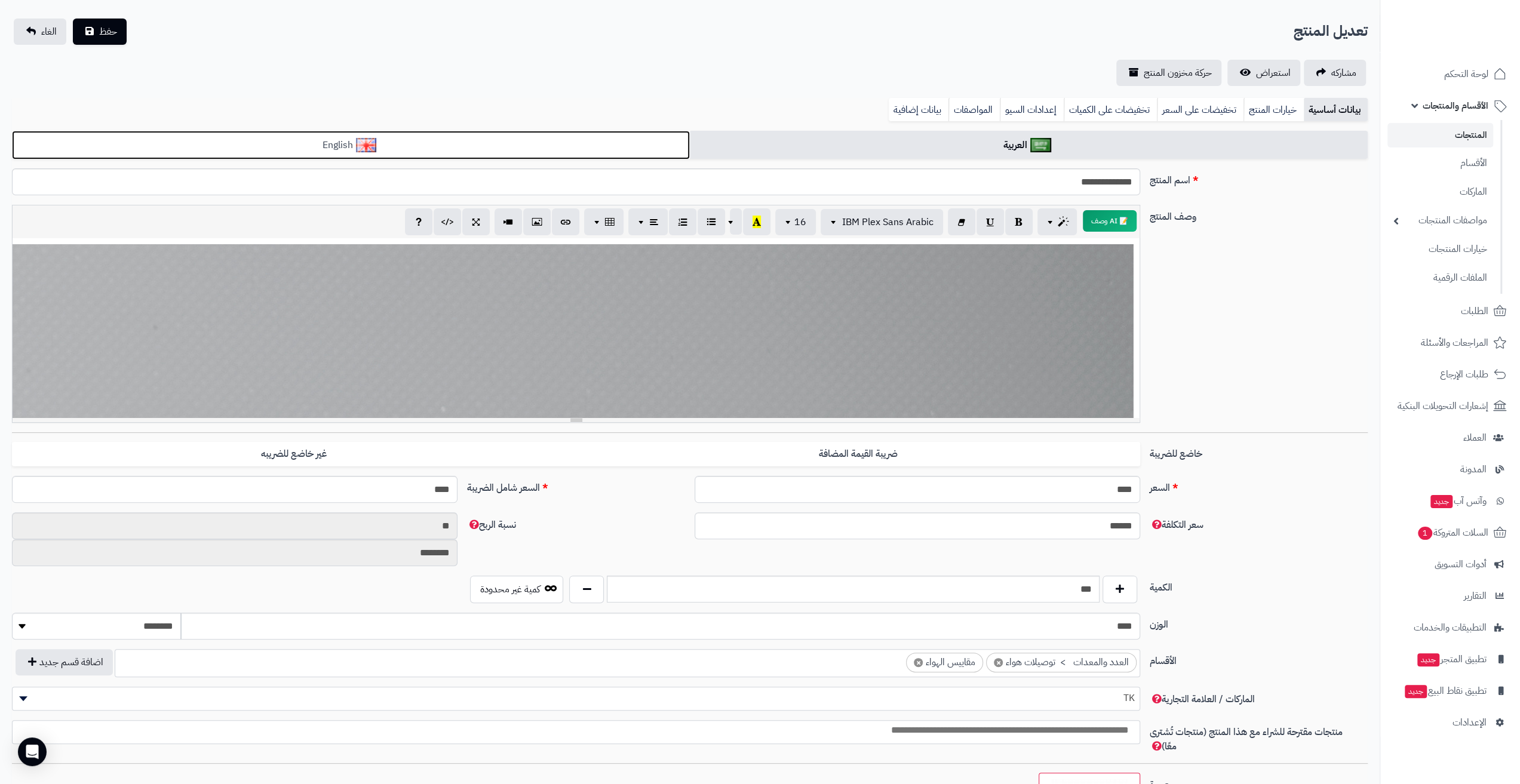
click at [492, 143] on link "English" at bounding box center [350, 146] width 677 height 29
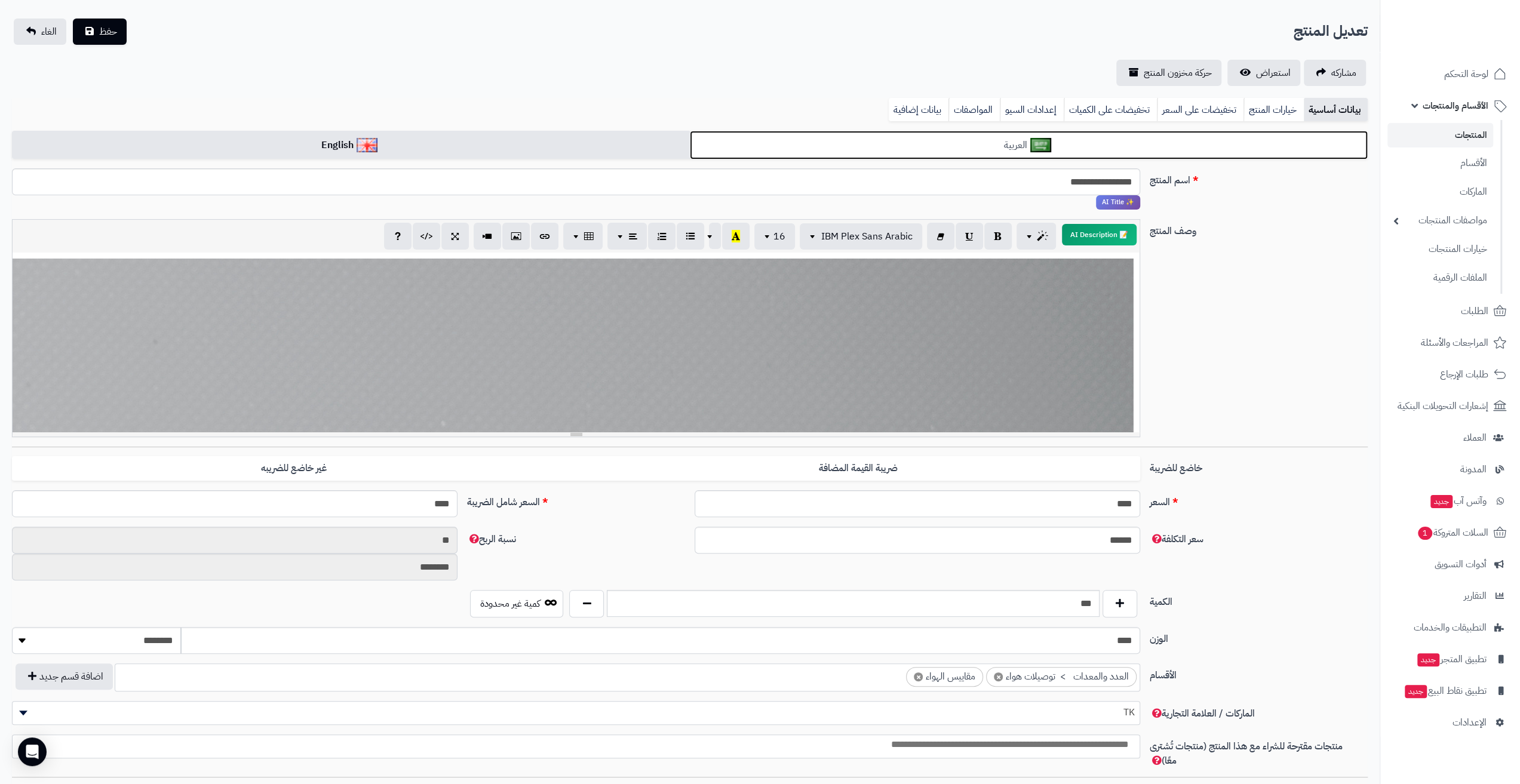
click at [860, 153] on link "العربية" at bounding box center [1028, 146] width 677 height 29
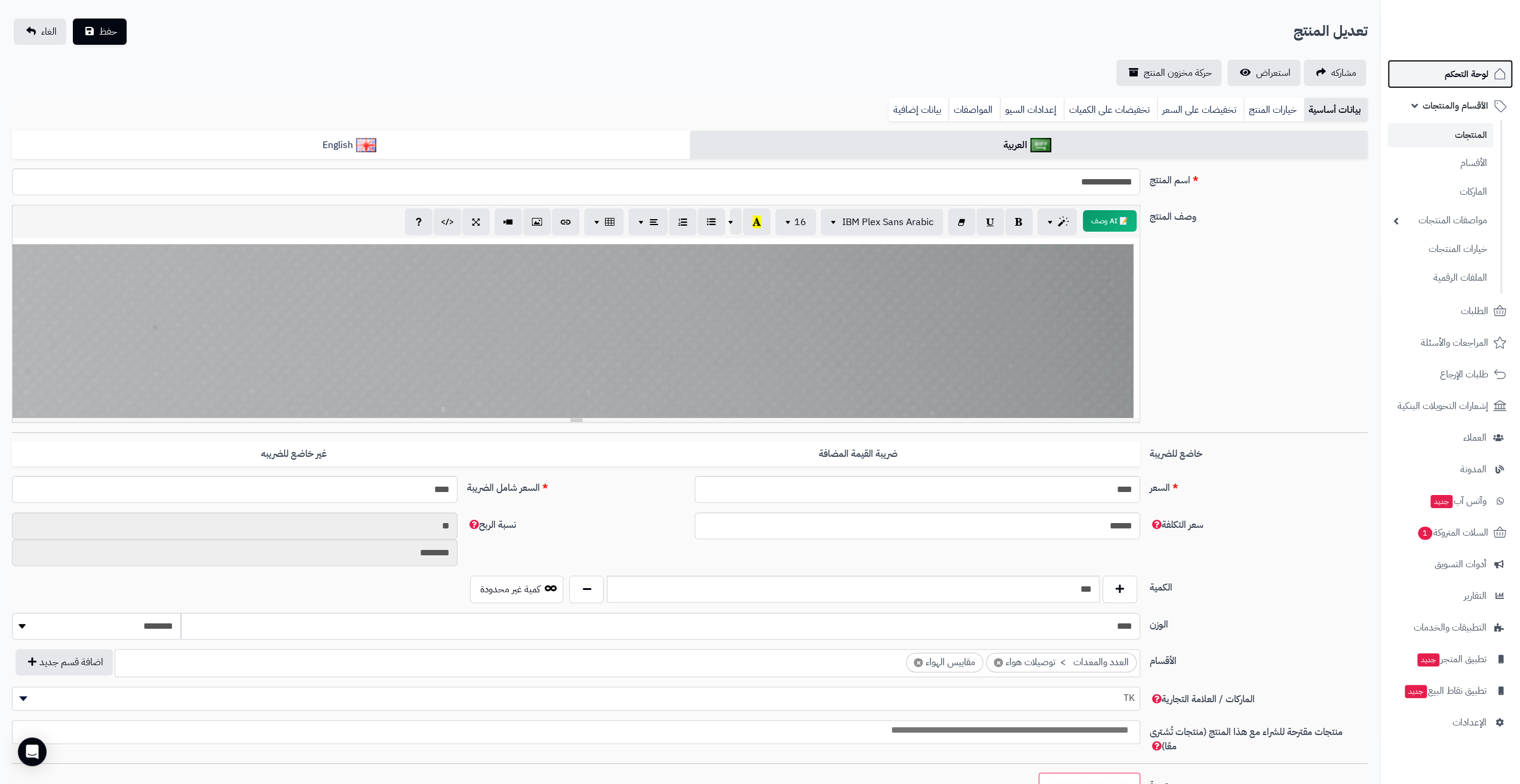
click at [1409, 76] on link "لوحة التحكم" at bounding box center [1449, 73] width 125 height 28
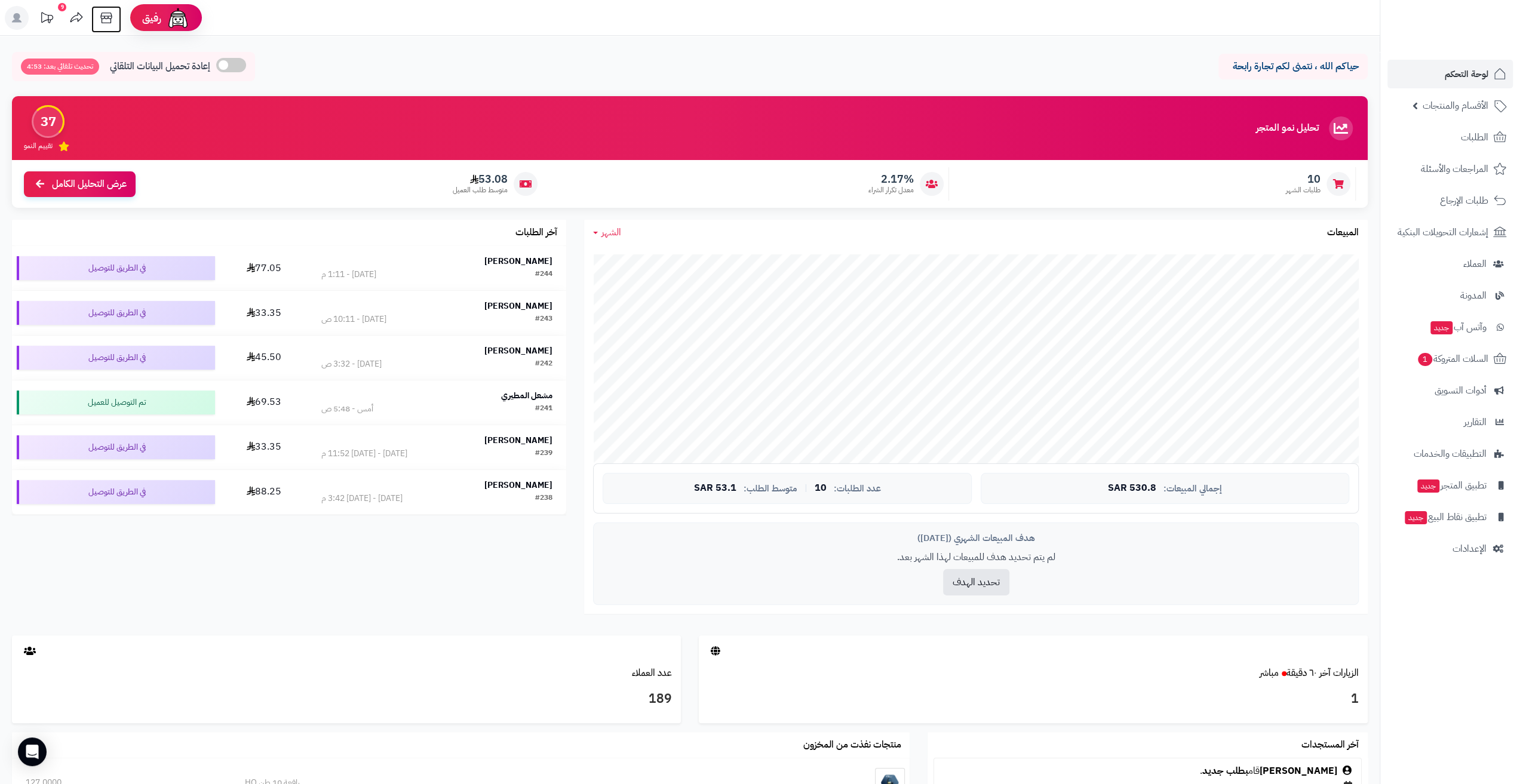
click at [105, 16] on icon at bounding box center [106, 17] width 24 height 24
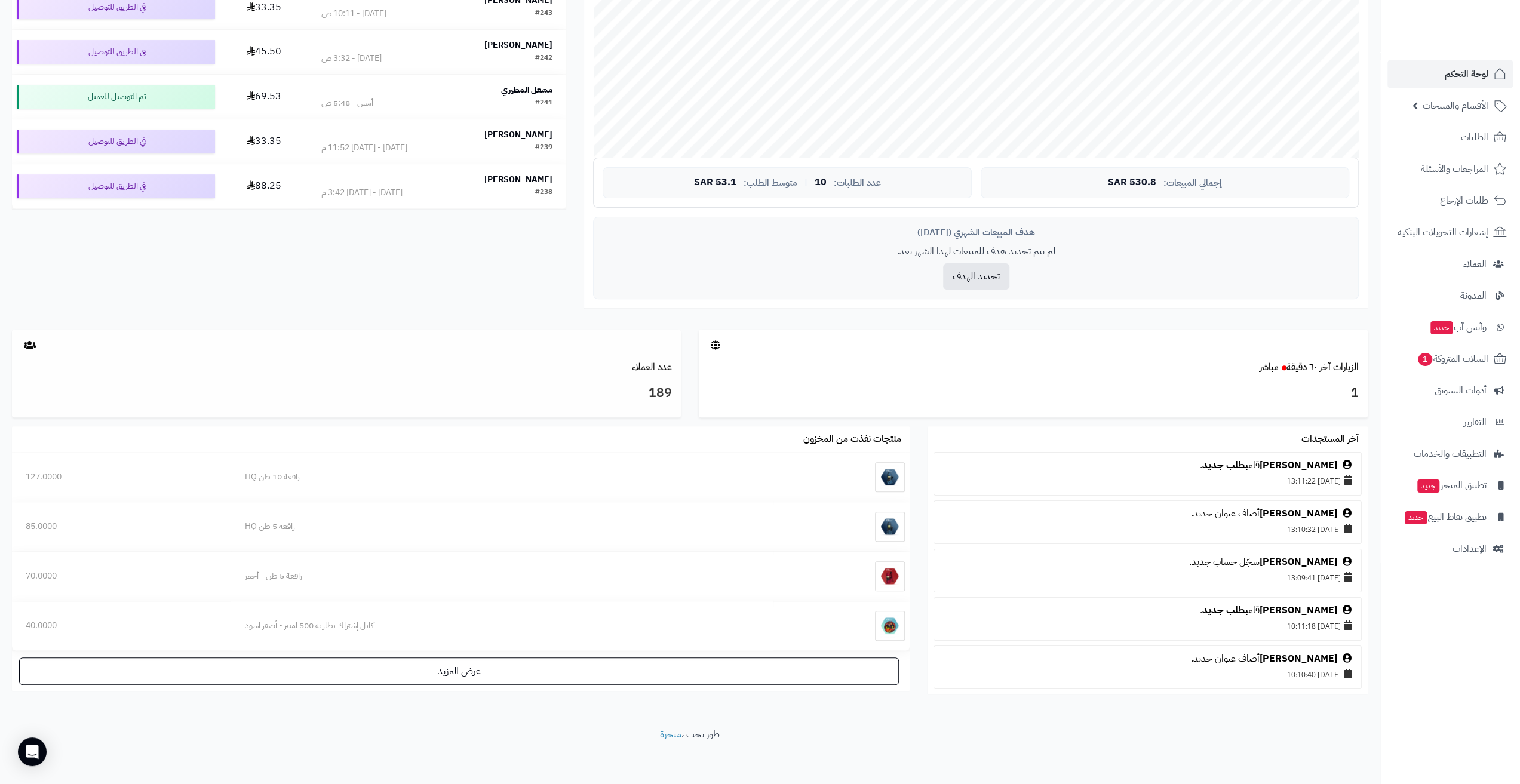
scroll to position [308, 0]
click at [1432, 362] on span "السلات المتروكة 1" at bounding box center [1452, 358] width 72 height 17
